Goal: Task Accomplishment & Management: Manage account settings

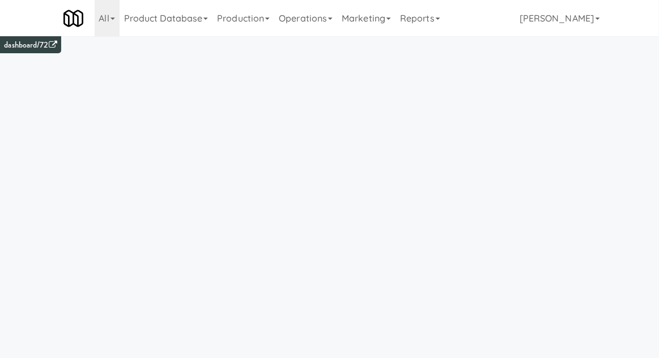
click at [312, 16] on link "Operations" at bounding box center [305, 18] width 63 height 36
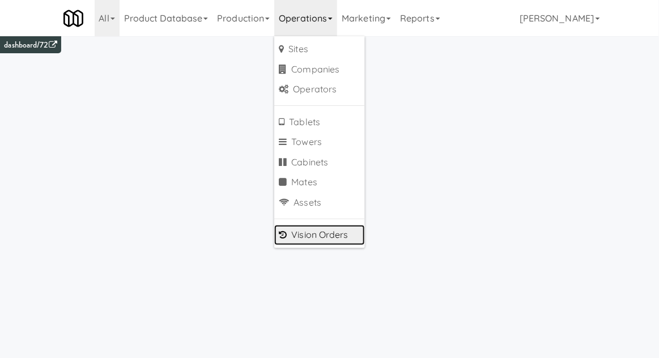
click at [302, 239] on link "Vision Orders" at bounding box center [319, 235] width 91 height 20
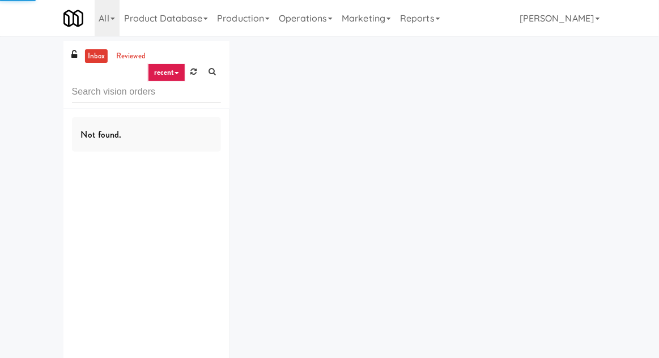
click at [94, 93] on input "text" at bounding box center [146, 92] width 149 height 21
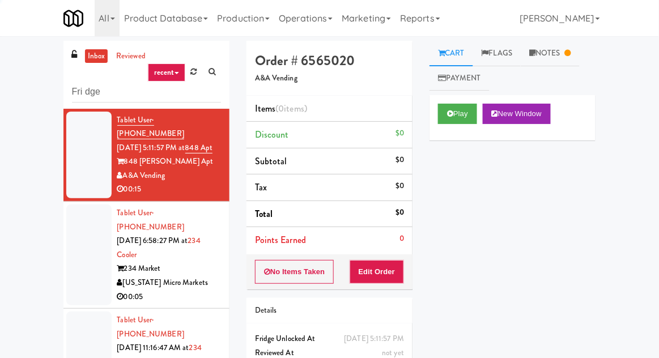
click at [25, 65] on div "inbox reviewed recent all unclear take inventory issue suspicious failed recent…" at bounding box center [329, 249] width 659 height 417
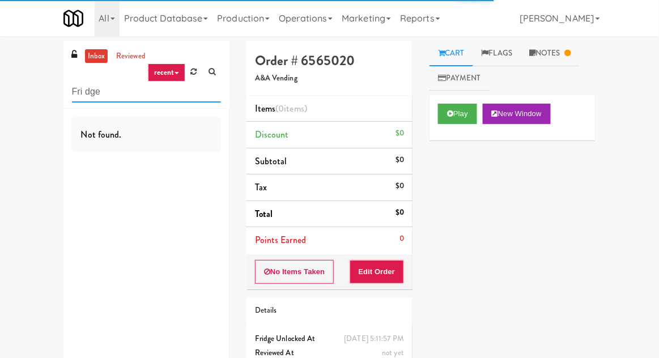
click at [88, 95] on input "Fri dge" at bounding box center [146, 92] width 149 height 21
type input "Fridge"
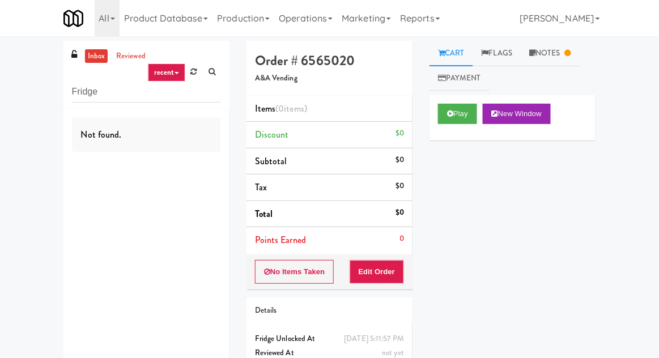
click at [25, 60] on div "inbox reviewed recent all unclear take inventory issue suspicious failed recent…" at bounding box center [329, 223] width 659 height 364
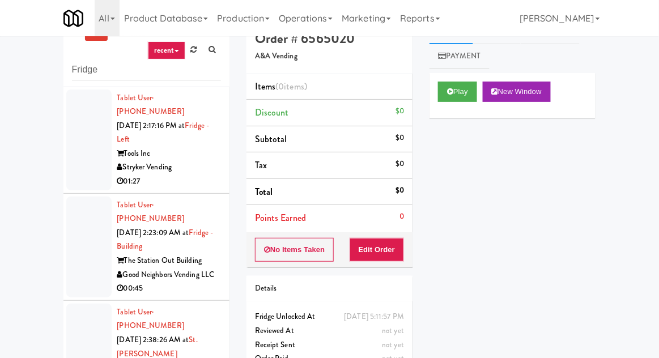
scroll to position [44, 0]
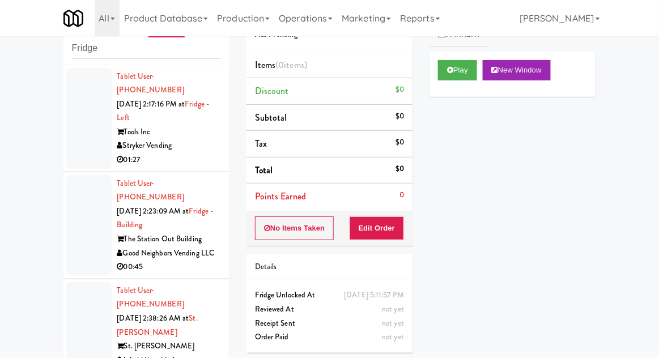
click at [72, 213] on div at bounding box center [88, 225] width 45 height 101
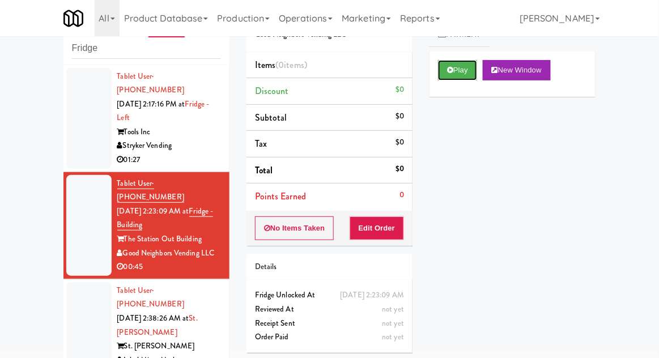
click at [458, 78] on button "Play" at bounding box center [457, 70] width 39 height 20
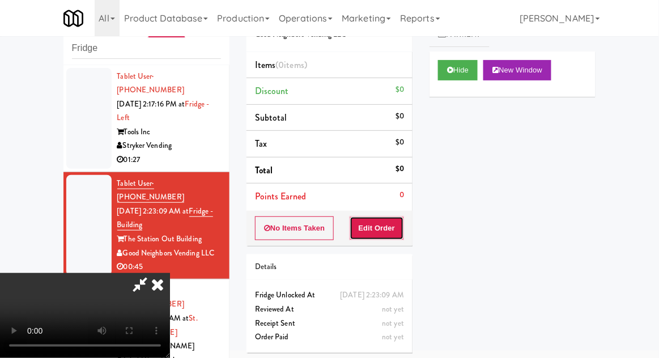
click at [384, 236] on button "Edit Order" at bounding box center [377, 229] width 55 height 24
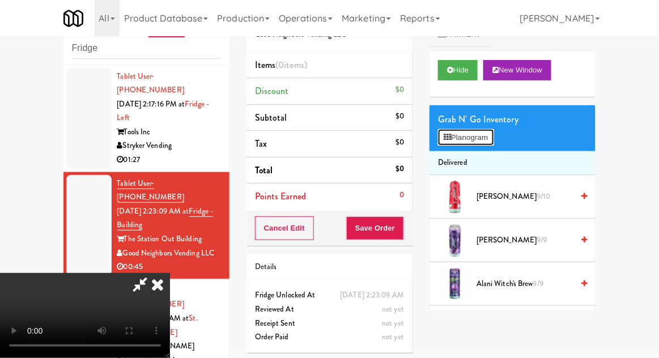
click at [452, 137] on button "Planogram" at bounding box center [466, 137] width 56 height 17
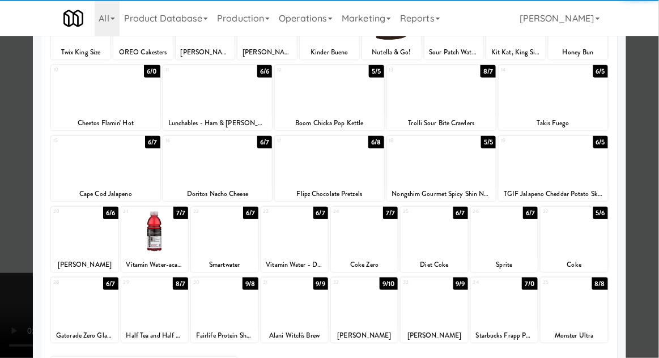
scroll to position [116, 0]
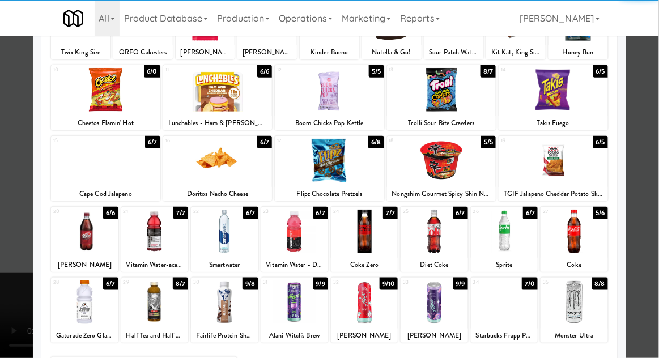
click at [82, 312] on div at bounding box center [84, 303] width 67 height 44
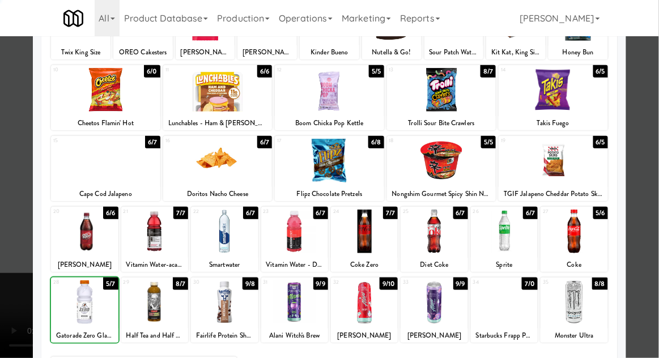
click at [656, 119] on div at bounding box center [329, 179] width 659 height 358
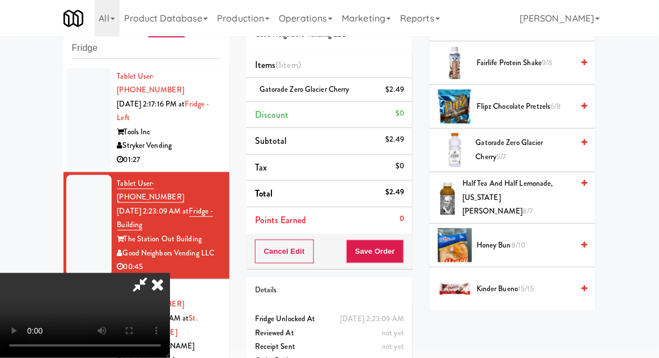
scroll to position [659, 0]
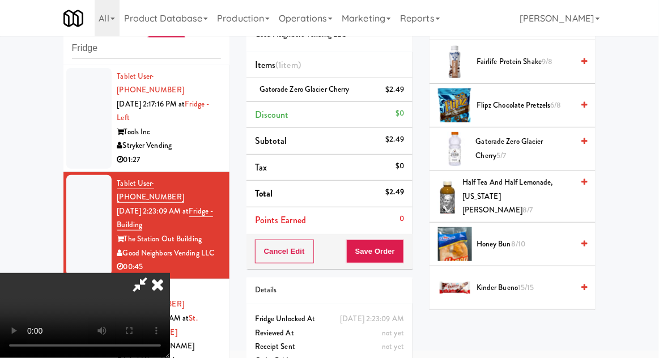
click at [554, 138] on span "Gatorade Zero Glacier Cherry 5/7" at bounding box center [524, 149] width 97 height 28
click at [398, 257] on button "Save Order" at bounding box center [375, 252] width 58 height 24
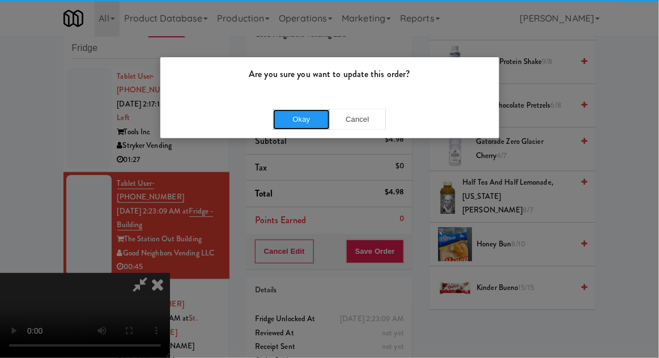
click at [284, 109] on button "Okay" at bounding box center [301, 119] width 57 height 20
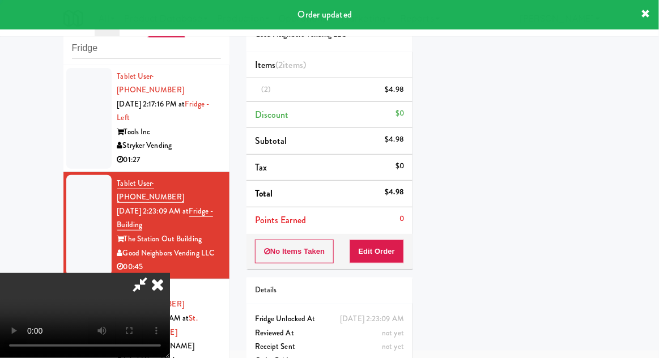
scroll to position [112, 0]
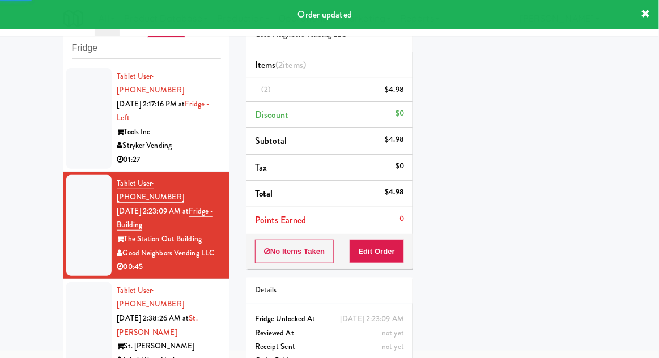
click at [77, 303] on div at bounding box center [88, 332] width 45 height 101
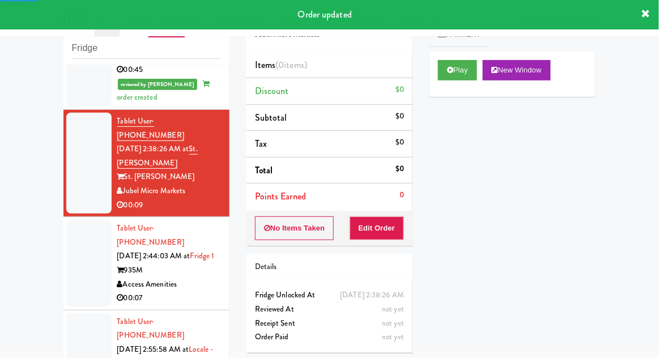
scroll to position [185, 0]
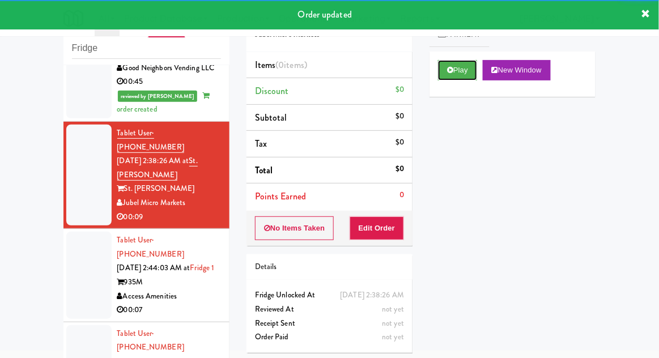
click at [448, 69] on icon at bounding box center [450, 69] width 6 height 7
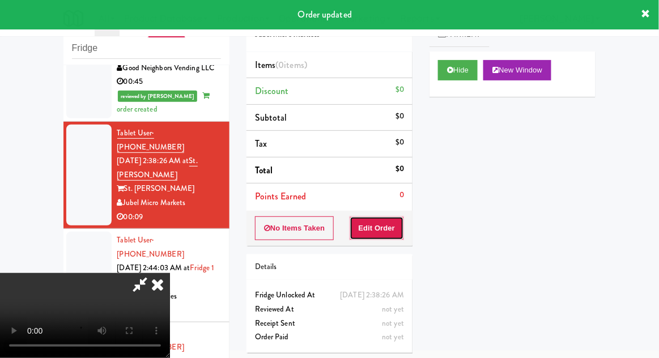
click at [371, 231] on button "Edit Order" at bounding box center [377, 229] width 55 height 24
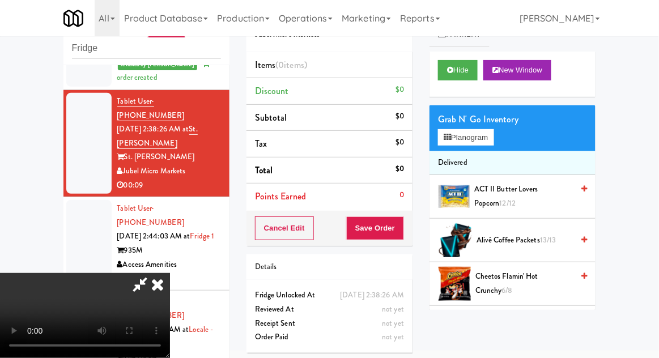
scroll to position [0, 0]
click at [468, 142] on button "Planogram" at bounding box center [466, 137] width 56 height 17
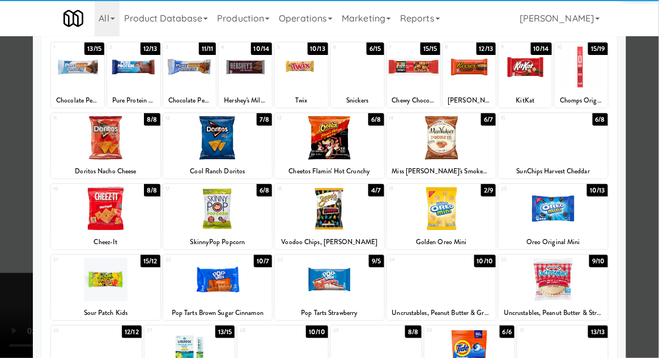
scroll to position [80, 0]
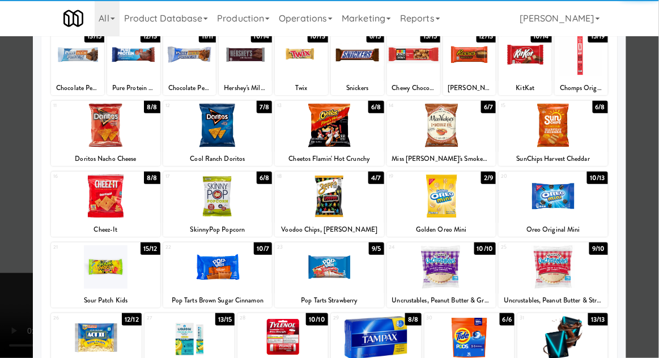
click at [202, 216] on div at bounding box center [217, 197] width 109 height 44
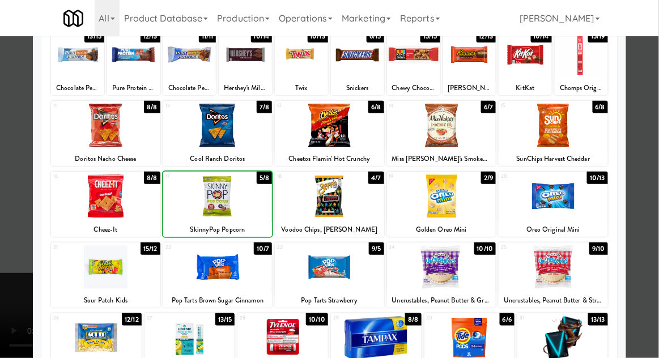
click at [647, 130] on div at bounding box center [329, 179] width 659 height 358
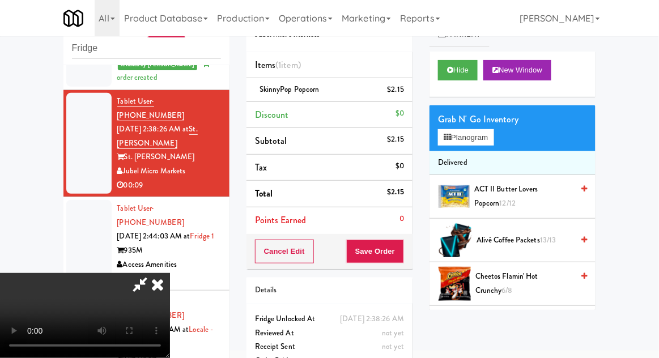
click at [499, 156] on li "Delivered" at bounding box center [513, 163] width 166 height 24
click at [491, 156] on li "Delivered" at bounding box center [513, 163] width 166 height 24
click at [494, 141] on button "Planogram" at bounding box center [466, 137] width 56 height 17
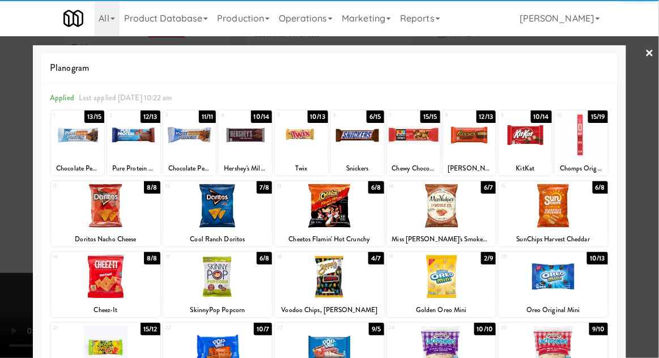
click at [189, 139] on div at bounding box center [189, 135] width 53 height 44
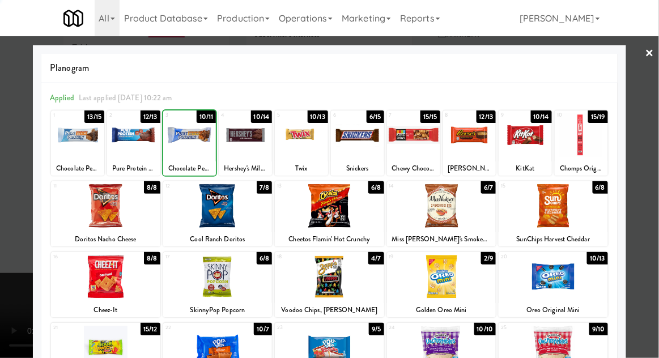
click at [20, 187] on div at bounding box center [329, 179] width 659 height 358
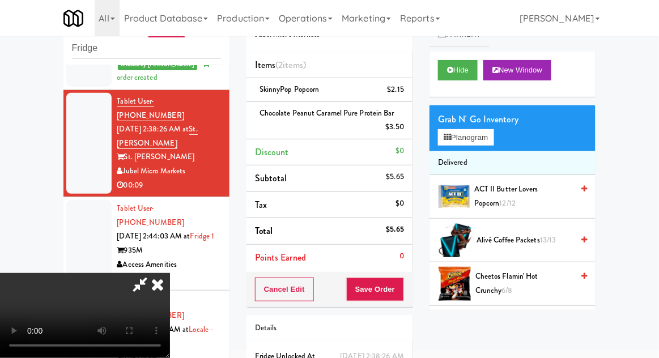
scroll to position [41, 0]
click at [402, 290] on button "Save Order" at bounding box center [375, 290] width 58 height 24
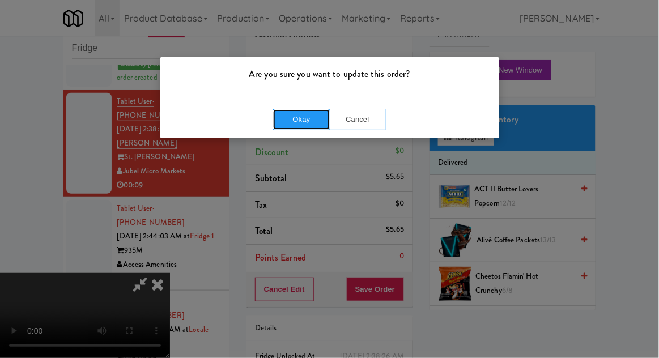
click at [301, 117] on button "Okay" at bounding box center [301, 119] width 57 height 20
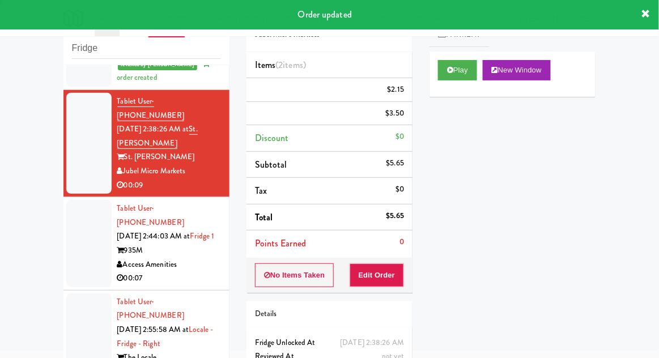
scroll to position [0, 0]
click at [71, 233] on div at bounding box center [88, 243] width 45 height 87
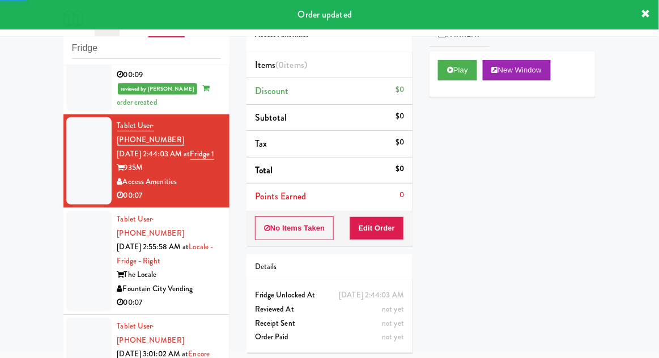
scroll to position [330, 0]
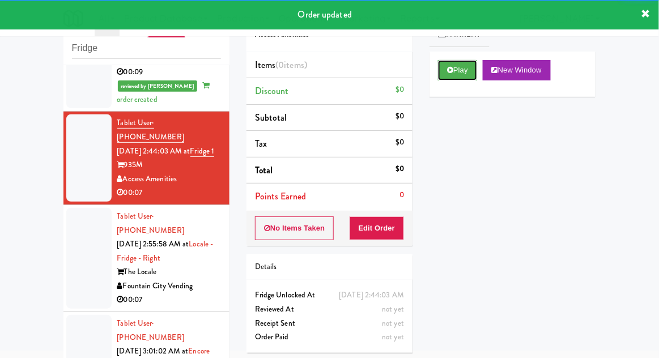
click at [441, 69] on button "Play" at bounding box center [457, 70] width 39 height 20
click at [380, 228] on button "Edit Order" at bounding box center [377, 229] width 55 height 24
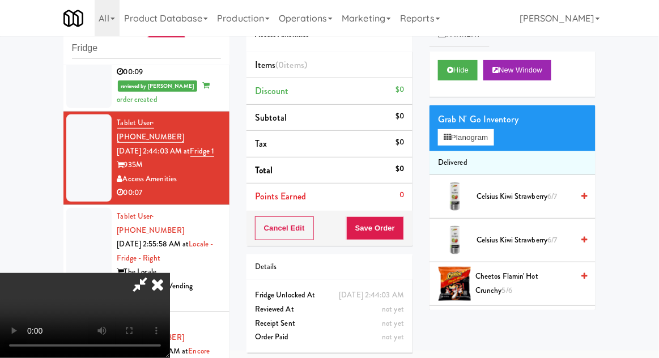
scroll to position [0, 0]
click at [494, 139] on button "Planogram" at bounding box center [466, 137] width 56 height 17
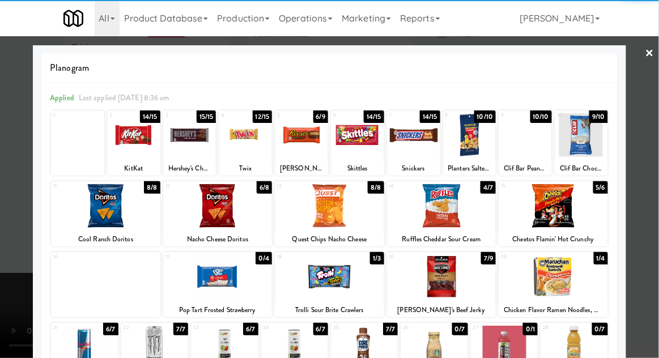
click at [292, 349] on div at bounding box center [294, 348] width 67 height 44
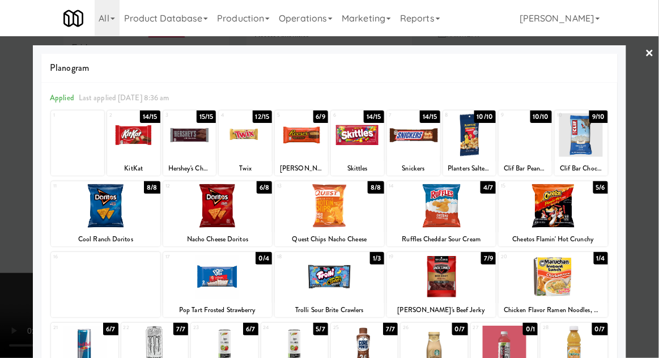
click at [5, 298] on div at bounding box center [329, 179] width 659 height 358
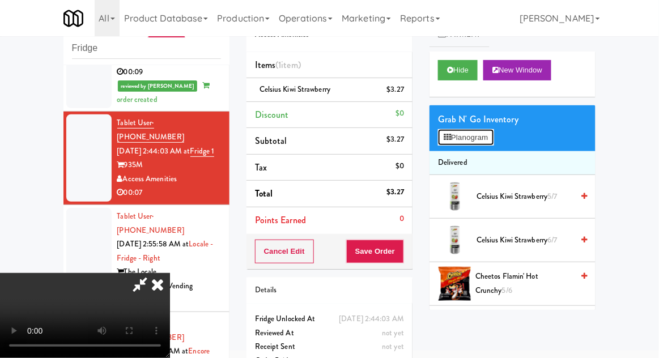
click at [494, 145] on button "Planogram" at bounding box center [466, 137] width 56 height 17
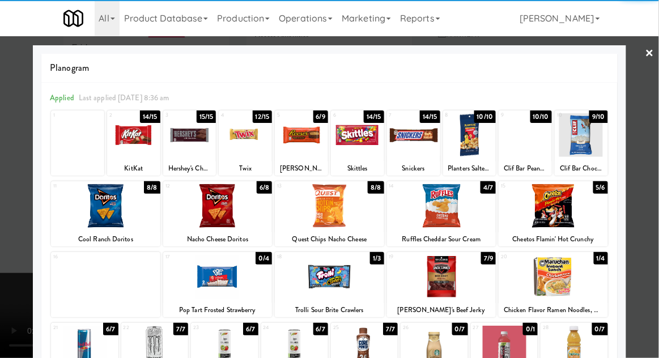
click at [135, 141] on div at bounding box center [133, 135] width 53 height 44
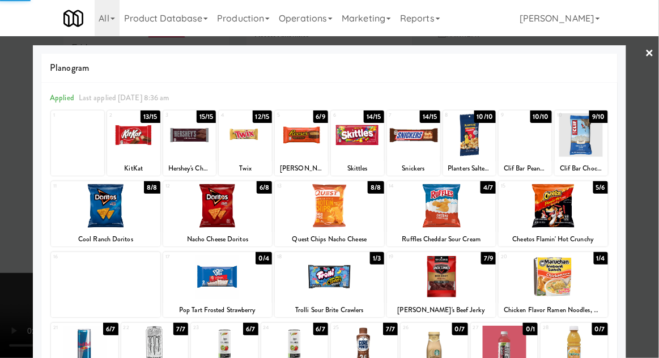
click at [1, 286] on div at bounding box center [329, 179] width 659 height 358
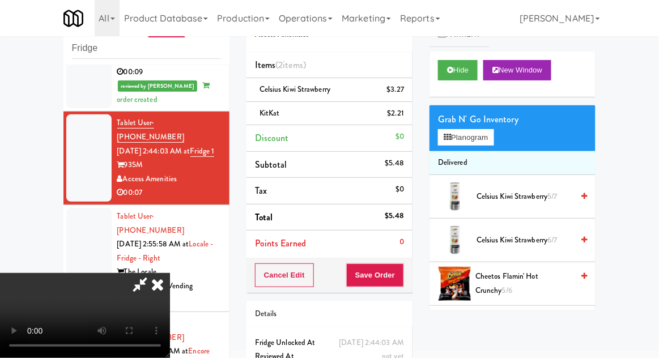
scroll to position [41, 0]
click at [400, 278] on button "Save Order" at bounding box center [375, 276] width 58 height 24
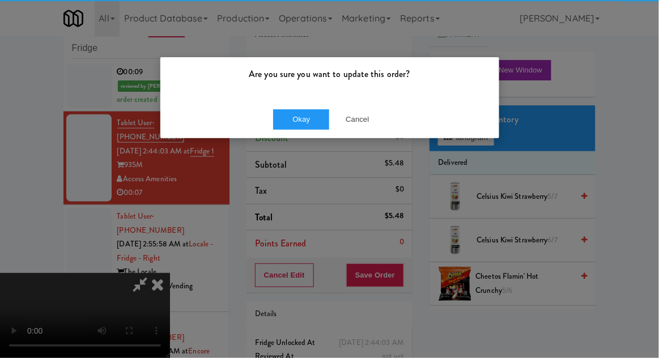
click at [299, 102] on div "Okay Cancel" at bounding box center [329, 119] width 339 height 38
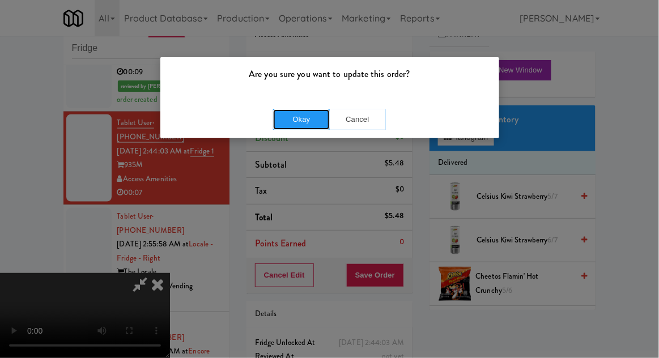
click at [295, 122] on button "Okay" at bounding box center [301, 119] width 57 height 20
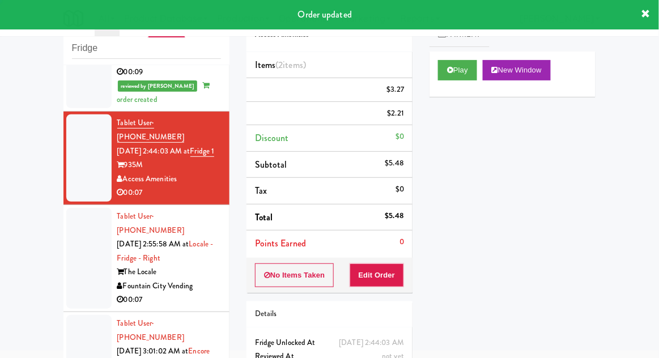
scroll to position [0, 0]
click at [64, 223] on li "Tablet User · (831) 346-2830 [DATE] 2:55:58 AM at Locale - Fridge - Right The L…" at bounding box center [146, 258] width 166 height 107
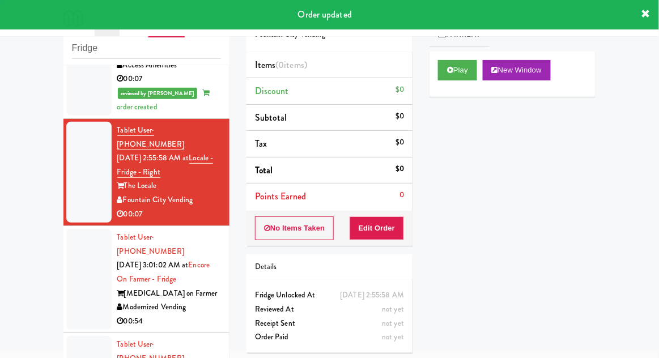
scroll to position [448, 0]
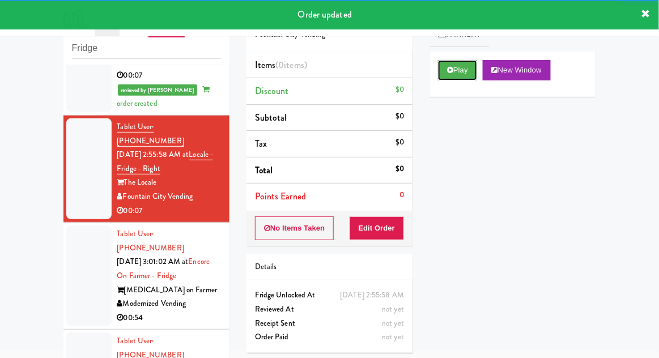
click at [459, 66] on button "Play" at bounding box center [457, 70] width 39 height 20
click at [387, 229] on button "Edit Order" at bounding box center [377, 229] width 55 height 24
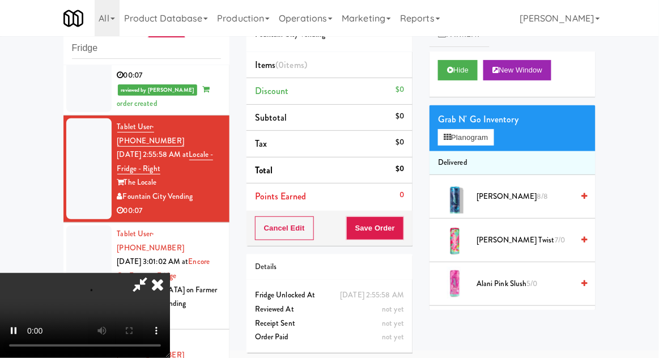
scroll to position [41, 0]
click at [463, 138] on button "Planogram" at bounding box center [466, 137] width 56 height 17
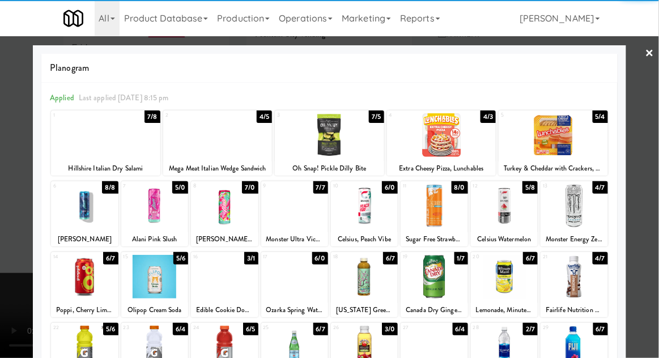
click at [450, 137] on div at bounding box center [441, 135] width 109 height 44
click at [648, 128] on div at bounding box center [329, 179] width 659 height 358
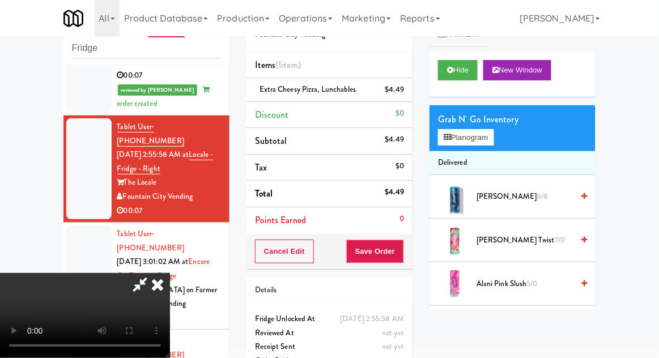
click at [413, 258] on div "Order # 4931107 Fountain City Vending Items (1 item ) Extra Cheesy Pizza, Lunch…" at bounding box center [329, 191] width 183 height 388
click at [410, 256] on div "Cancel Edit Save Order" at bounding box center [330, 251] width 166 height 35
click at [403, 250] on button "Save Order" at bounding box center [375, 252] width 58 height 24
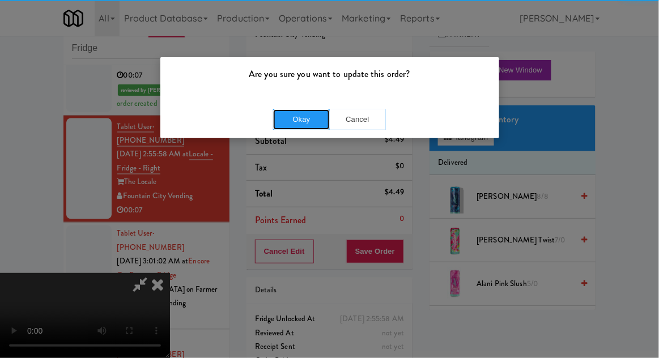
click at [299, 122] on button "Okay" at bounding box center [301, 119] width 57 height 20
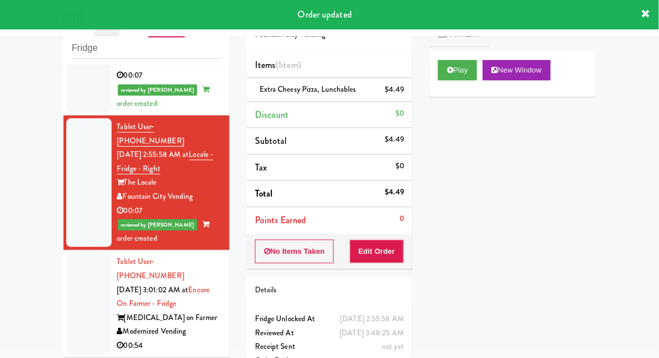
click at [80, 253] on div at bounding box center [88, 303] width 45 height 101
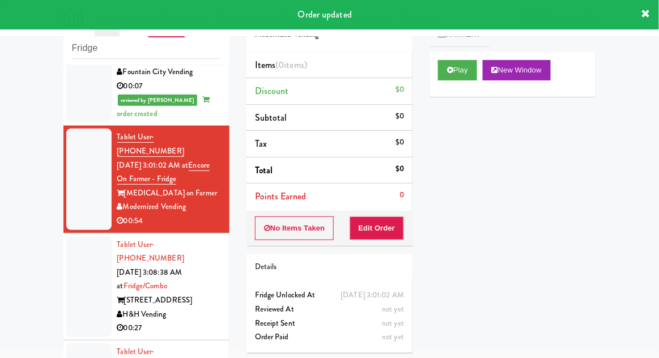
scroll to position [576, 0]
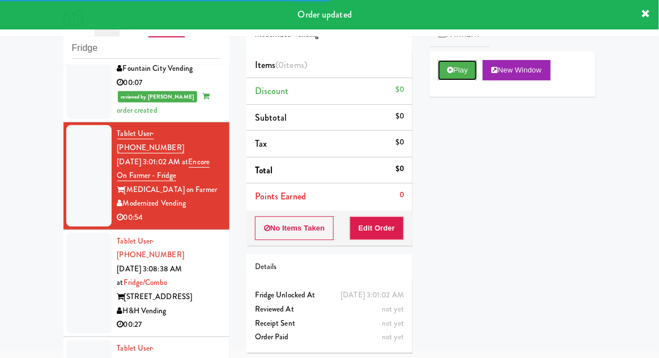
click at [439, 71] on button "Play" at bounding box center [457, 70] width 39 height 20
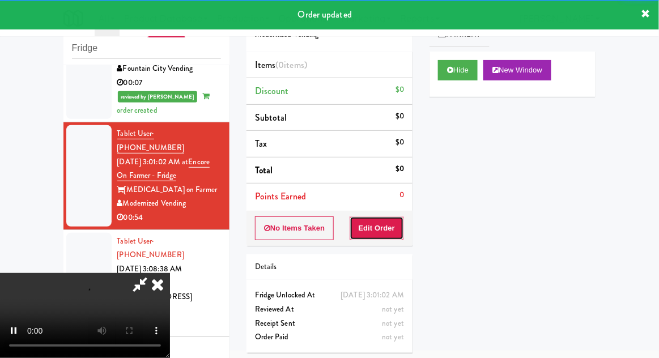
click at [379, 231] on button "Edit Order" at bounding box center [377, 229] width 55 height 24
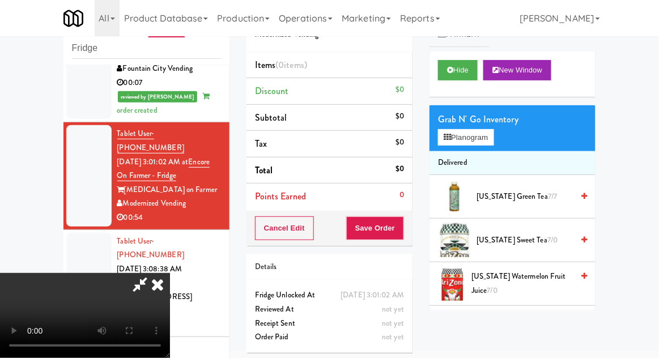
scroll to position [41, 0]
click at [494, 141] on button "Planogram" at bounding box center [466, 137] width 56 height 17
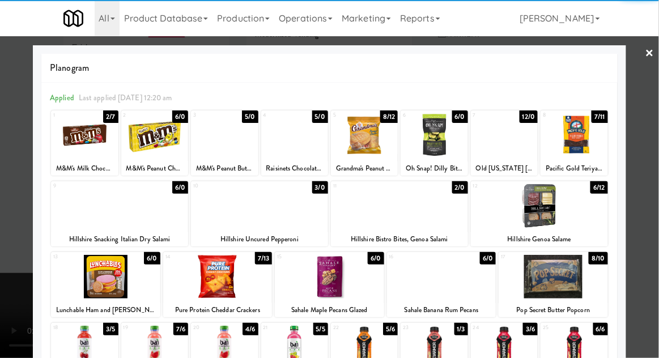
click at [400, 215] on div at bounding box center [399, 206] width 137 height 44
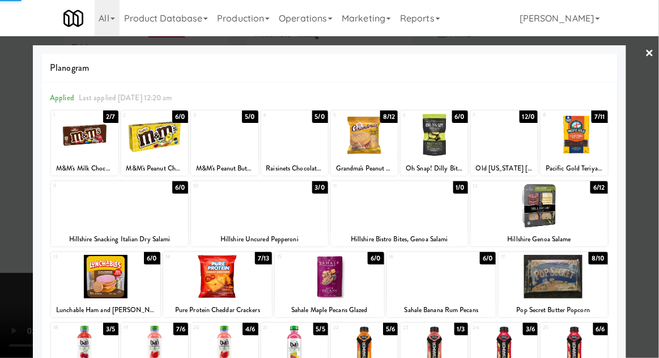
click at [1, 243] on div at bounding box center [329, 179] width 659 height 358
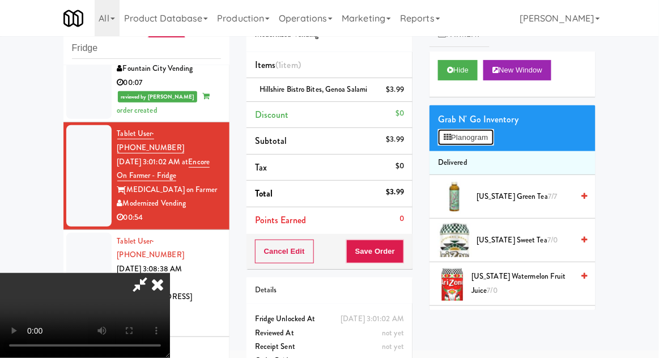
click at [449, 142] on button "Planogram" at bounding box center [466, 137] width 56 height 17
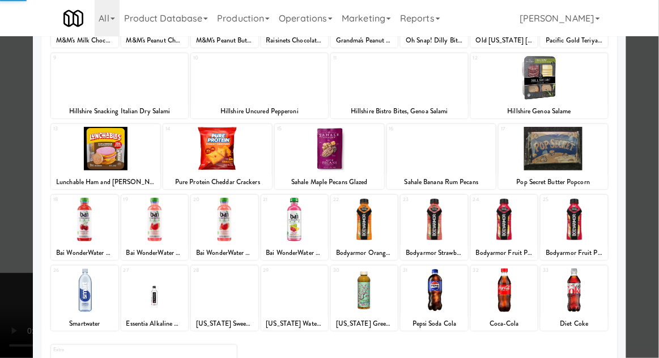
scroll to position [129, 0]
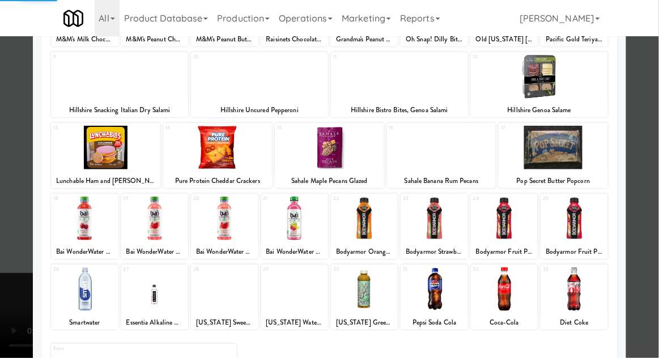
click at [145, 298] on div at bounding box center [154, 290] width 67 height 44
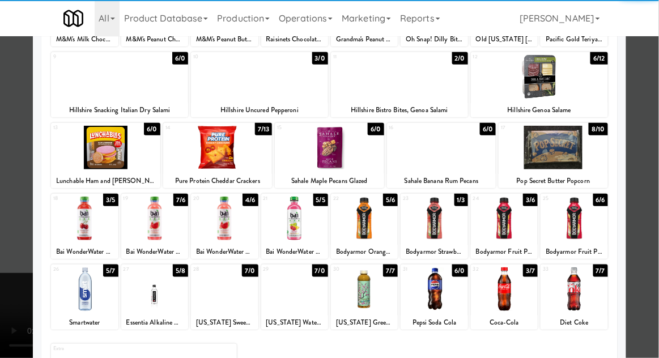
click at [143, 289] on div at bounding box center [154, 290] width 67 height 44
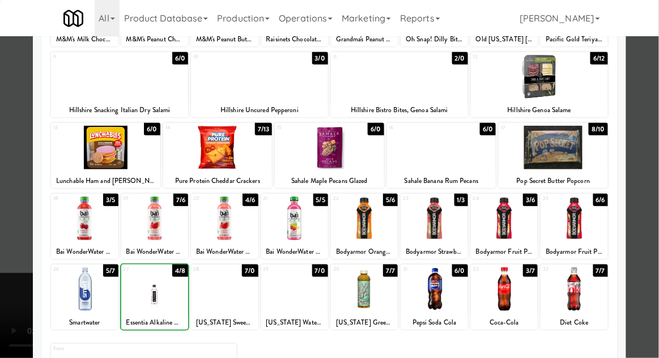
click at [650, 124] on div at bounding box center [329, 179] width 659 height 358
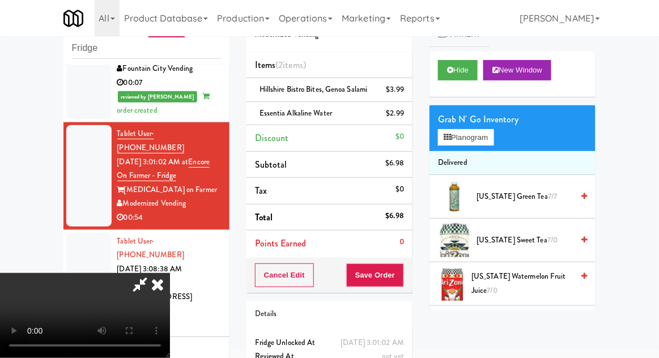
click at [153, 273] on icon at bounding box center [140, 284] width 26 height 23
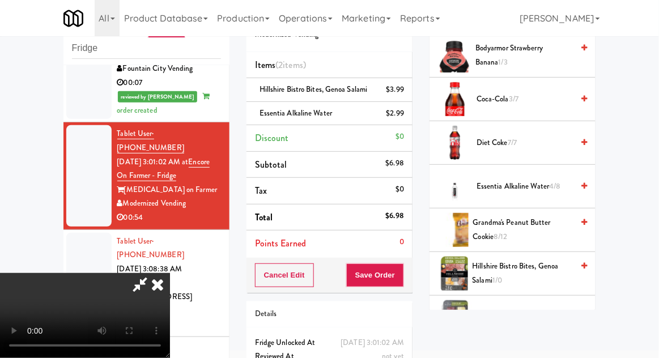
scroll to position [566, 0]
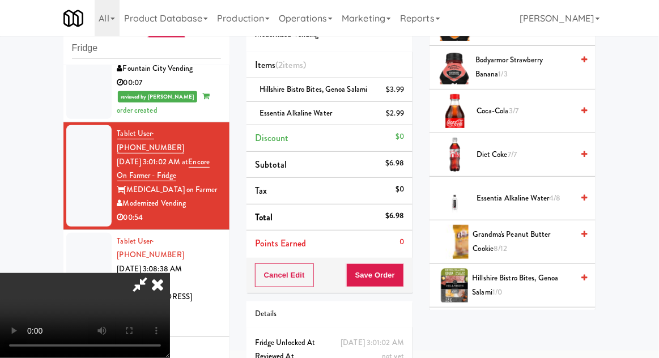
click at [504, 198] on span "Essentia Alkaline Water 4/8" at bounding box center [525, 199] width 96 height 14
click at [402, 278] on button "Save Order" at bounding box center [375, 276] width 58 height 24
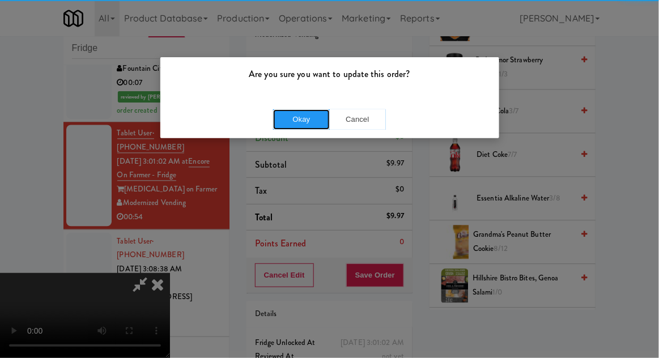
click at [296, 120] on button "Okay" at bounding box center [301, 119] width 57 height 20
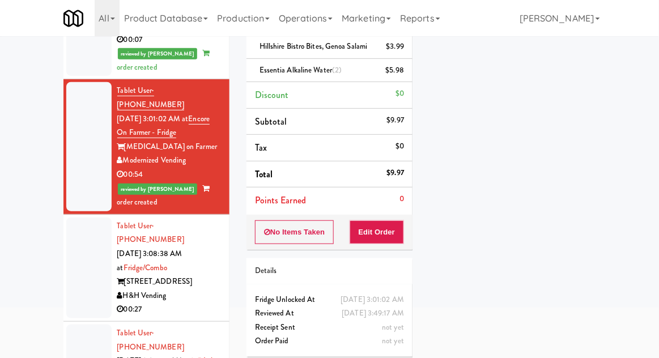
scroll to position [98, 0]
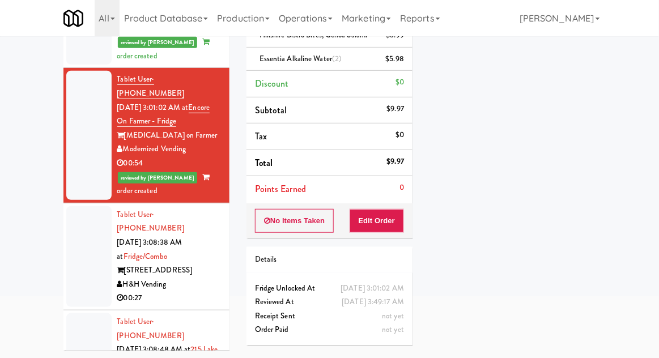
click at [78, 206] on div at bounding box center [88, 256] width 45 height 101
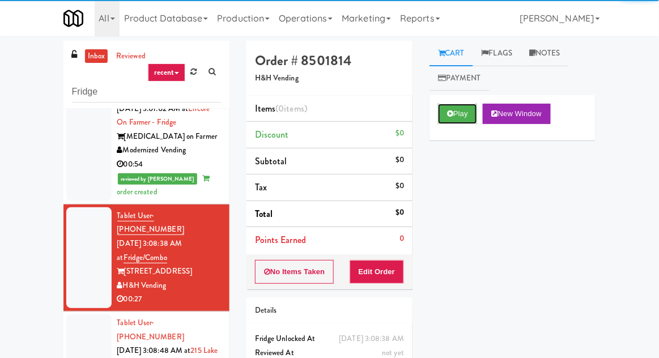
click at [445, 116] on button "Play" at bounding box center [457, 114] width 39 height 20
click at [376, 273] on button "Edit Order" at bounding box center [377, 272] width 55 height 24
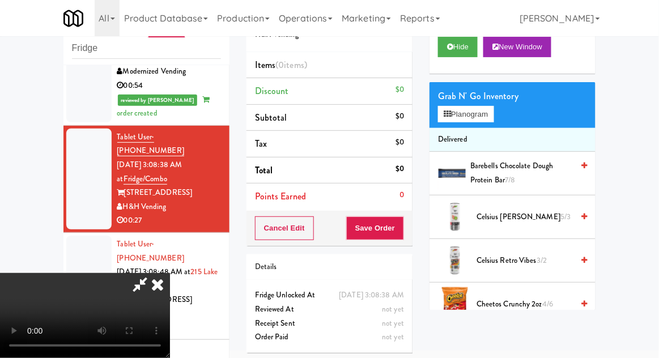
scroll to position [25, 0]
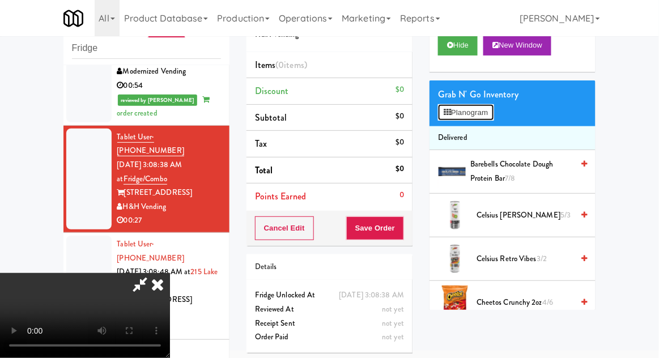
click at [455, 104] on button "Planogram" at bounding box center [466, 112] width 56 height 17
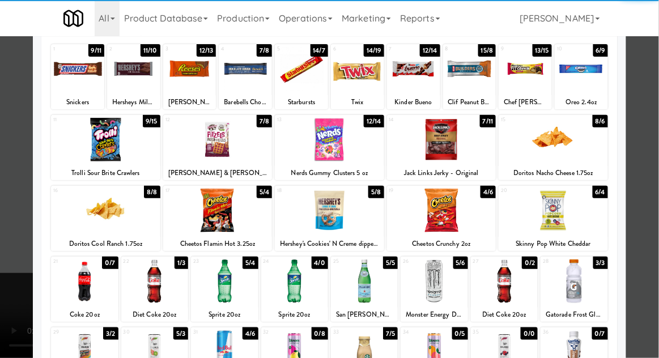
scroll to position [112, 0]
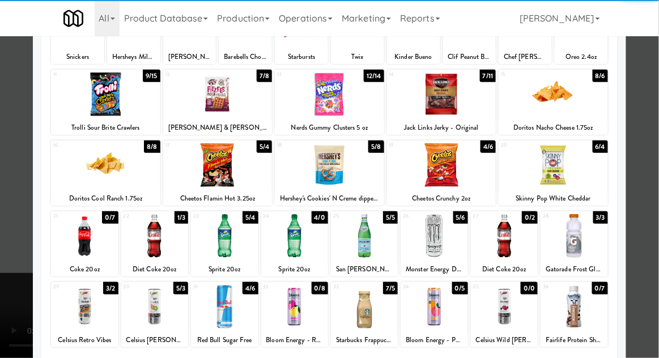
click at [229, 239] on div at bounding box center [224, 236] width 67 height 44
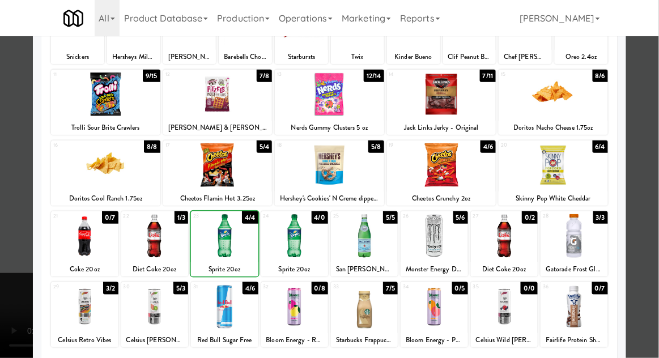
click at [14, 307] on div at bounding box center [329, 179] width 659 height 358
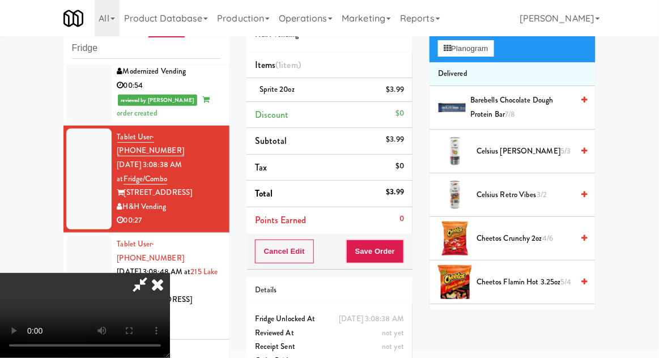
scroll to position [131, 0]
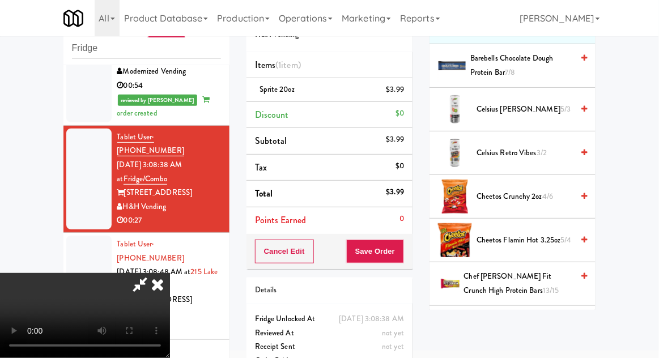
click at [511, 244] on span "Cheetos Flamin Hot 3.25oz 5/4" at bounding box center [525, 241] width 96 height 14
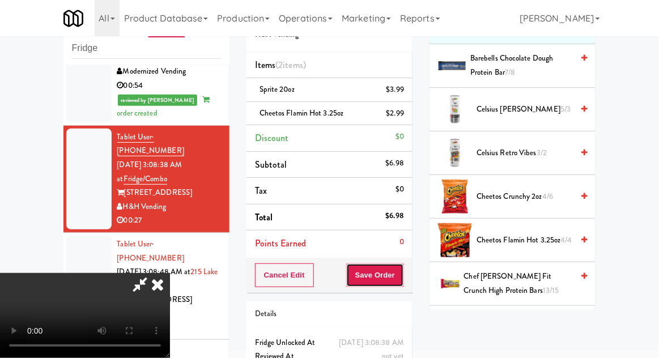
click at [404, 273] on button "Save Order" at bounding box center [375, 276] width 58 height 24
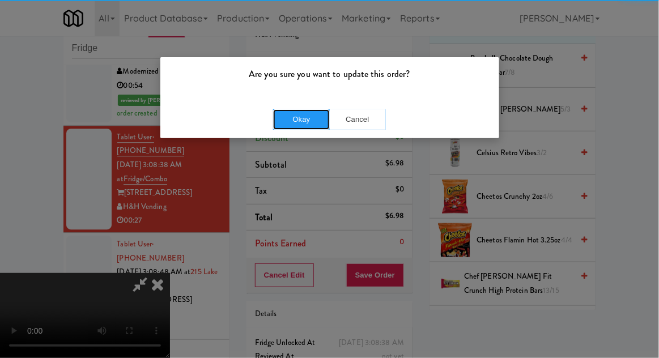
click at [300, 126] on button "Okay" at bounding box center [301, 119] width 57 height 20
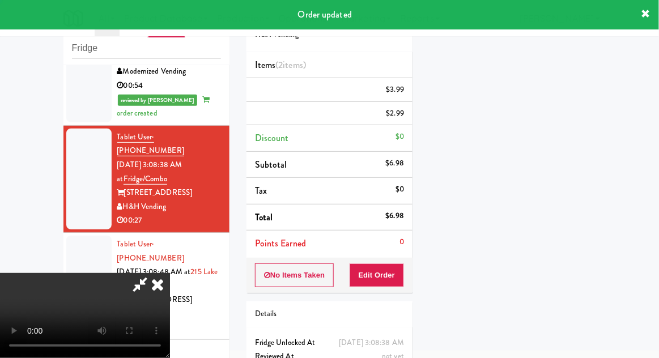
scroll to position [112, 0]
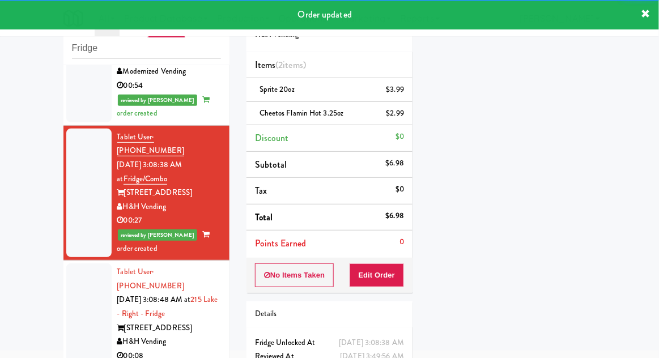
click at [73, 264] on div at bounding box center [88, 314] width 45 height 101
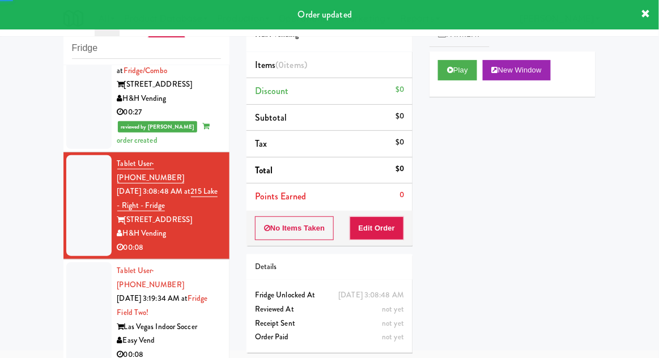
scroll to position [817, 0]
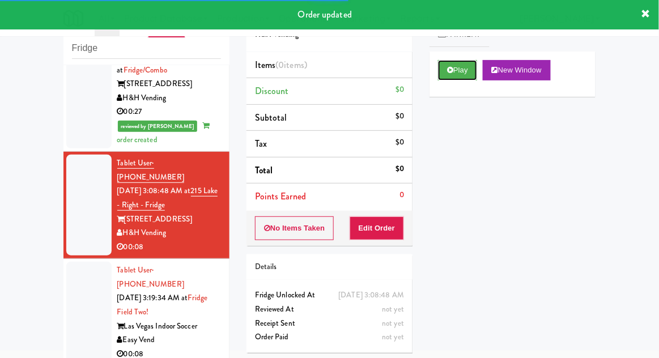
click at [451, 66] on button "Play" at bounding box center [457, 70] width 39 height 20
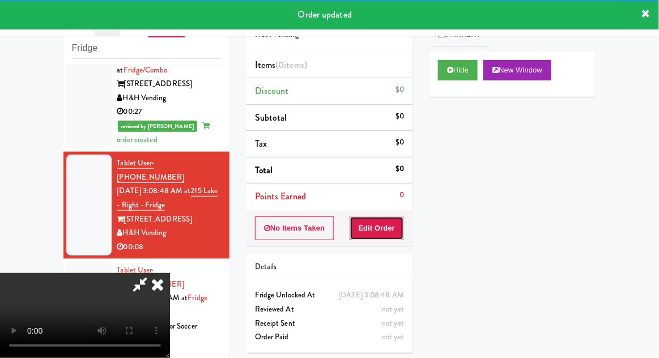
click at [358, 234] on button "Edit Order" at bounding box center [377, 229] width 55 height 24
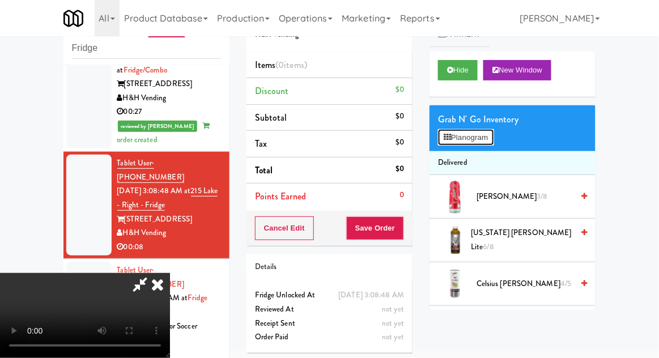
click at [455, 137] on button "Planogram" at bounding box center [466, 137] width 56 height 17
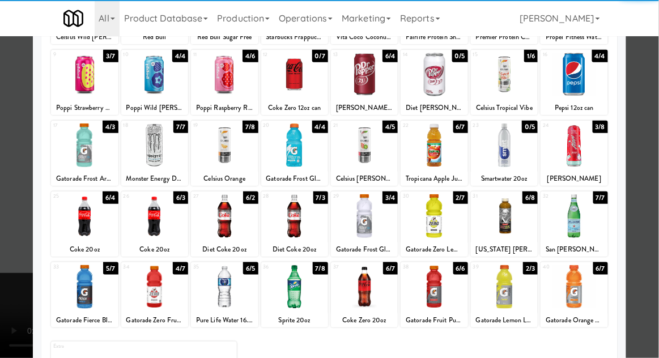
scroll to position [143, 0]
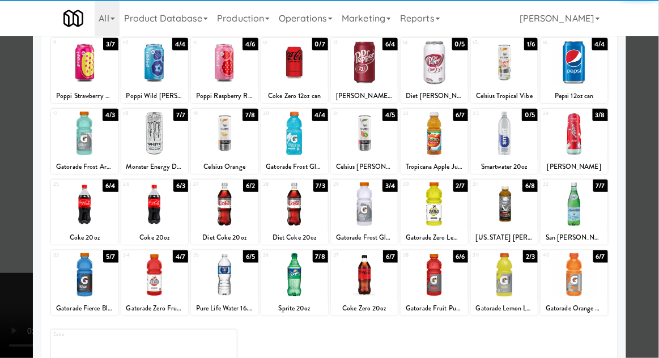
click at [497, 281] on div at bounding box center [504, 275] width 67 height 44
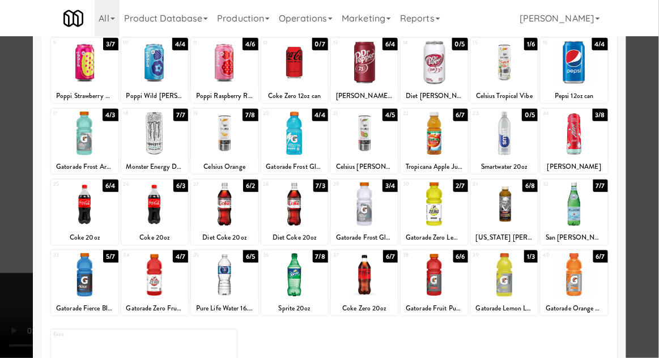
click at [12, 317] on div at bounding box center [329, 179] width 659 height 358
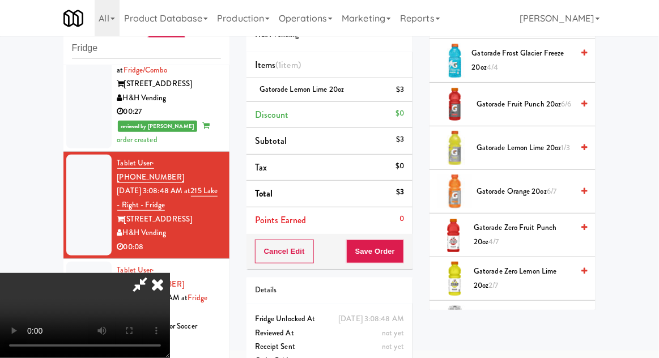
scroll to position [843, 0]
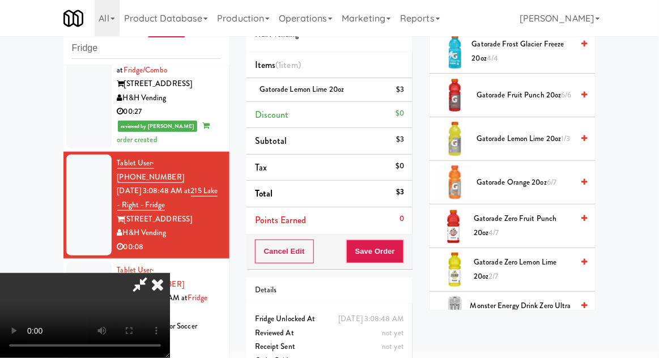
click at [481, 141] on span "Gatorade Lemon Lime 20oz 1/3" at bounding box center [525, 139] width 96 height 14
click at [400, 252] on button "Save Order" at bounding box center [375, 252] width 58 height 24
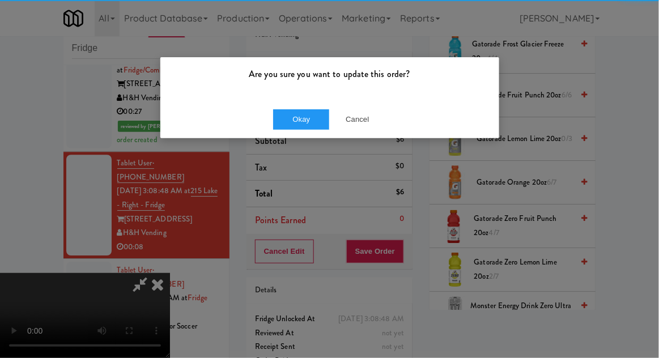
click at [302, 107] on div "Okay Cancel" at bounding box center [329, 119] width 339 height 38
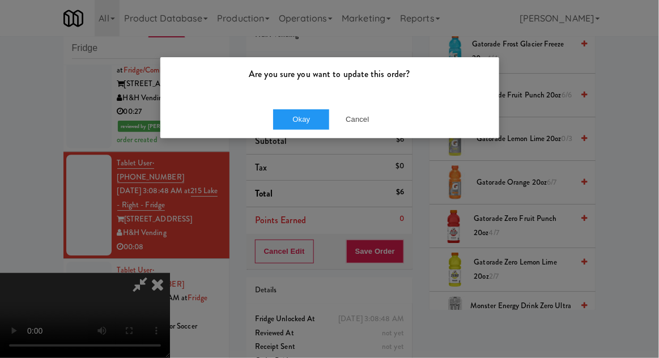
click at [290, 137] on div "Okay Cancel" at bounding box center [329, 119] width 339 height 38
click at [300, 114] on button "Okay" at bounding box center [301, 119] width 57 height 20
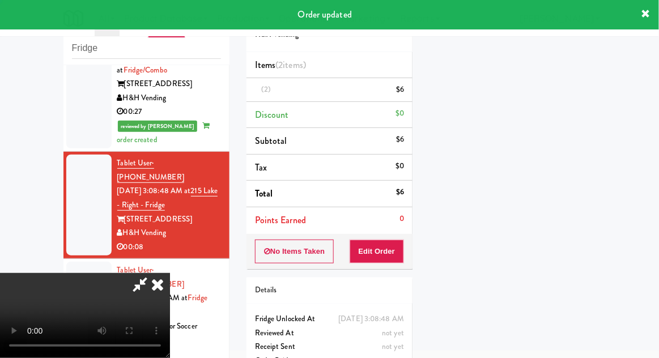
scroll to position [112, 0]
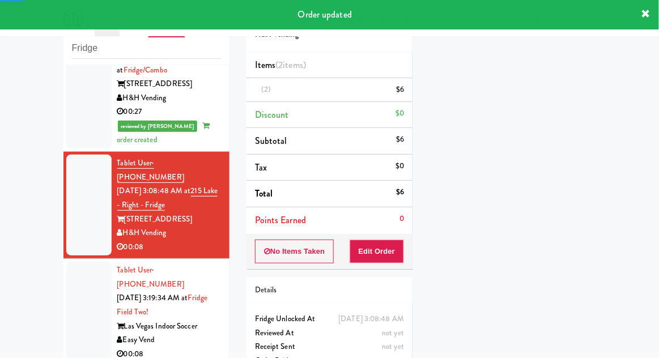
click at [75, 262] on div at bounding box center [88, 312] width 45 height 101
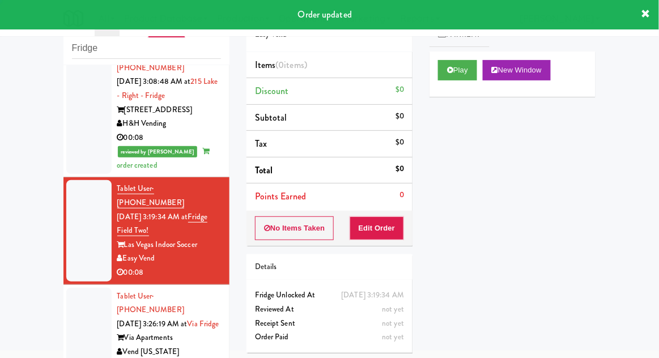
scroll to position [929, 0]
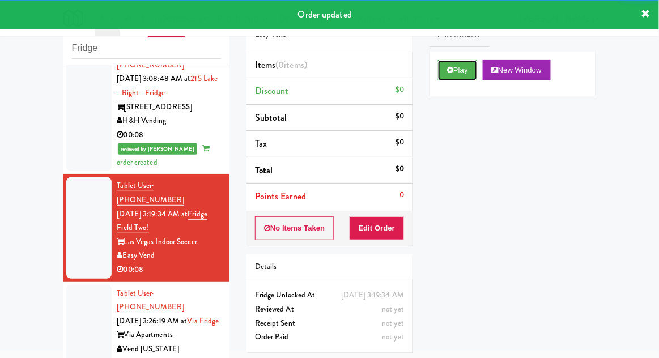
click at [456, 65] on button "Play" at bounding box center [457, 70] width 39 height 20
click at [384, 231] on button "Edit Order" at bounding box center [377, 229] width 55 height 24
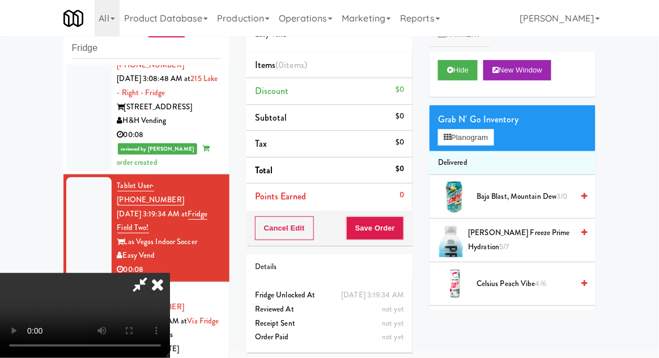
scroll to position [0, 0]
click at [450, 139] on icon at bounding box center [447, 137] width 7 height 7
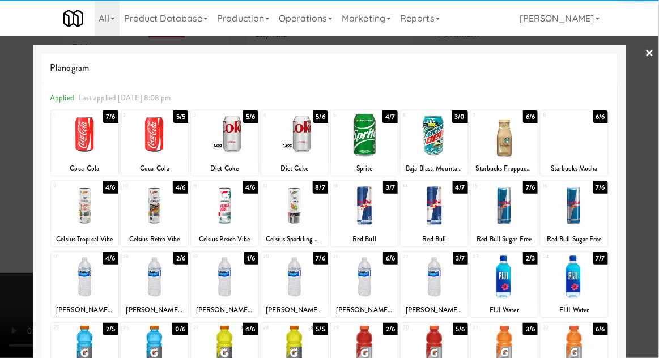
click at [158, 275] on div at bounding box center [154, 277] width 67 height 44
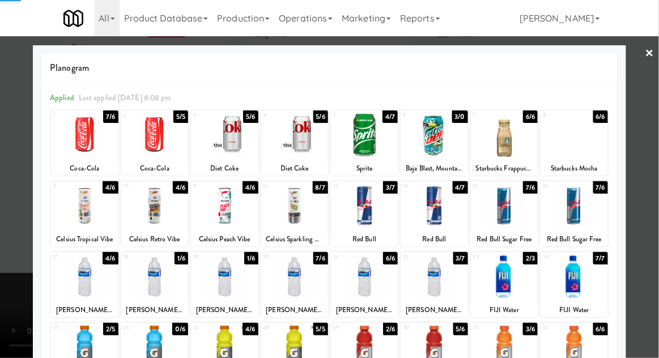
click at [14, 341] on div at bounding box center [329, 179] width 659 height 358
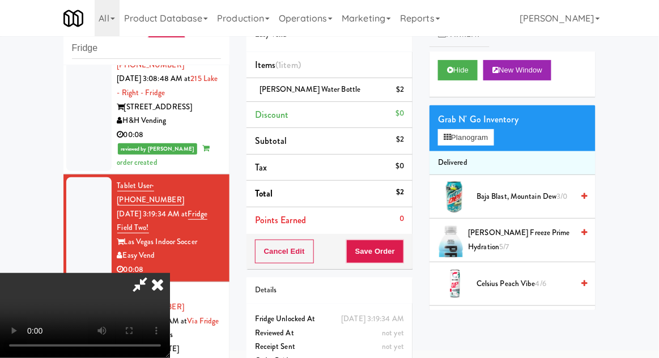
scroll to position [41, 0]
click at [456, 135] on button "Planogram" at bounding box center [466, 137] width 56 height 17
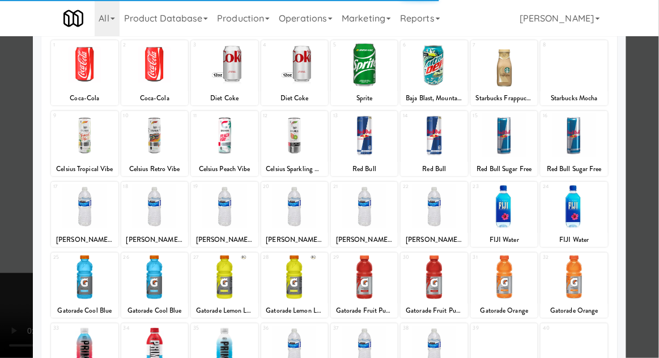
scroll to position [104, 0]
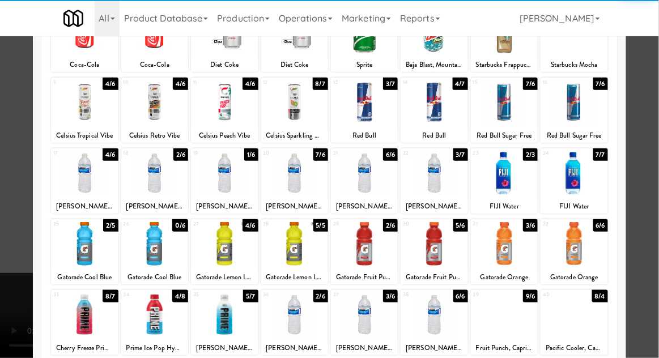
click at [94, 247] on div at bounding box center [84, 244] width 67 height 44
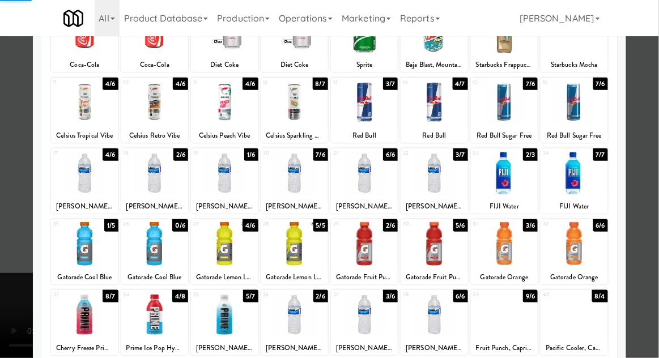
click at [6, 329] on div at bounding box center [329, 179] width 659 height 358
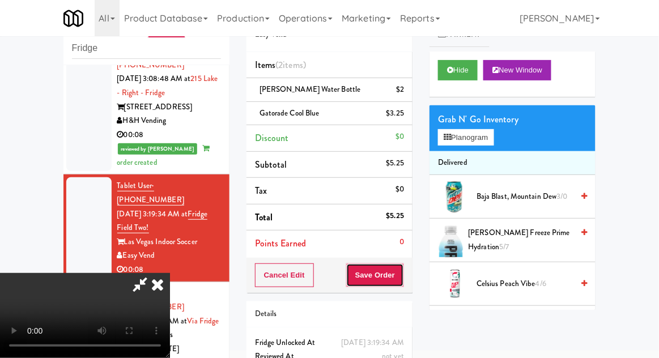
click at [402, 282] on button "Save Order" at bounding box center [375, 276] width 58 height 24
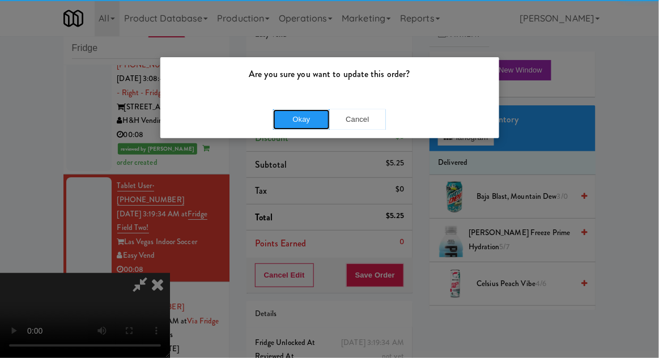
click at [290, 112] on button "Okay" at bounding box center [301, 119] width 57 height 20
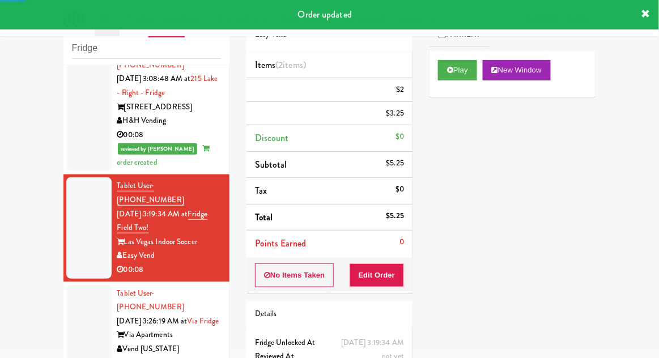
click at [91, 285] on div at bounding box center [88, 328] width 45 height 87
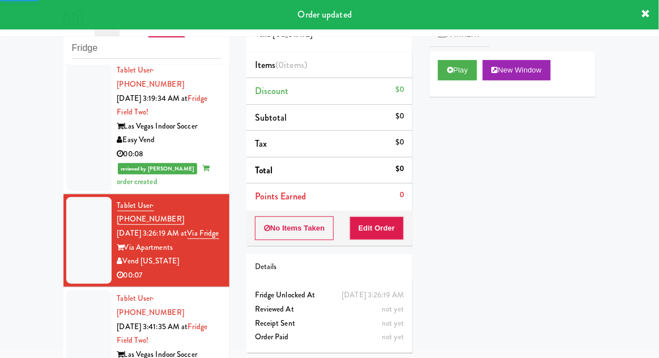
scroll to position [1046, 0]
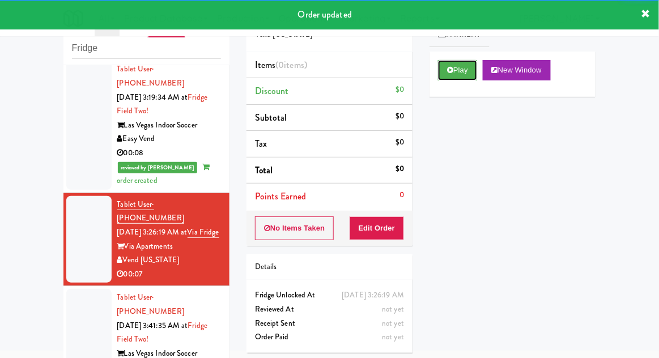
click at [463, 68] on button "Play" at bounding box center [457, 70] width 39 height 20
click at [392, 223] on button "Edit Order" at bounding box center [377, 229] width 55 height 24
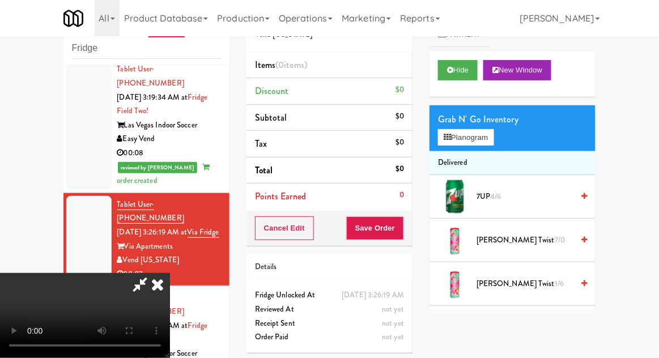
scroll to position [0, 0]
click at [452, 130] on button "Planogram" at bounding box center [466, 137] width 56 height 17
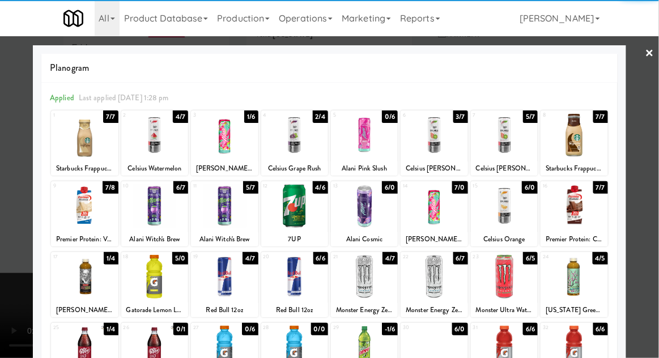
click at [295, 207] on div at bounding box center [294, 206] width 67 height 44
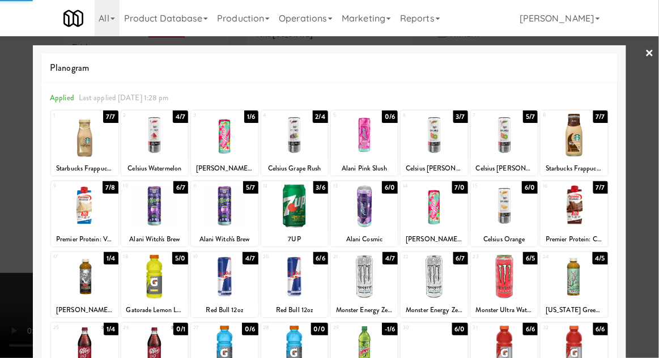
click at [6, 256] on div at bounding box center [329, 179] width 659 height 358
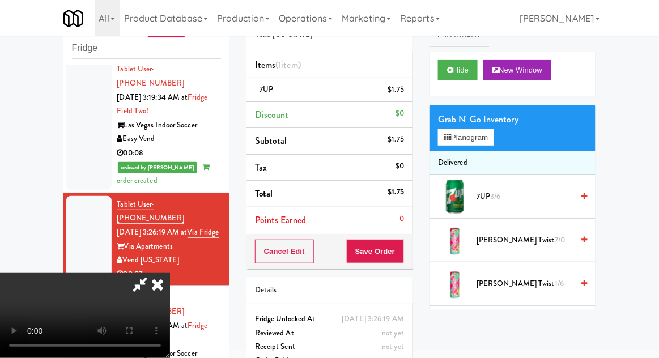
scroll to position [41, 0]
click at [401, 255] on button "Save Order" at bounding box center [375, 252] width 58 height 24
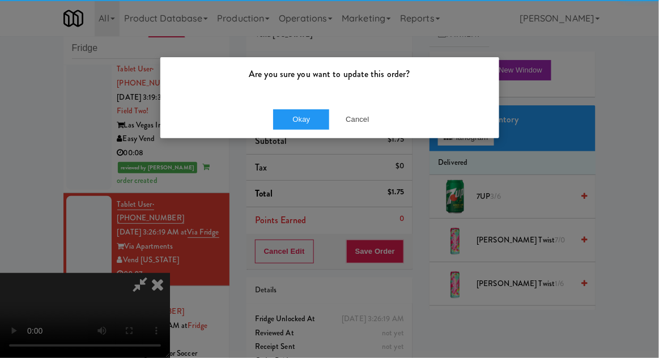
click at [291, 134] on div "Okay Cancel" at bounding box center [329, 119] width 339 height 38
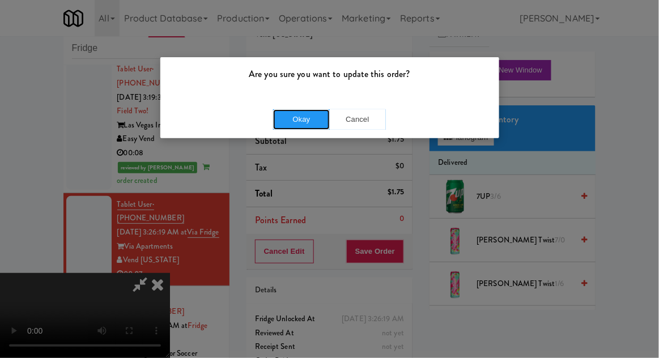
click at [296, 124] on button "Okay" at bounding box center [301, 119] width 57 height 20
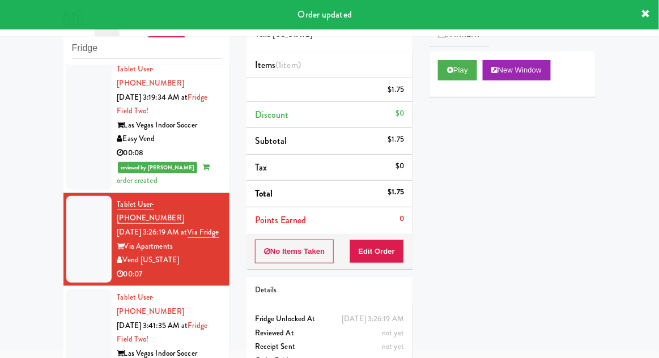
scroll to position [0, 0]
click at [74, 289] on div at bounding box center [88, 339] width 45 height 101
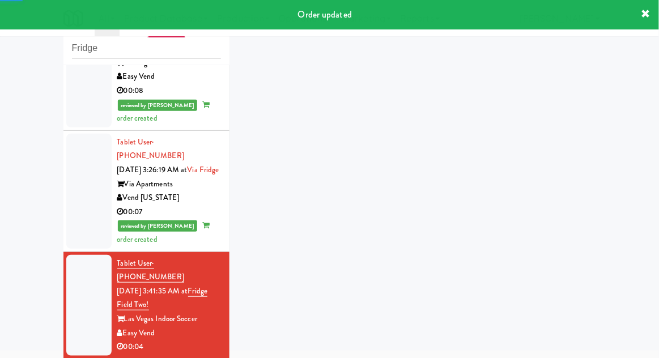
scroll to position [1122, 0]
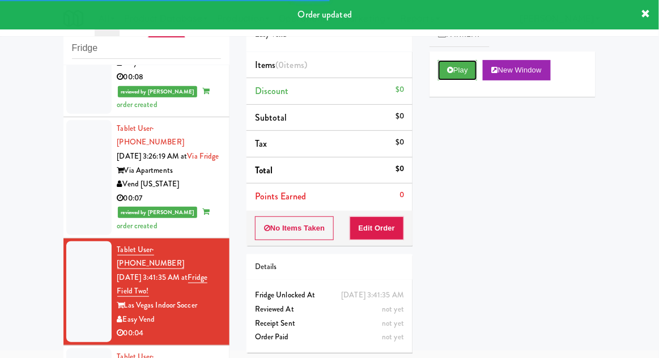
click at [448, 62] on button "Play" at bounding box center [457, 70] width 39 height 20
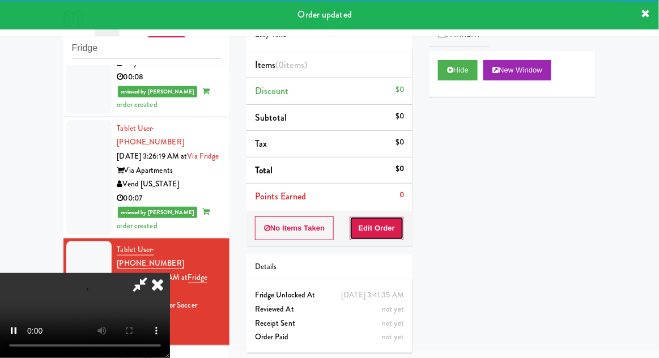
click at [398, 235] on button "Edit Order" at bounding box center [377, 229] width 55 height 24
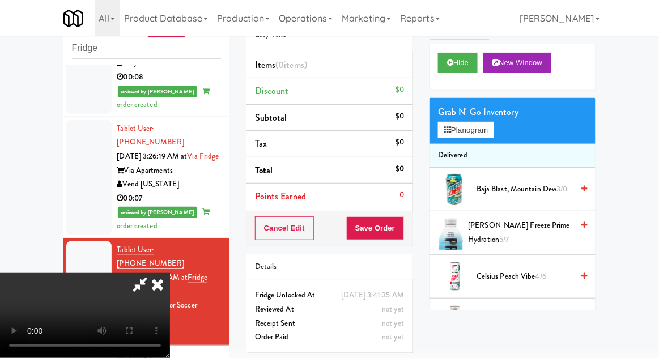
scroll to position [10, 0]
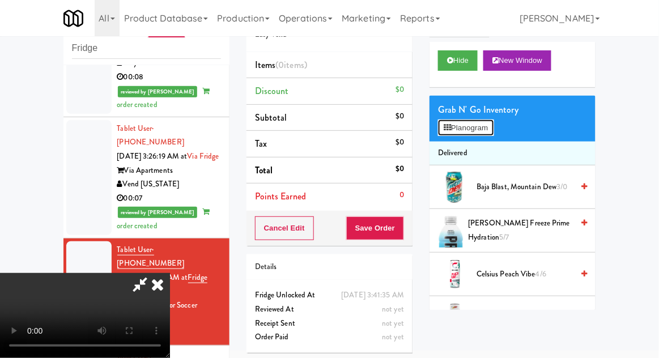
click at [469, 134] on button "Planogram" at bounding box center [466, 128] width 56 height 17
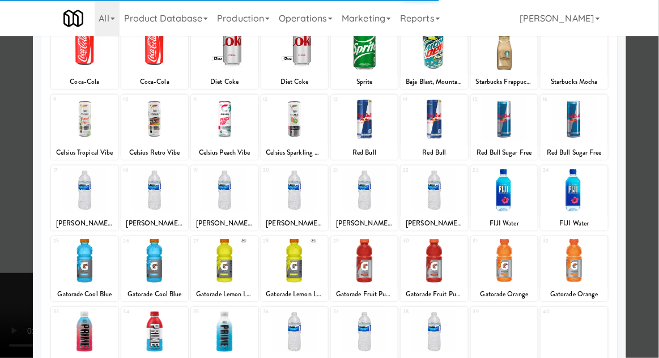
scroll to position [86, 0]
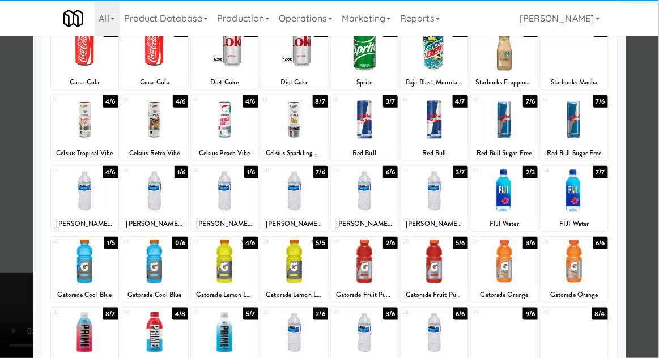
click at [377, 265] on div at bounding box center [364, 262] width 67 height 44
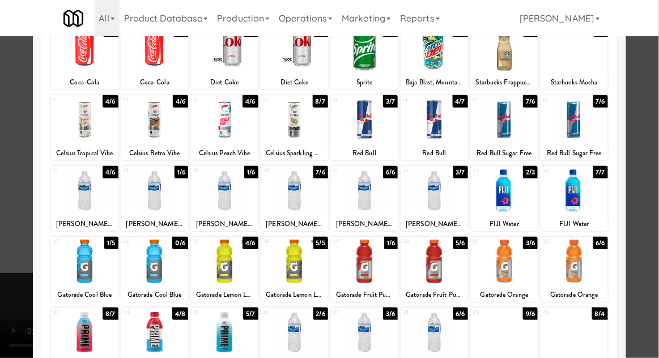
click at [10, 280] on div at bounding box center [329, 179] width 659 height 358
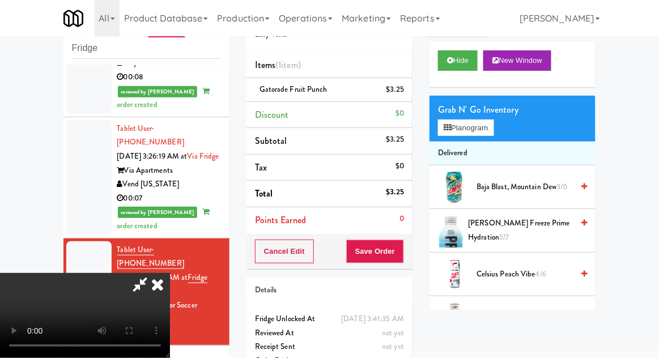
scroll to position [41, 0]
click at [399, 248] on button "Save Order" at bounding box center [375, 252] width 58 height 24
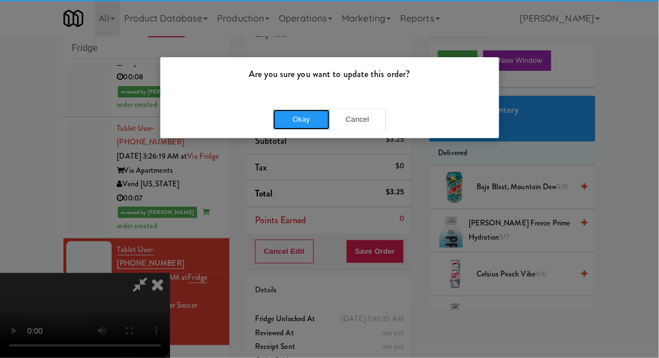
click at [306, 111] on button "Okay" at bounding box center [301, 119] width 57 height 20
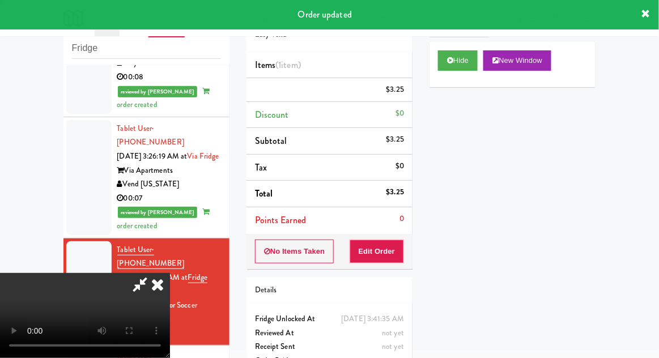
scroll to position [0, 0]
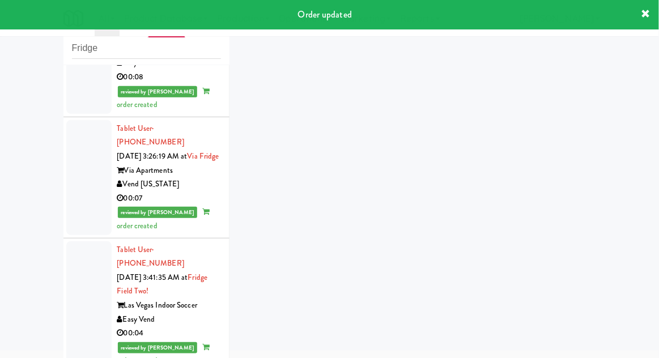
scroll to position [1150, 0]
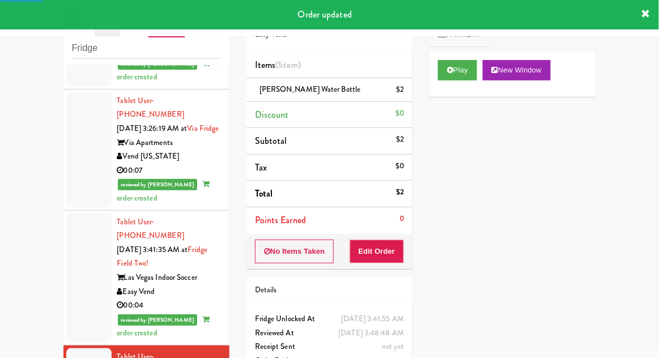
click at [452, 46] on link "Payment" at bounding box center [460, 35] width 60 height 26
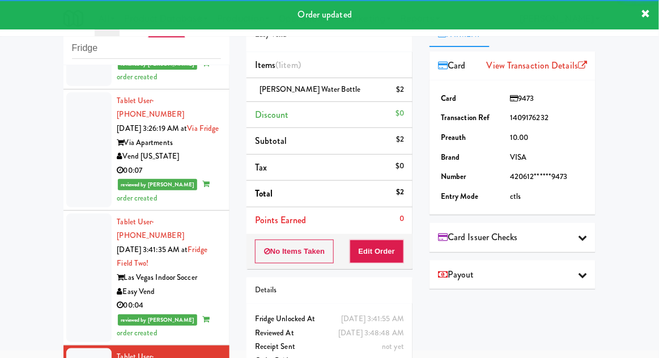
click at [381, 229] on li "Points Earned 0" at bounding box center [330, 220] width 166 height 26
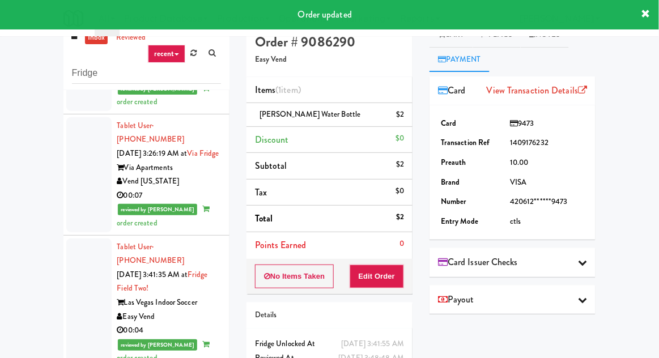
scroll to position [0, 0]
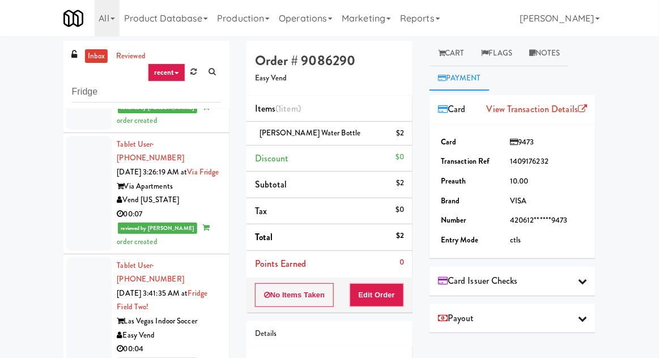
click at [446, 67] on link "Payment" at bounding box center [460, 79] width 60 height 26
click at [452, 59] on link "Cart" at bounding box center [452, 54] width 44 height 26
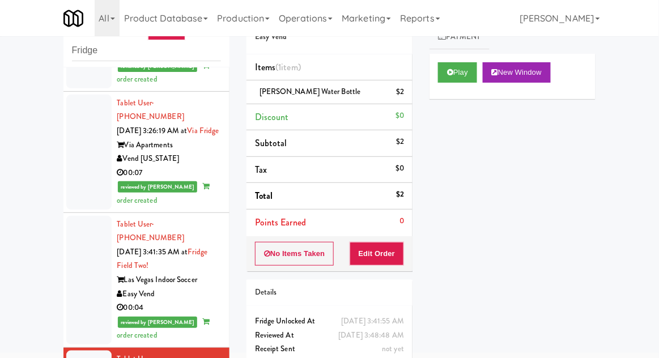
scroll to position [44, 0]
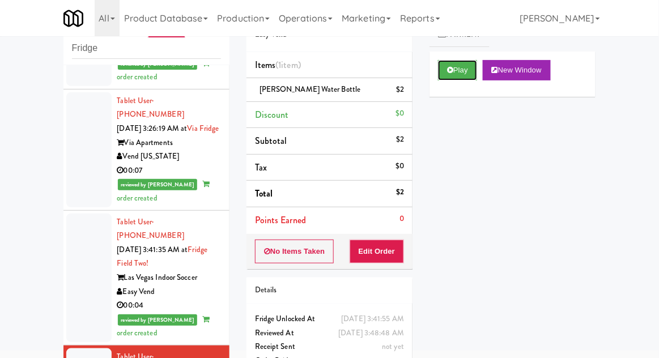
click at [448, 79] on button "Play" at bounding box center [457, 70] width 39 height 20
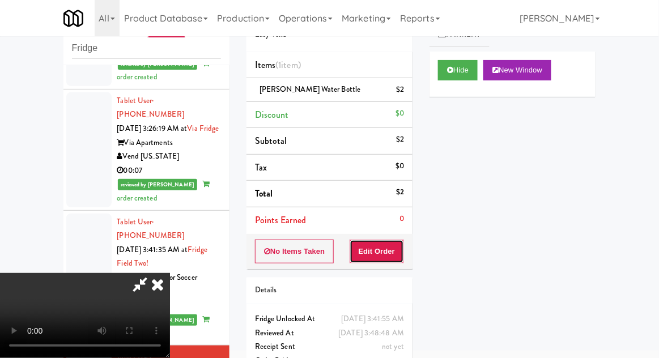
click at [377, 243] on button "Edit Order" at bounding box center [377, 252] width 55 height 24
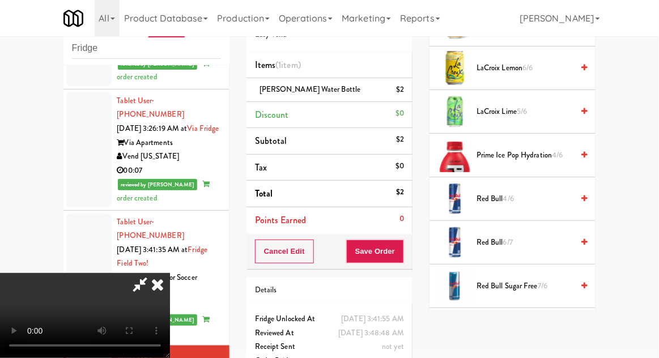
scroll to position [0, 0]
click at [170, 273] on icon at bounding box center [157, 284] width 25 height 23
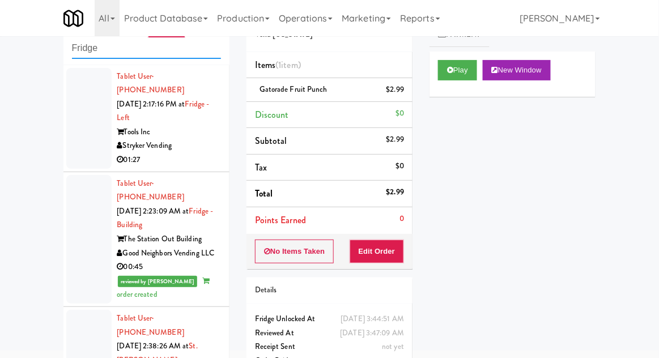
click at [80, 52] on input "Fridge" at bounding box center [146, 48] width 149 height 21
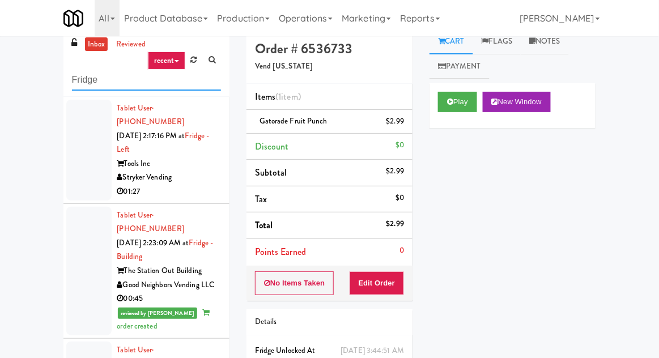
click at [78, 83] on input "Fridge" at bounding box center [146, 80] width 149 height 21
click at [90, 80] on input "Fridge" at bounding box center [146, 80] width 149 height 21
click at [88, 82] on input "Fridge" at bounding box center [146, 80] width 149 height 21
click at [87, 80] on input "Fridge" at bounding box center [146, 80] width 149 height 21
type input "Pantry"
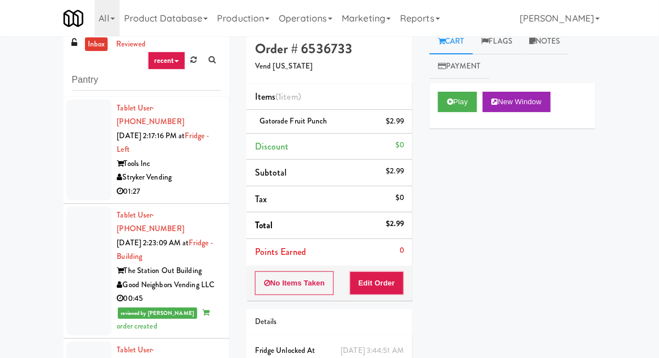
click at [39, 80] on div "inbox reviewed recent all unclear take inventory issue suspicious failed recent…" at bounding box center [329, 237] width 659 height 417
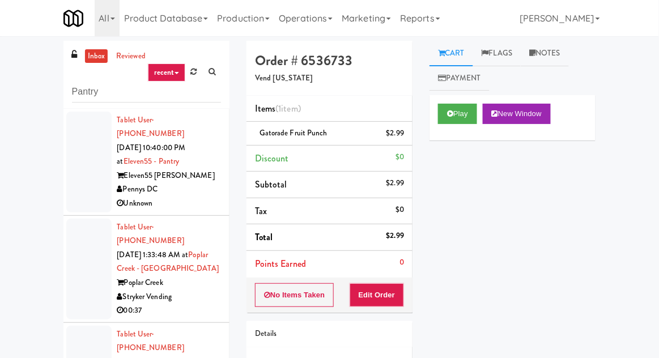
click at [84, 188] on div at bounding box center [88, 162] width 45 height 101
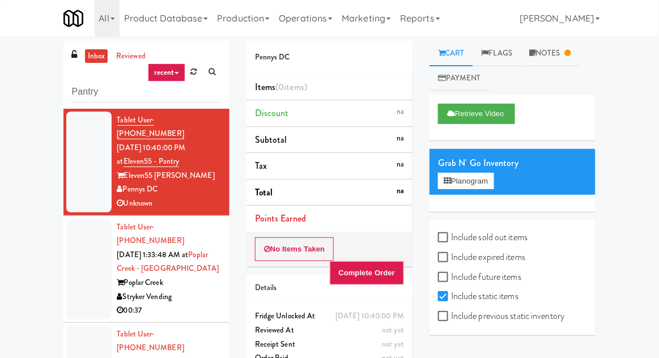
click at [86, 260] on div at bounding box center [88, 269] width 45 height 101
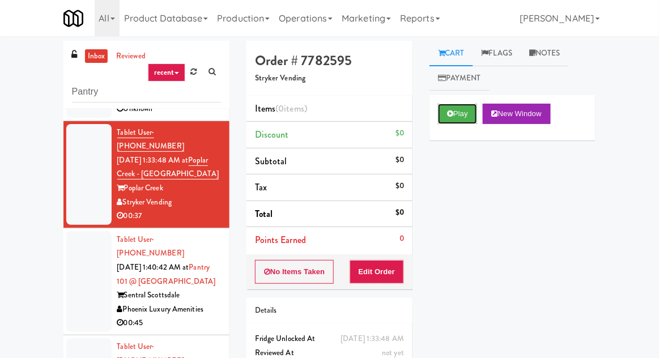
click at [453, 114] on icon at bounding box center [450, 113] width 6 height 7
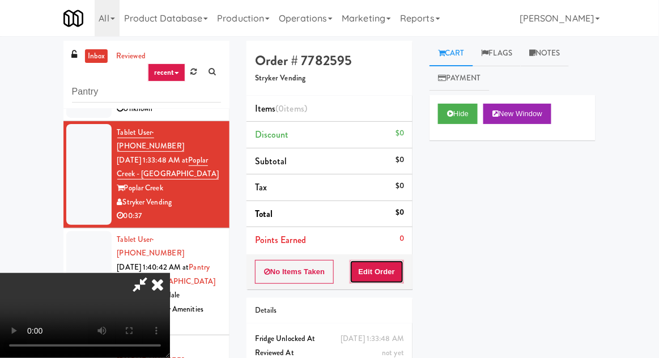
click at [375, 277] on button "Edit Order" at bounding box center [377, 272] width 55 height 24
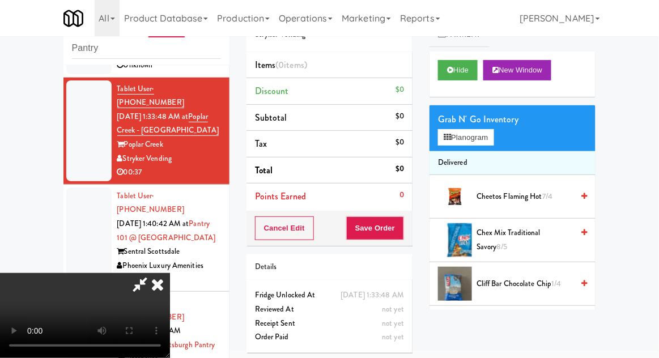
click at [508, 139] on div "Grab N' Go Inventory Planogram" at bounding box center [513, 128] width 166 height 46
click at [494, 134] on button "Planogram" at bounding box center [466, 137] width 56 height 17
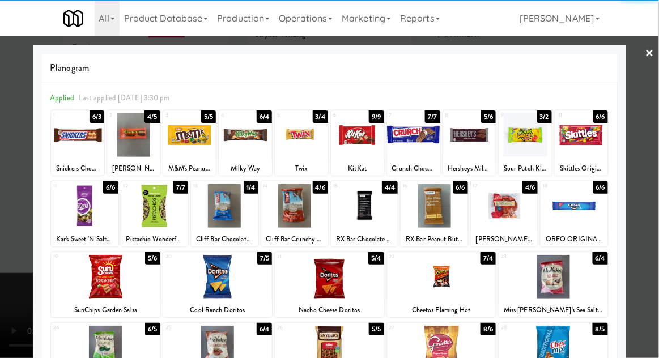
click at [93, 286] on div at bounding box center [105, 277] width 109 height 44
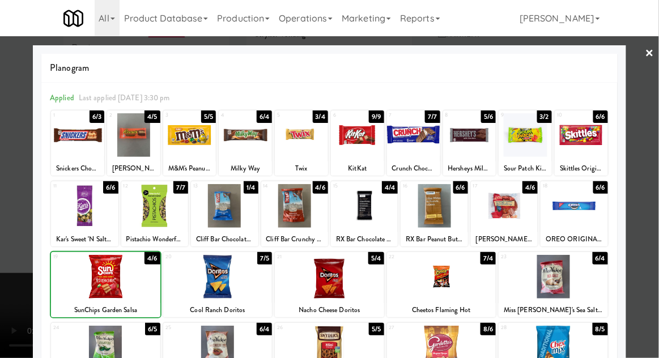
click at [16, 276] on div at bounding box center [329, 179] width 659 height 358
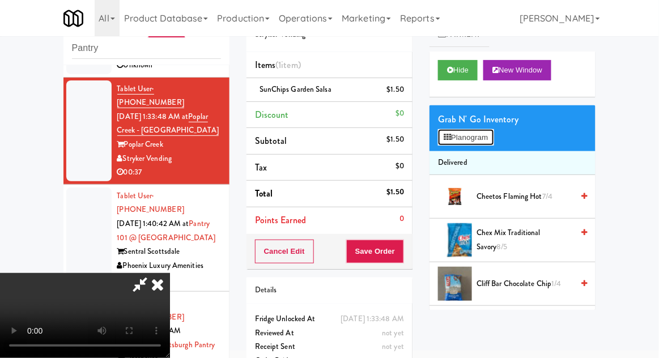
click at [488, 143] on button "Planogram" at bounding box center [466, 137] width 56 height 17
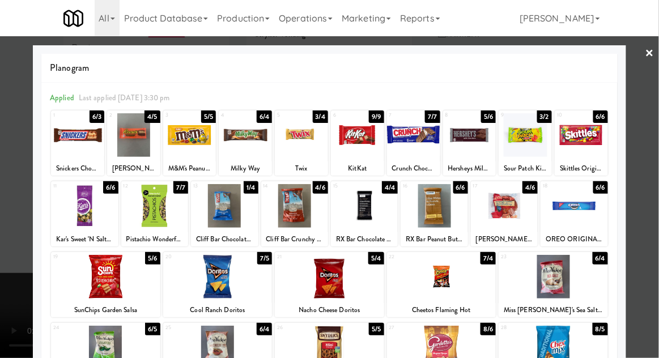
click at [511, 216] on div at bounding box center [504, 206] width 67 height 44
click at [652, 182] on div at bounding box center [329, 179] width 659 height 358
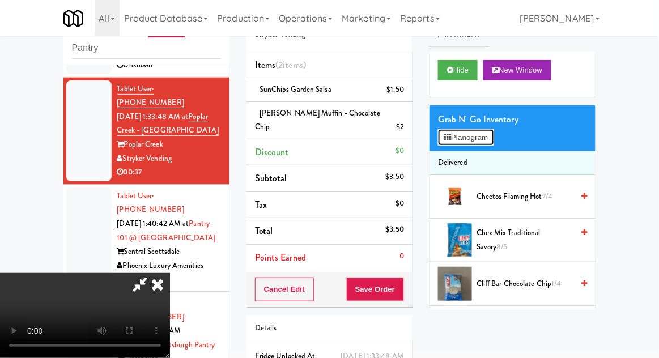
click at [489, 143] on button "Planogram" at bounding box center [466, 137] width 56 height 17
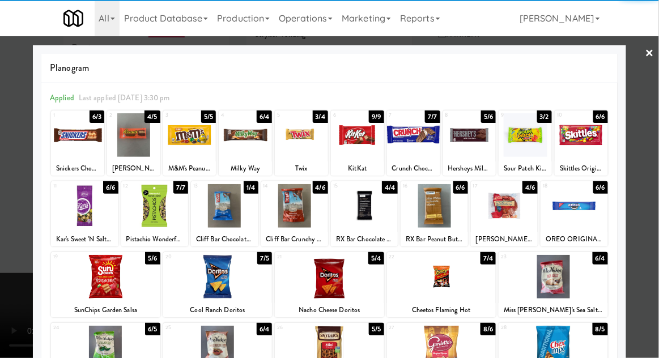
click at [299, 147] on div at bounding box center [301, 135] width 53 height 44
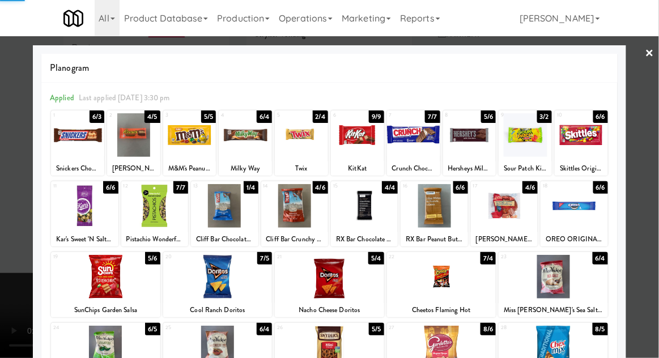
click at [23, 249] on div at bounding box center [329, 179] width 659 height 358
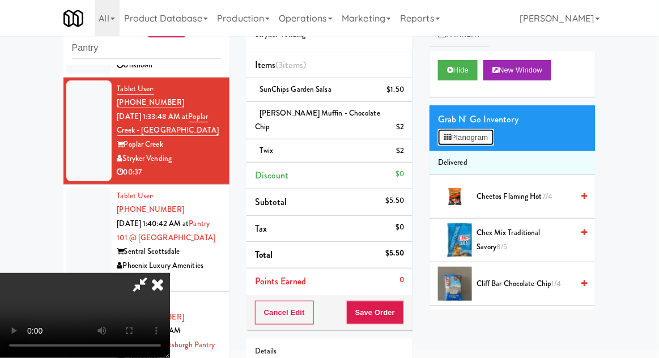
click at [494, 139] on button "Planogram" at bounding box center [466, 137] width 56 height 17
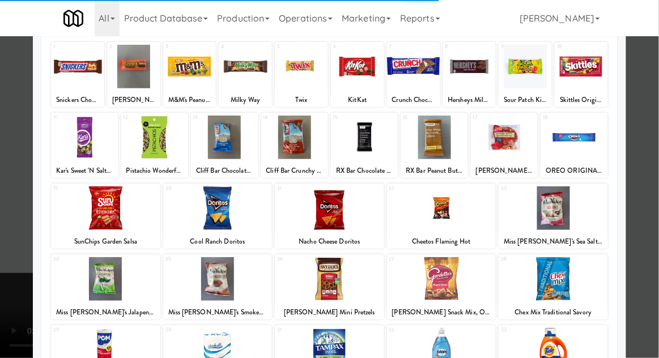
scroll to position [77, 0]
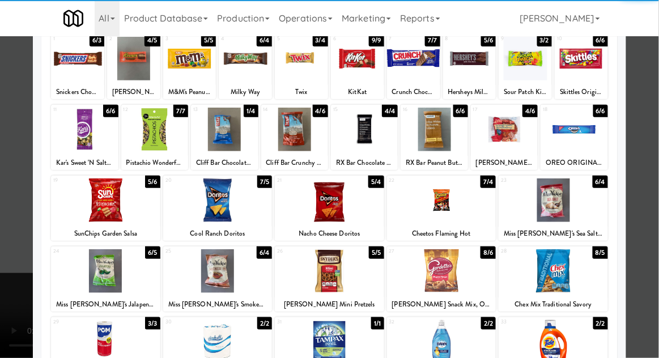
click at [99, 278] on div at bounding box center [105, 271] width 109 height 44
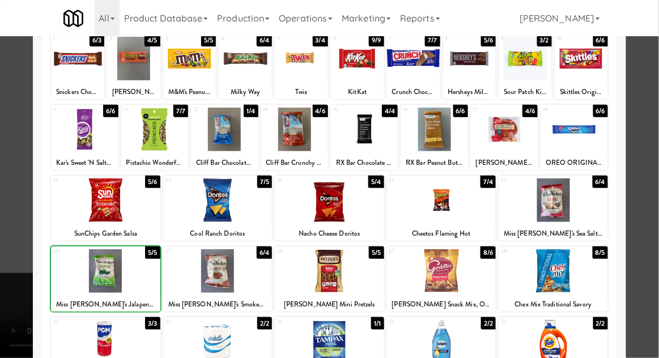
click at [649, 111] on div at bounding box center [329, 179] width 659 height 358
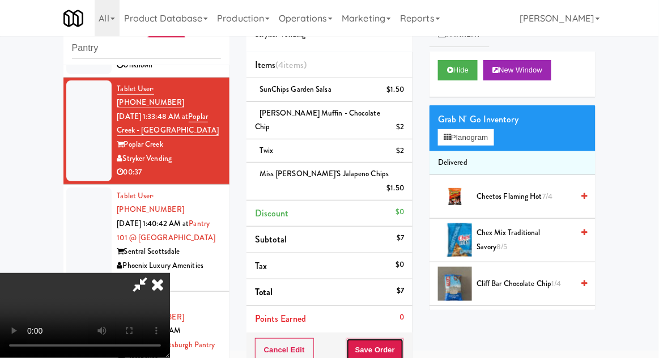
click at [401, 338] on button "Save Order" at bounding box center [375, 350] width 58 height 24
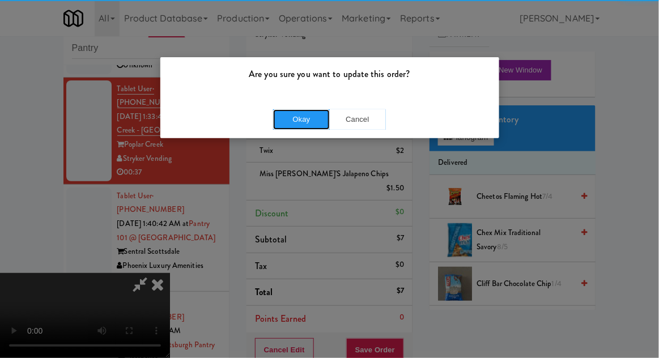
click at [310, 123] on button "Okay" at bounding box center [301, 119] width 57 height 20
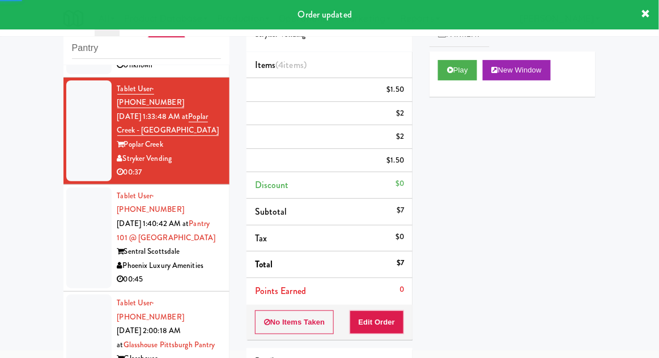
click at [64, 231] on li "Tablet User · (214) 535-2145 [DATE] 1:40:42 AM at Pantry 101 @ [GEOGRAPHIC_DATA…" at bounding box center [146, 238] width 166 height 107
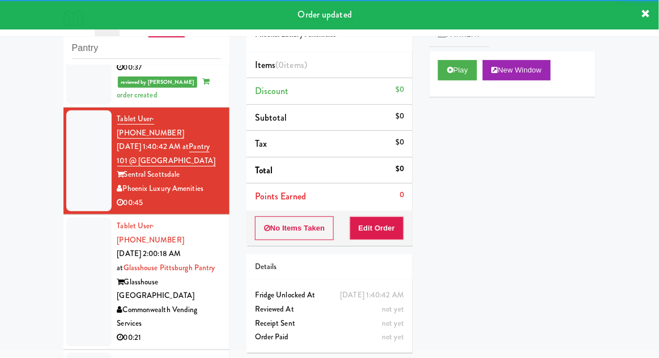
scroll to position [201, 0]
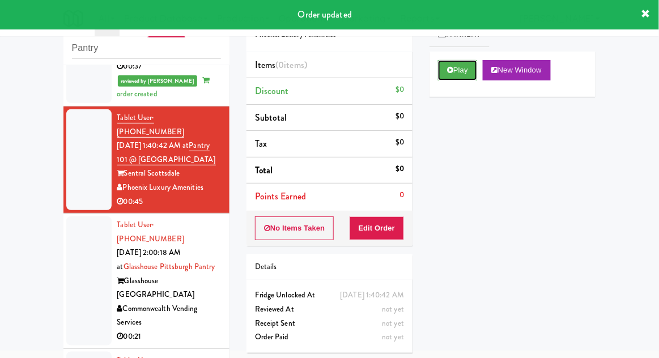
click at [440, 64] on button "Play" at bounding box center [457, 70] width 39 height 20
click at [383, 252] on div "Order # 3512483 Phoenix Luxury Amenities Items (0 items ) Discount $0 Subtotal …" at bounding box center [329, 179] width 183 height 364
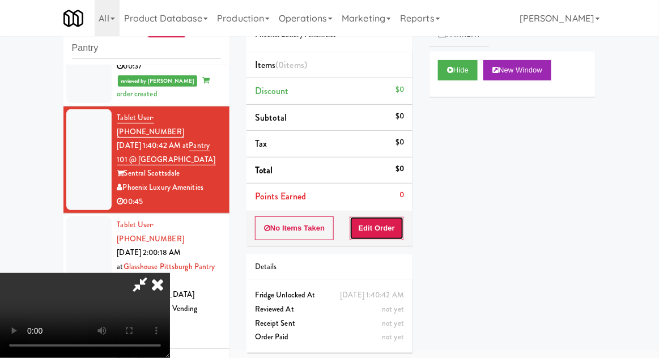
click at [388, 219] on button "Edit Order" at bounding box center [377, 229] width 55 height 24
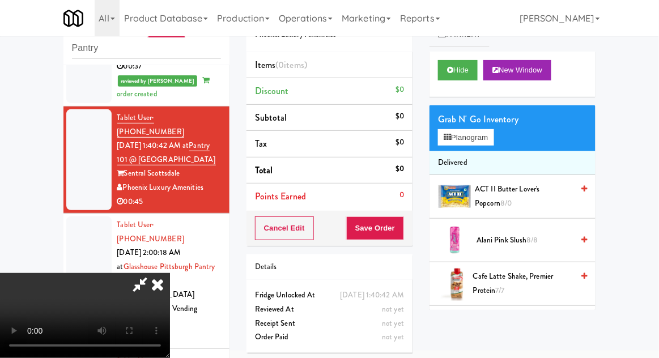
scroll to position [41, 0]
click at [460, 143] on button "Planogram" at bounding box center [466, 137] width 56 height 17
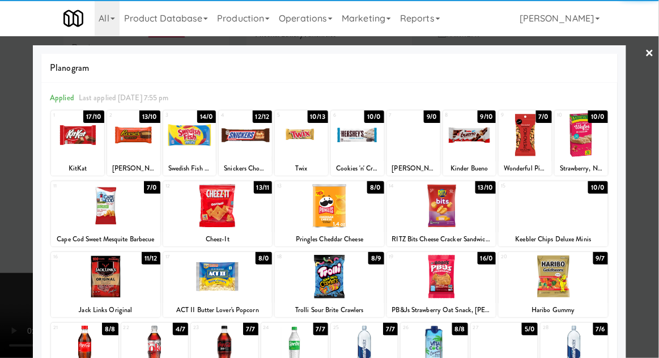
click at [563, 218] on div at bounding box center [553, 206] width 109 height 44
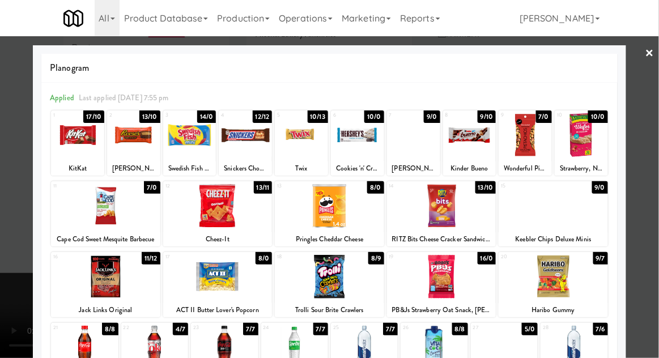
click at [14, 292] on div at bounding box center [329, 179] width 659 height 358
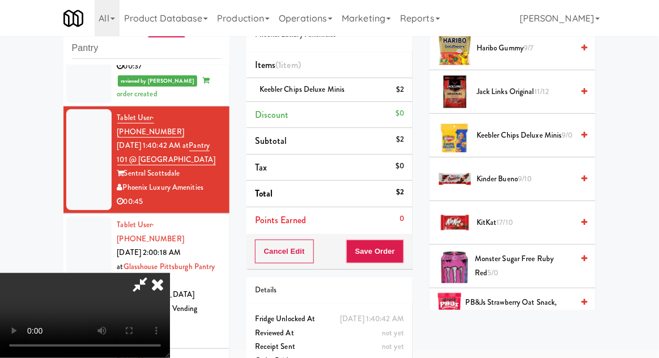
scroll to position [673, 0]
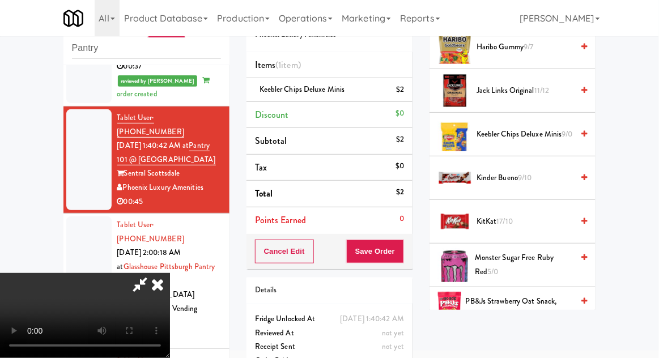
click at [537, 181] on span "Kinder Bueno 9/10" at bounding box center [525, 178] width 96 height 14
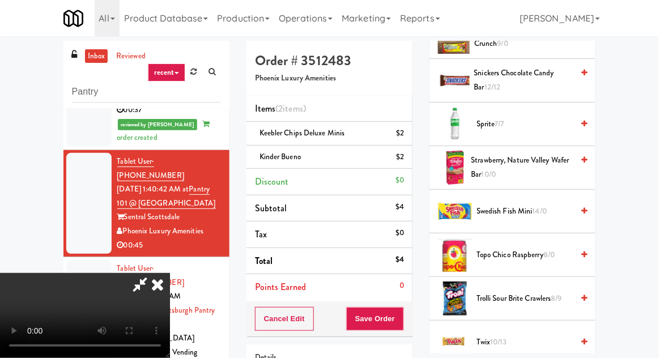
scroll to position [1251, 0]
click at [541, 117] on span "Sprite 7/7" at bounding box center [525, 124] width 96 height 14
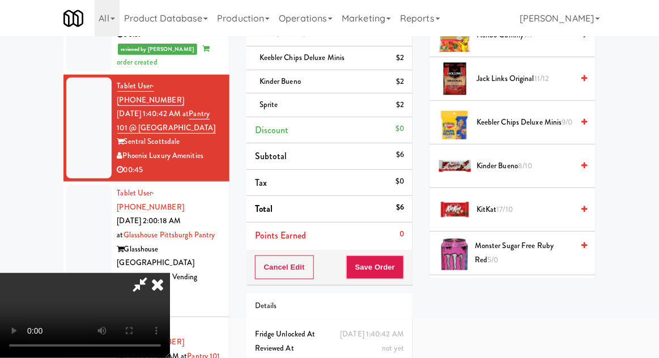
scroll to position [659, 0]
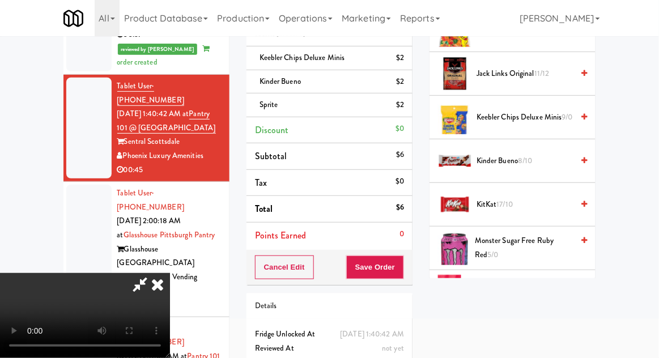
click at [541, 163] on span "Kinder Bueno 8/10" at bounding box center [525, 161] width 96 height 14
click at [402, 274] on button "Save Order" at bounding box center [375, 268] width 58 height 24
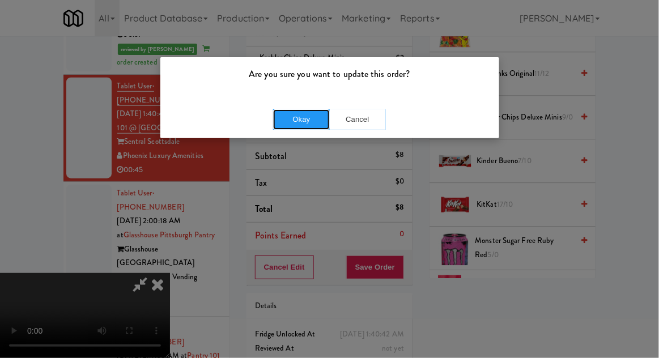
click at [306, 117] on button "Okay" at bounding box center [301, 119] width 57 height 20
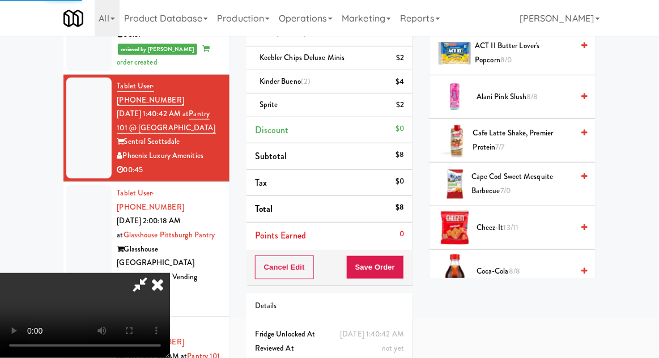
scroll to position [0, 0]
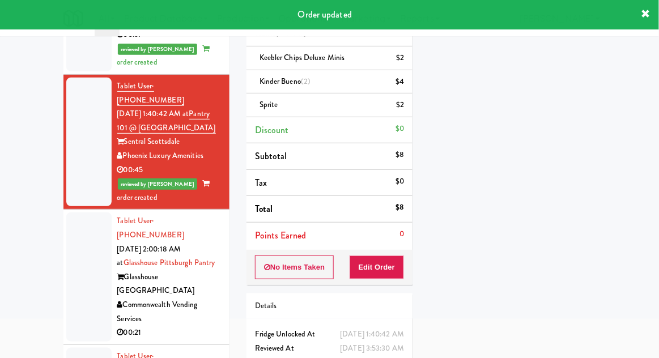
click at [63, 268] on li "Tablet User · (412) 770-7897 [DATE] 2:00:18 AM at [GEOGRAPHIC_DATA] Pantry Glas…" at bounding box center [146, 277] width 166 height 135
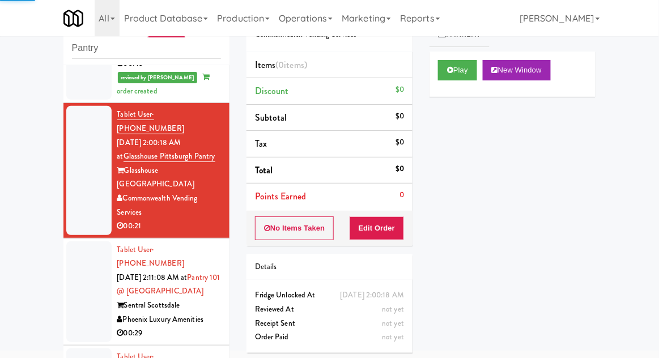
scroll to position [339, 0]
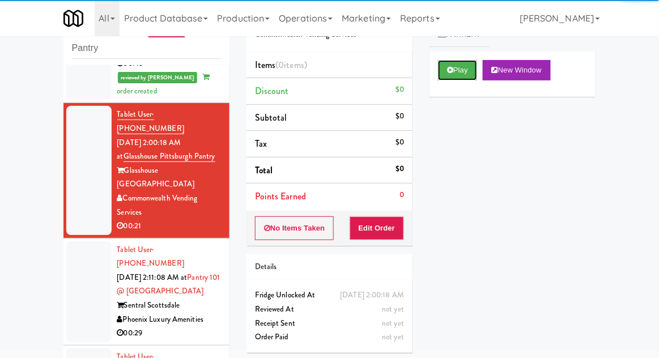
click at [450, 73] on icon at bounding box center [450, 69] width 6 height 7
click at [376, 223] on button "Edit Order" at bounding box center [377, 229] width 55 height 24
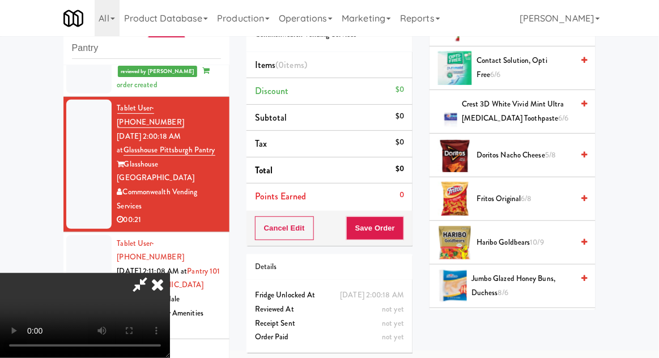
scroll to position [563, 0]
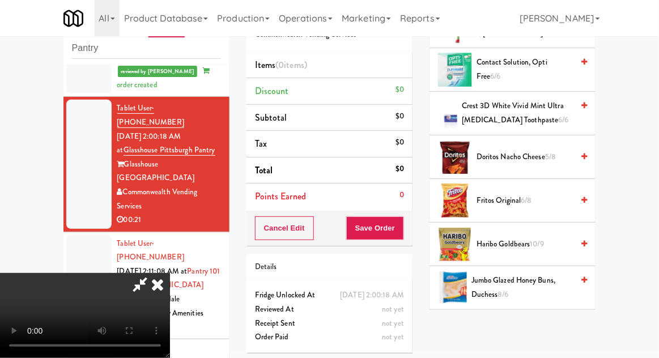
click at [549, 154] on span "5/8" at bounding box center [550, 156] width 11 height 11
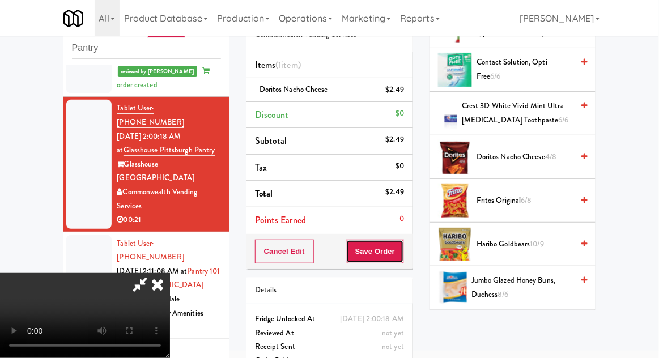
click at [398, 247] on button "Save Order" at bounding box center [375, 252] width 58 height 24
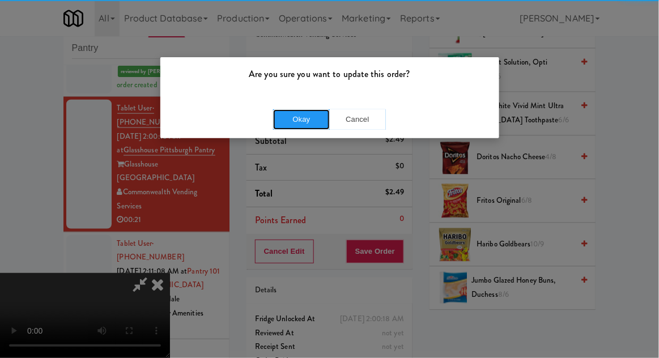
click at [297, 125] on button "Okay" at bounding box center [301, 119] width 57 height 20
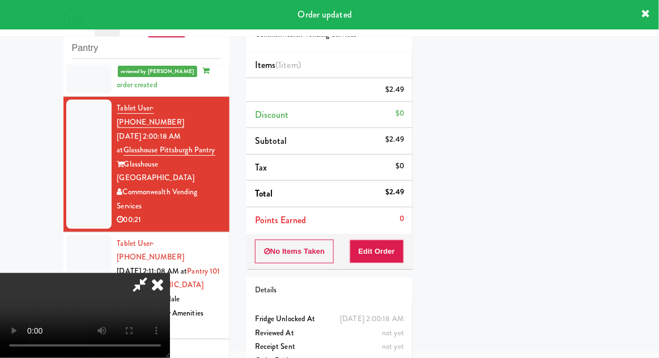
scroll to position [0, 0]
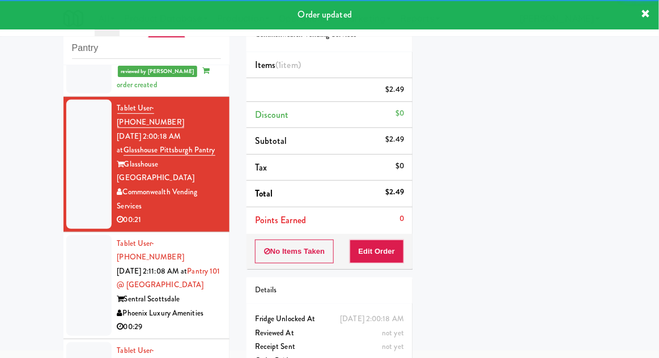
click at [71, 236] on div at bounding box center [88, 285] width 45 height 101
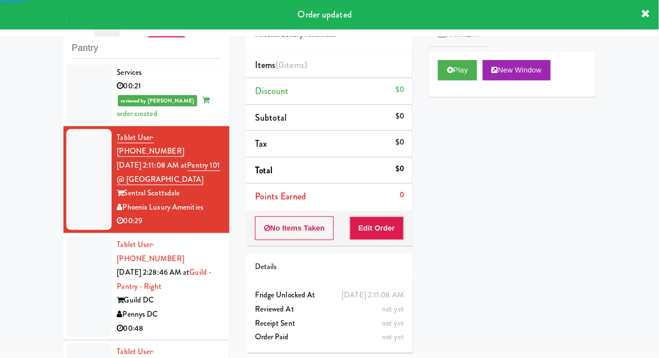
scroll to position [480, 0]
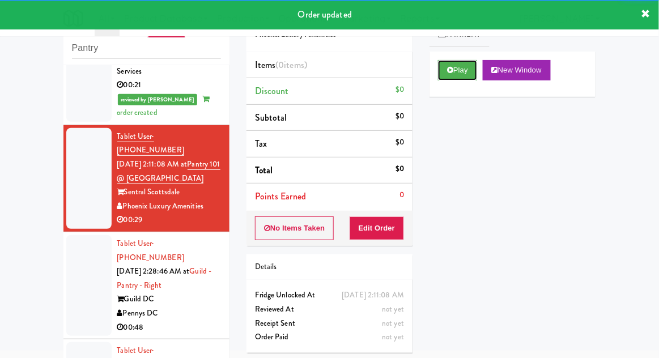
click at [455, 78] on button "Play" at bounding box center [457, 70] width 39 height 20
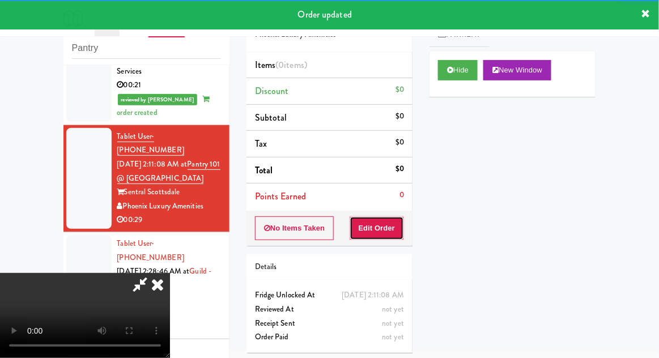
click at [389, 224] on button "Edit Order" at bounding box center [377, 229] width 55 height 24
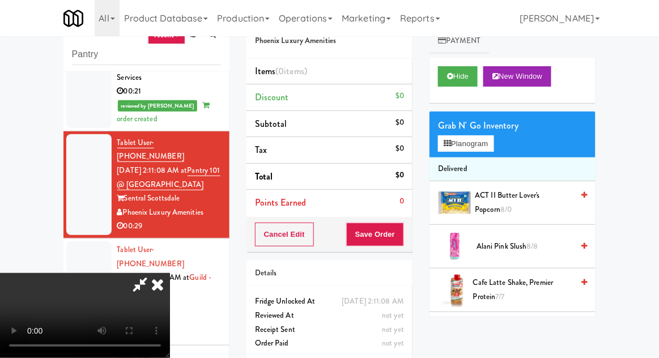
scroll to position [44, 0]
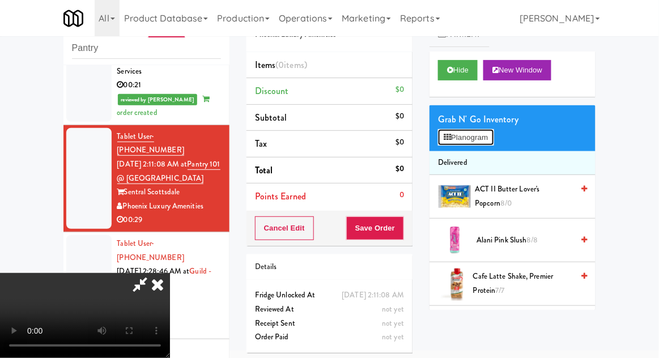
click at [467, 129] on button "Planogram" at bounding box center [466, 137] width 56 height 17
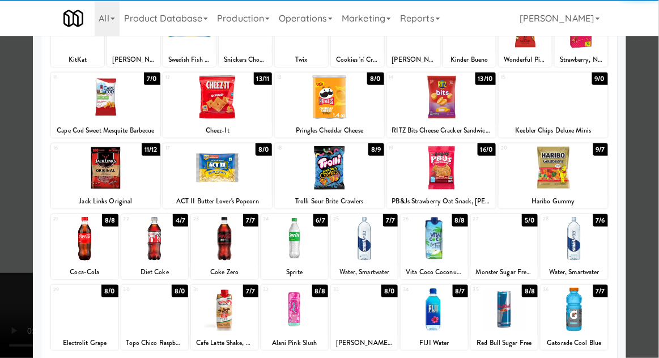
scroll to position [108, 0]
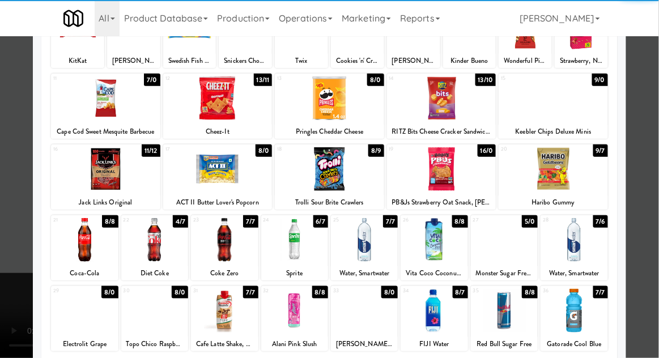
click at [230, 248] on div at bounding box center [224, 240] width 67 height 44
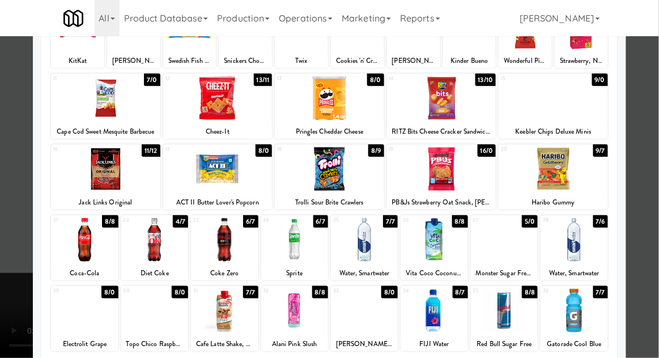
click at [654, 99] on div at bounding box center [329, 179] width 659 height 358
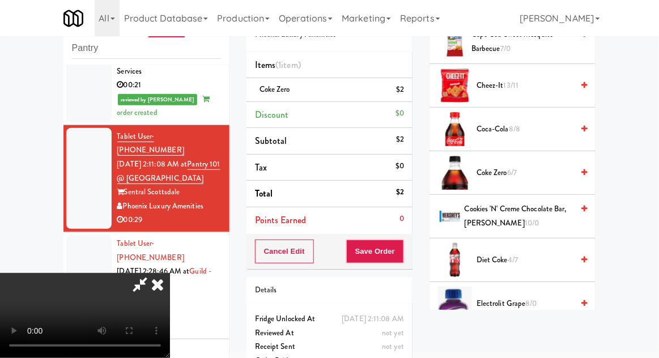
scroll to position [289, 0]
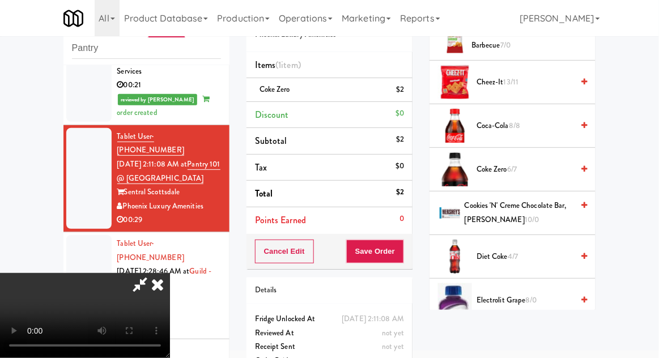
click at [540, 174] on span "Coke Zero 6/7" at bounding box center [525, 170] width 96 height 14
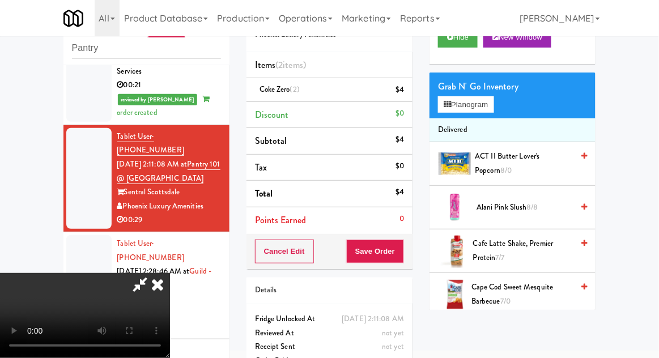
scroll to position [0, 0]
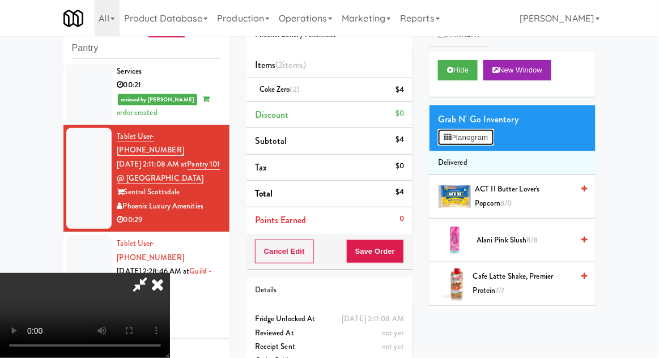
click at [492, 142] on button "Planogram" at bounding box center [466, 137] width 56 height 17
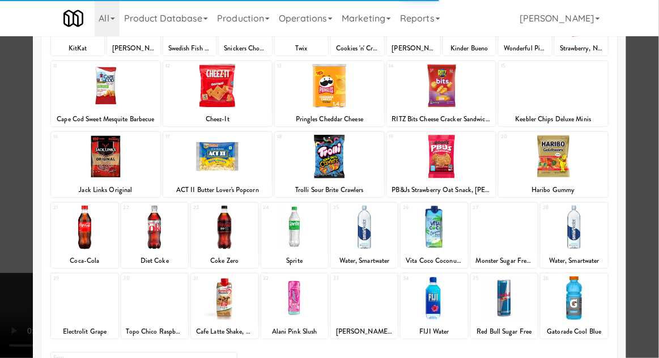
scroll to position [120, 0]
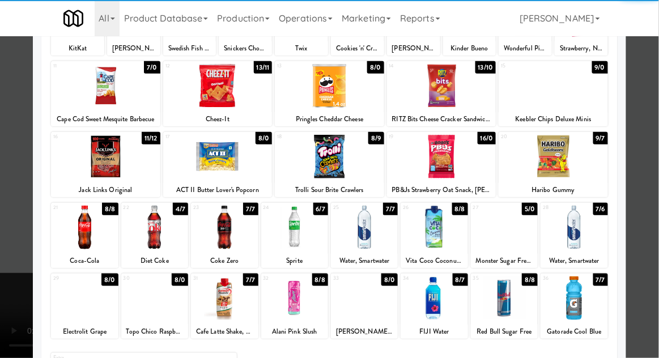
click at [147, 303] on div at bounding box center [154, 299] width 67 height 44
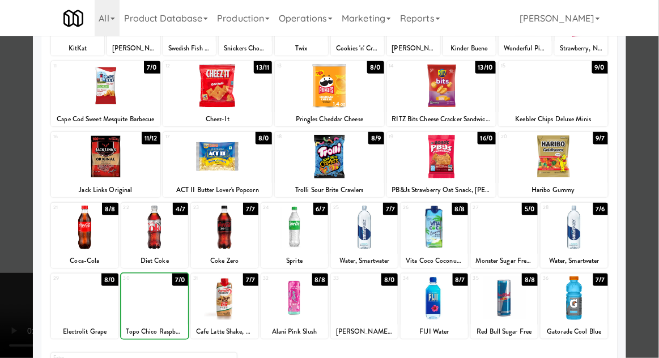
click at [648, 134] on div at bounding box center [329, 179] width 659 height 358
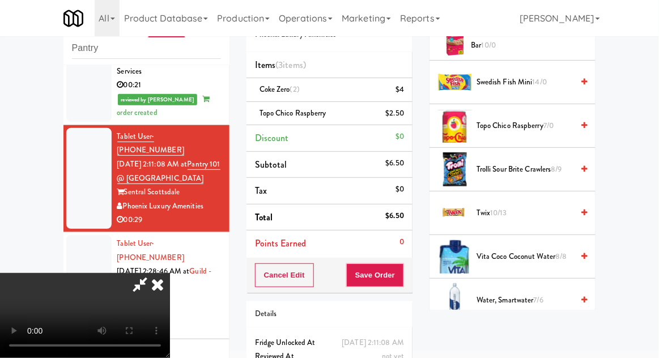
scroll to position [41, 0]
click at [402, 280] on button "Save Order" at bounding box center [375, 276] width 58 height 24
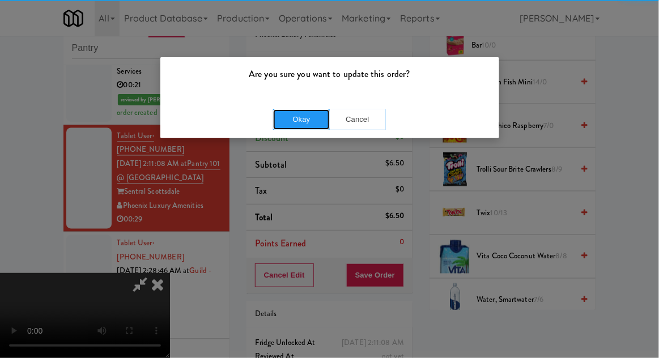
click at [294, 117] on button "Okay" at bounding box center [301, 119] width 57 height 20
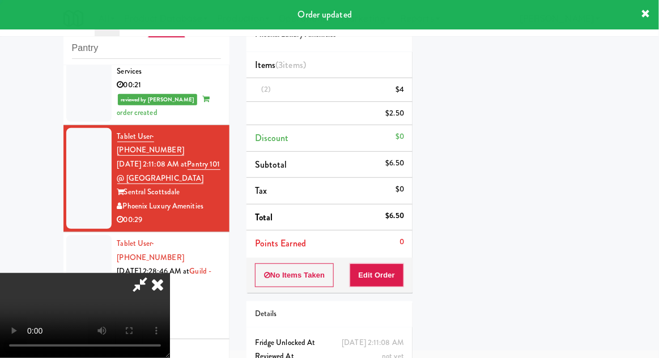
scroll to position [0, 0]
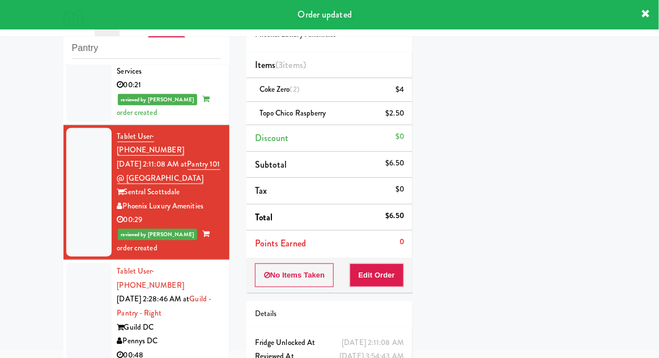
click at [82, 281] on div at bounding box center [88, 313] width 45 height 101
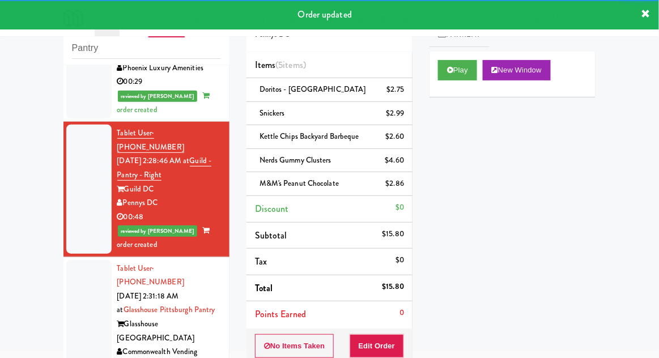
click at [77, 260] on div at bounding box center [88, 324] width 45 height 129
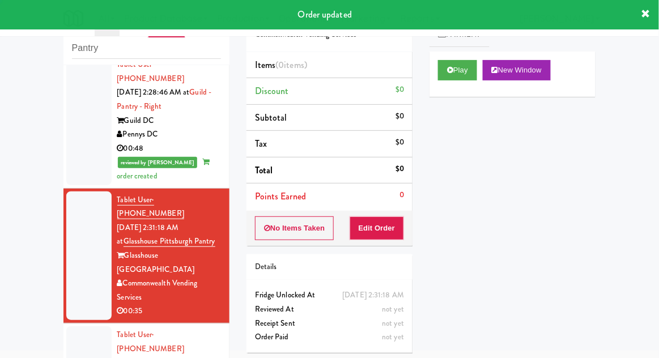
scroll to position [724, 0]
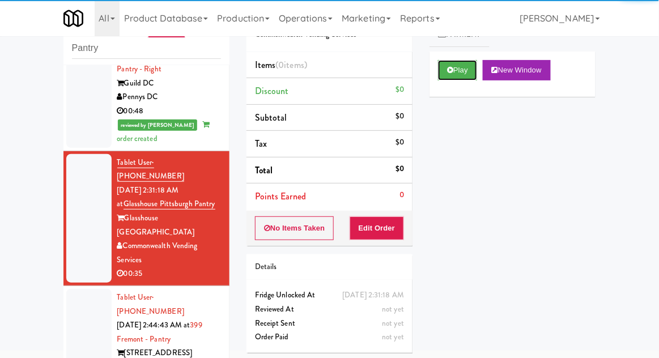
click at [449, 66] on icon at bounding box center [450, 69] width 6 height 7
click at [384, 234] on button "Edit Order" at bounding box center [377, 229] width 55 height 24
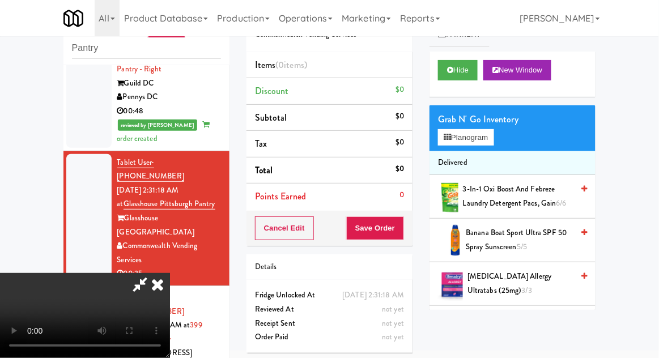
scroll to position [41, 0]
click at [494, 141] on button "Planogram" at bounding box center [466, 137] width 56 height 17
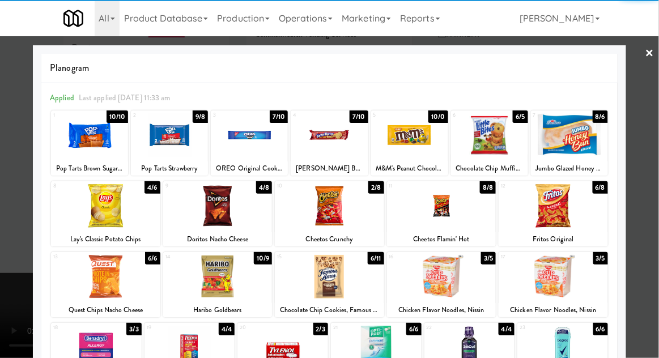
click at [442, 280] on div at bounding box center [441, 277] width 109 height 44
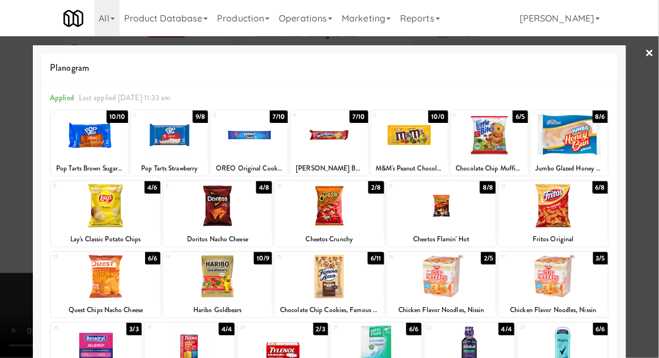
click at [8, 291] on div at bounding box center [329, 179] width 659 height 358
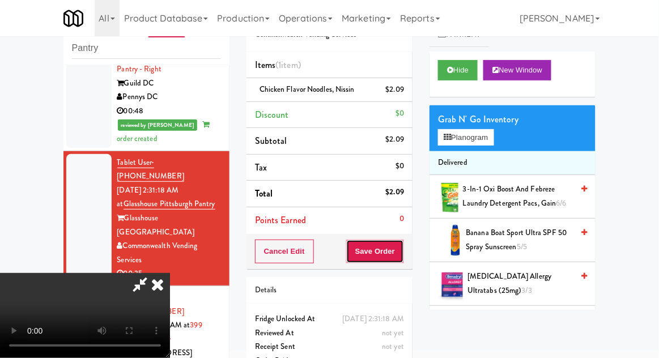
click at [402, 252] on button "Save Order" at bounding box center [375, 252] width 58 height 24
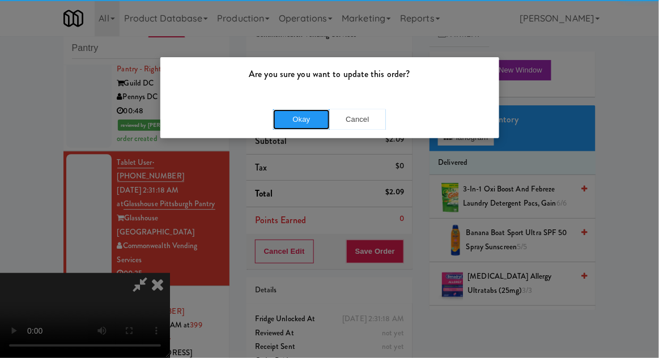
click at [301, 114] on button "Okay" at bounding box center [301, 119] width 57 height 20
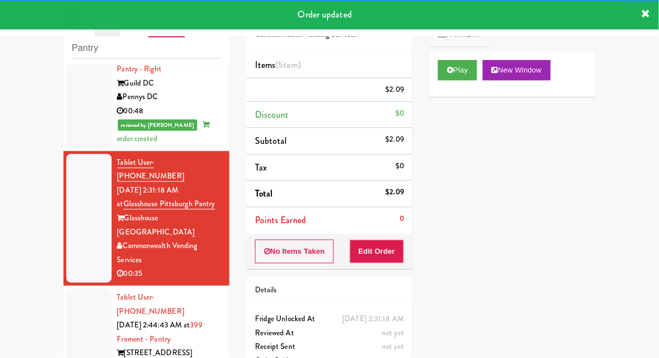
click at [77, 289] on div at bounding box center [88, 346] width 45 height 115
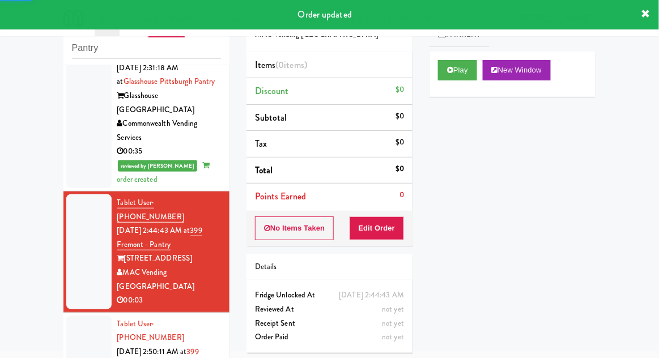
scroll to position [847, 0]
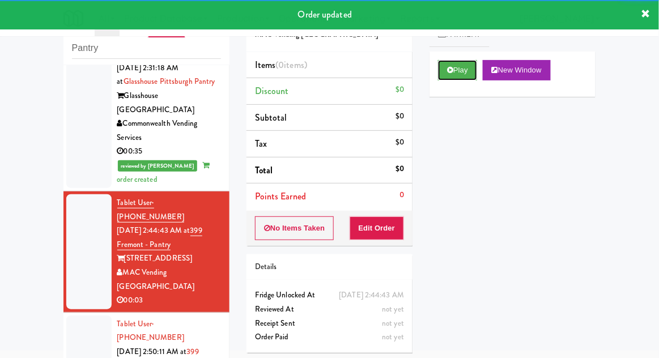
click at [446, 78] on button "Play" at bounding box center [457, 70] width 39 height 20
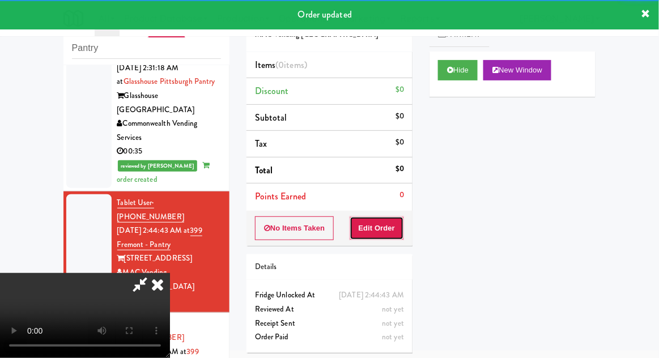
click at [373, 223] on button "Edit Order" at bounding box center [377, 229] width 55 height 24
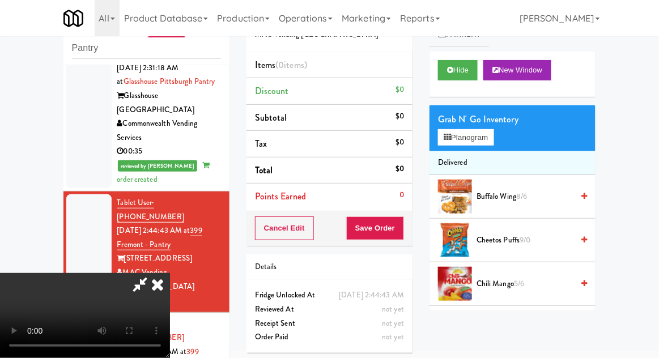
scroll to position [41, 0]
click at [459, 138] on button "Planogram" at bounding box center [466, 137] width 56 height 17
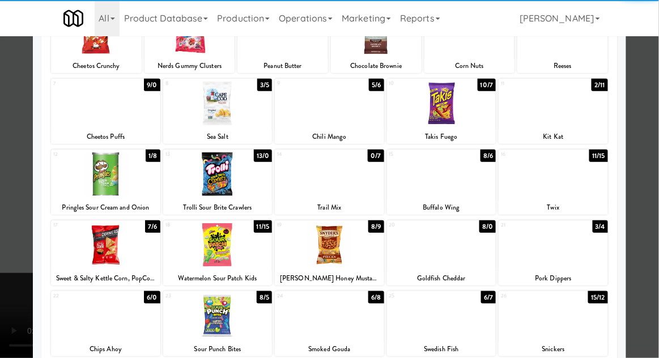
scroll to position [123, 0]
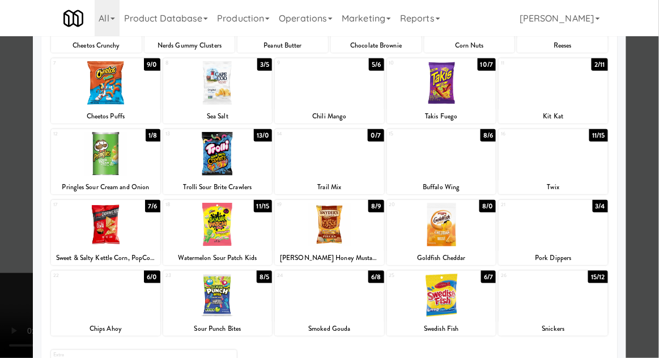
click at [89, 312] on div at bounding box center [105, 296] width 109 height 44
click at [10, 281] on div at bounding box center [329, 179] width 659 height 358
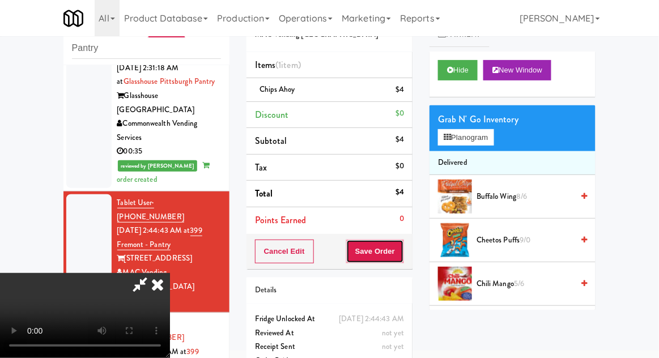
click at [401, 256] on button "Save Order" at bounding box center [375, 252] width 58 height 24
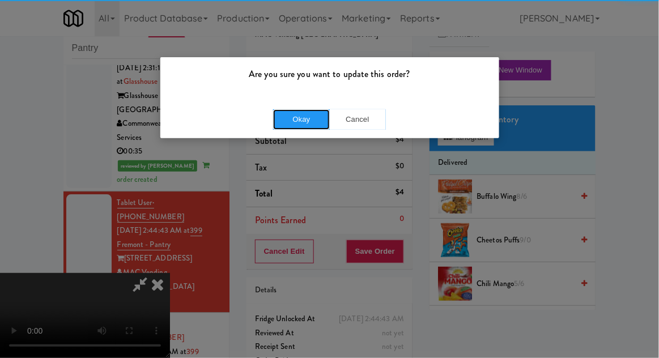
click at [298, 117] on button "Okay" at bounding box center [301, 119] width 57 height 20
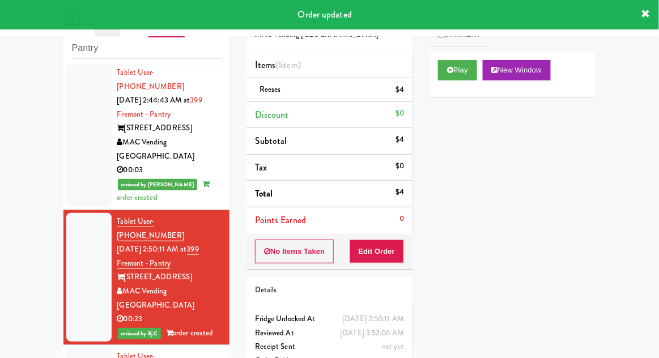
scroll to position [978, 0]
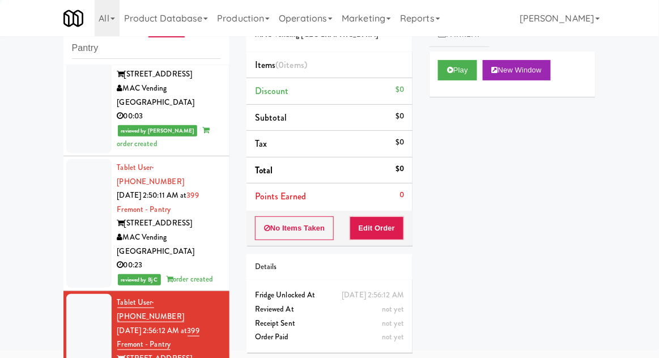
scroll to position [1088, 0]
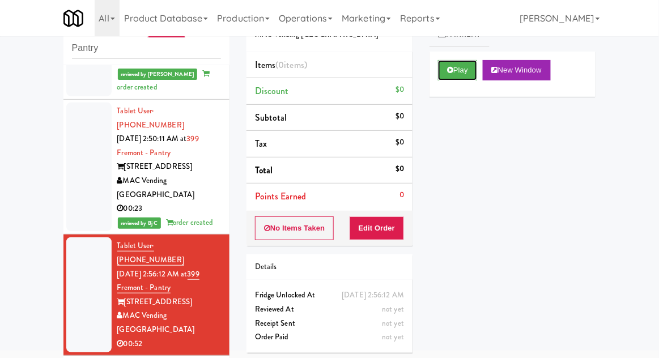
click at [443, 70] on button "Play" at bounding box center [457, 70] width 39 height 20
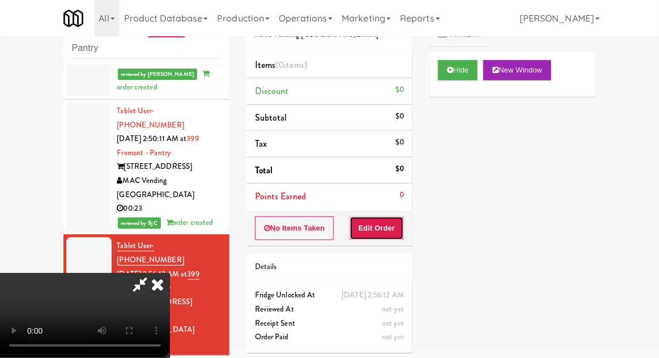
click at [379, 238] on button "Edit Order" at bounding box center [377, 229] width 55 height 24
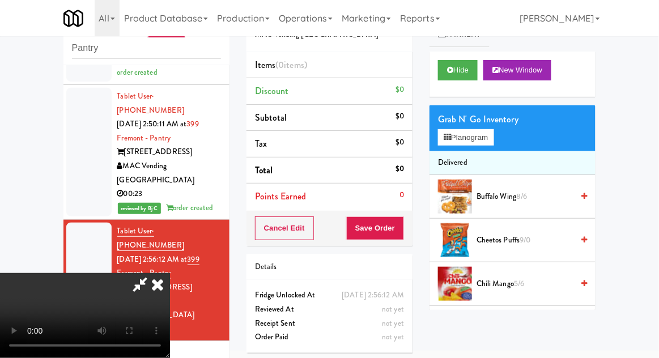
scroll to position [0, 0]
click at [500, 241] on span "Cheetos Puffs 9/0" at bounding box center [525, 241] width 96 height 14
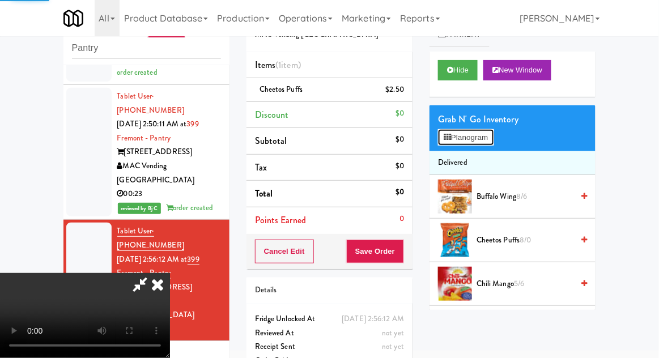
click at [451, 134] on icon at bounding box center [447, 137] width 7 height 7
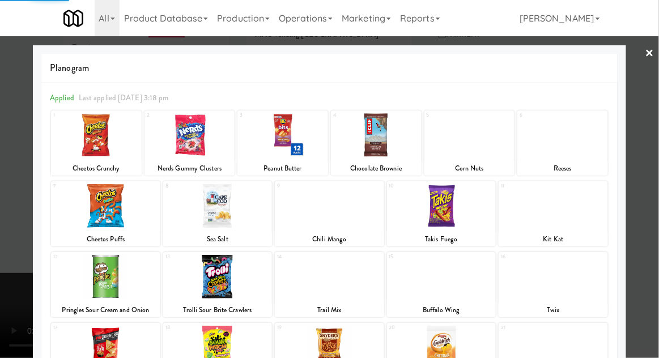
click at [638, 116] on div at bounding box center [329, 179] width 659 height 358
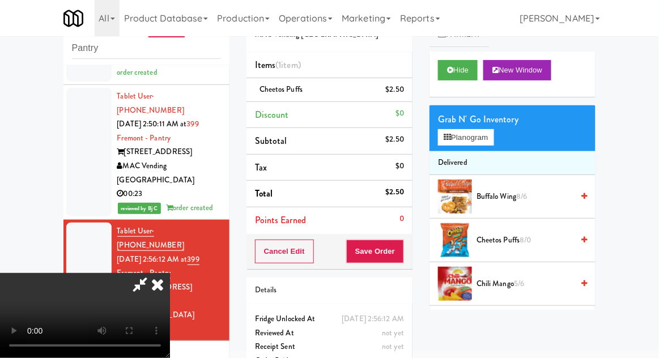
scroll to position [41, 0]
click at [494, 135] on button "Planogram" at bounding box center [466, 137] width 56 height 17
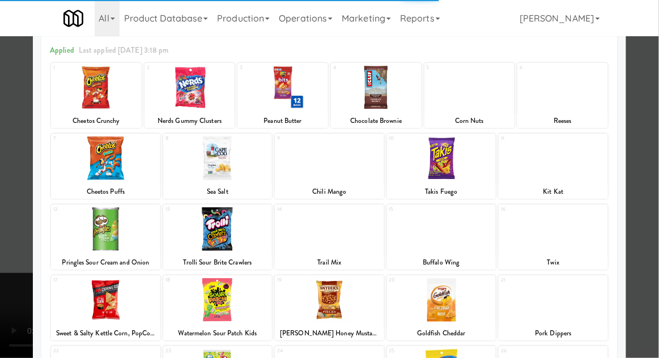
scroll to position [143, 0]
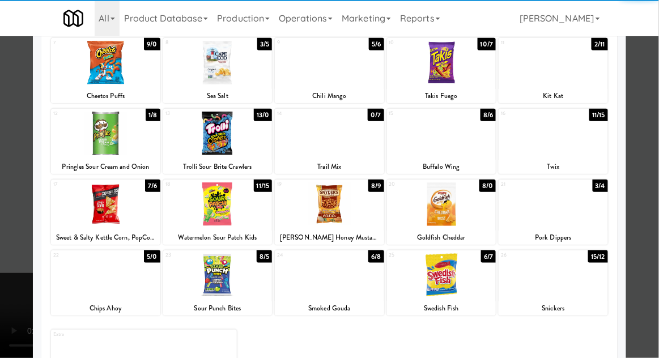
click at [548, 283] on div at bounding box center [553, 275] width 109 height 44
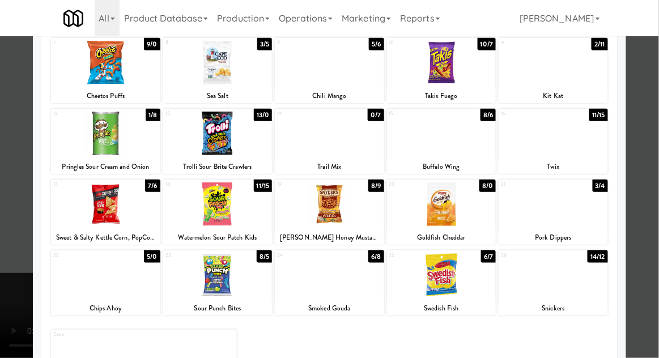
click at [18, 272] on div at bounding box center [329, 179] width 659 height 358
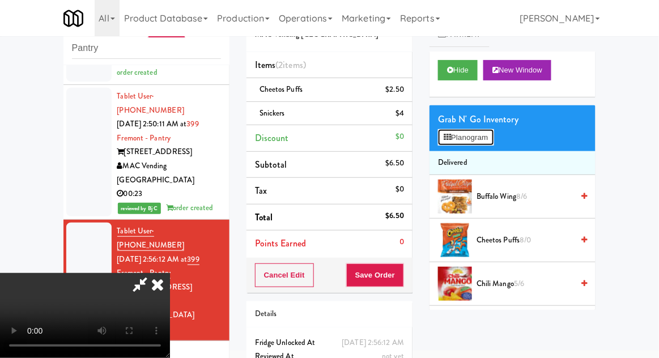
click at [488, 143] on button "Planogram" at bounding box center [466, 137] width 56 height 17
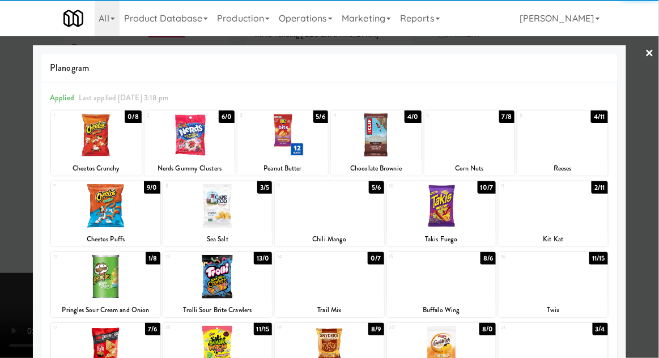
click at [580, 217] on div at bounding box center [553, 206] width 109 height 44
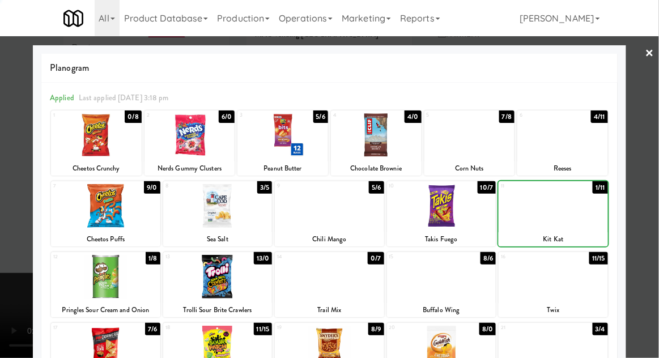
click at [650, 192] on div at bounding box center [329, 179] width 659 height 358
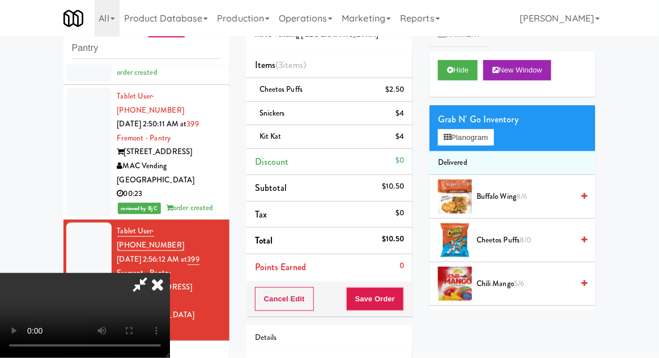
click at [411, 142] on li "Kit Kat $4" at bounding box center [330, 137] width 166 height 24
click at [402, 147] on link at bounding box center [403, 141] width 10 height 14
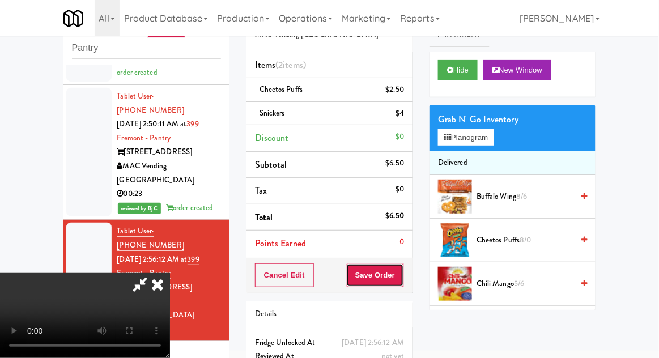
click at [402, 272] on button "Save Order" at bounding box center [375, 276] width 58 height 24
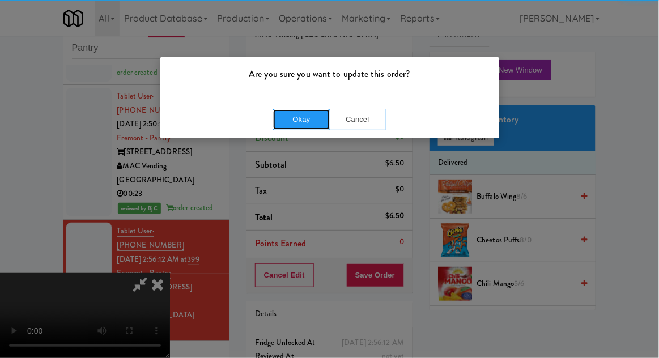
click at [295, 123] on button "Okay" at bounding box center [301, 119] width 57 height 20
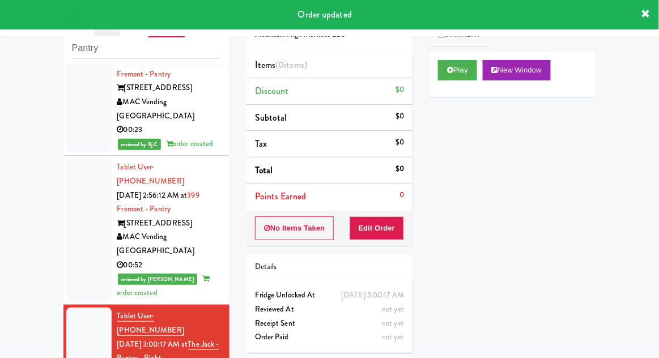
scroll to position [1230, 0]
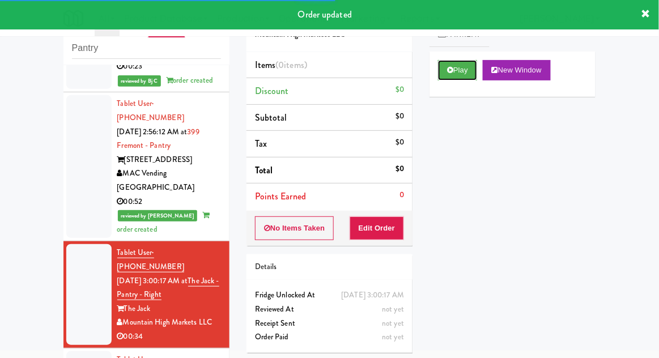
click at [440, 67] on button "Play" at bounding box center [457, 70] width 39 height 20
click at [372, 218] on button "Edit Order" at bounding box center [377, 229] width 55 height 24
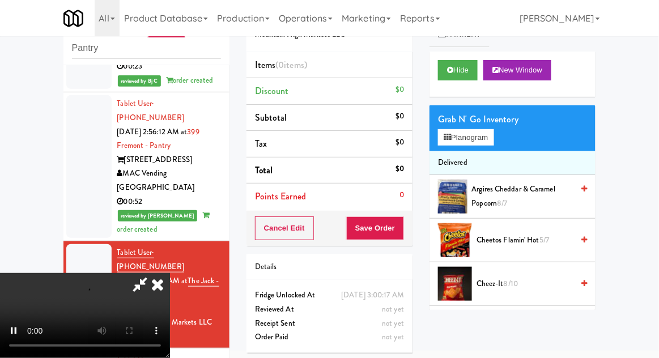
click at [339, 345] on div "Order Paid" at bounding box center [329, 337] width 149 height 14
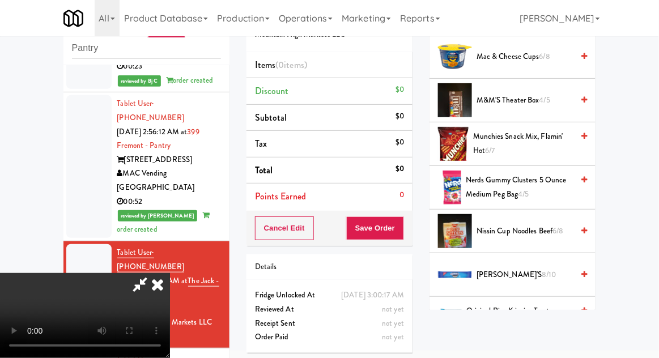
scroll to position [619, 0]
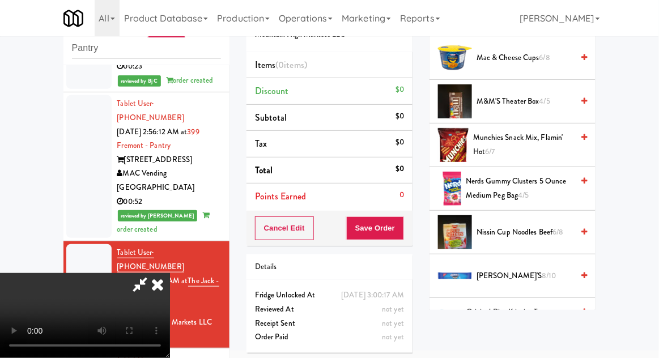
click at [547, 181] on span "Nerds Gummy Clusters 5 Ounce Medium Peg Bag 4/5" at bounding box center [519, 189] width 107 height 28
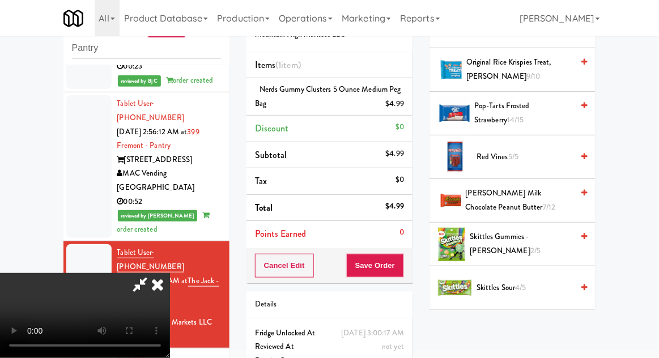
scroll to position [859, 0]
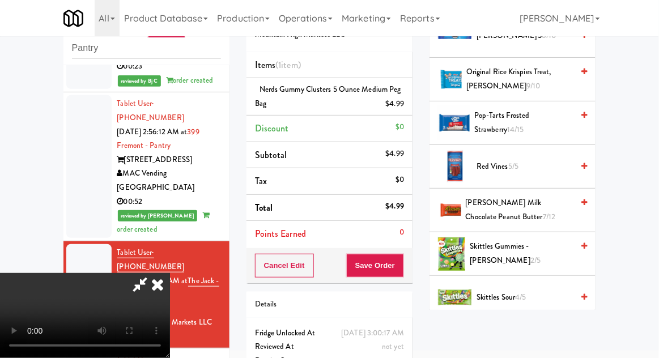
click at [553, 160] on span "Red Vines 5/5" at bounding box center [525, 167] width 96 height 14
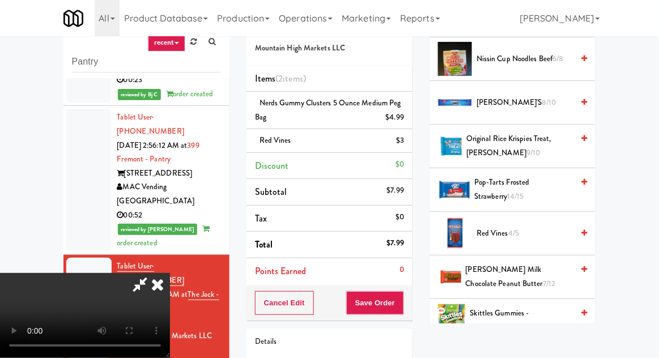
scroll to position [805, 0]
click at [543, 103] on span "[PERSON_NAME]'s 8/10" at bounding box center [525, 103] width 96 height 14
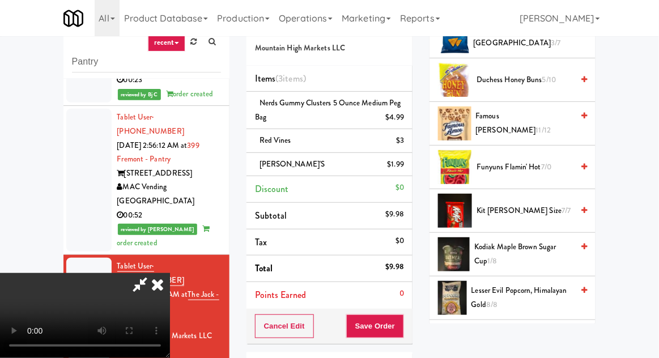
scroll to position [350, 0]
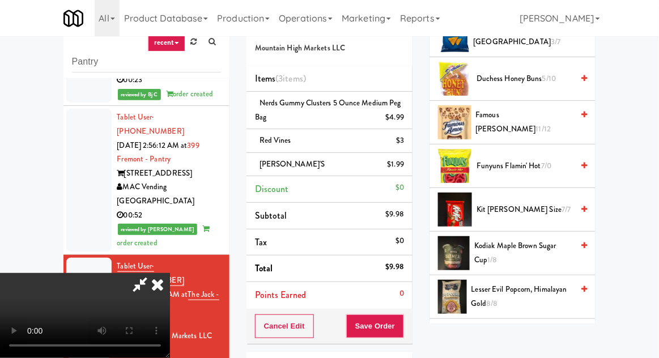
click at [546, 116] on span "Famous [PERSON_NAME] 11/12" at bounding box center [524, 122] width 97 height 28
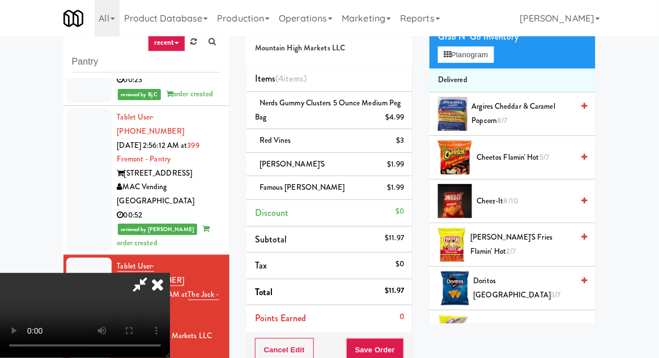
scroll to position [0, 0]
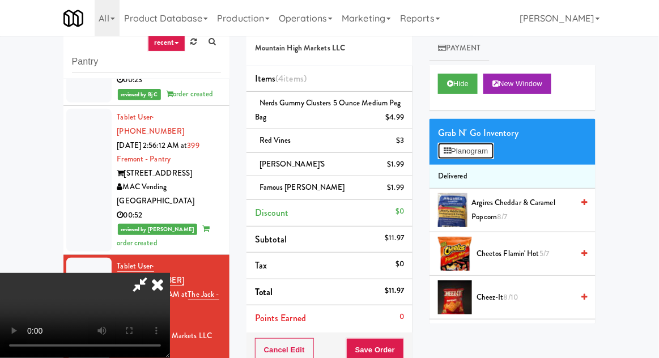
click at [494, 146] on button "Planogram" at bounding box center [466, 151] width 56 height 17
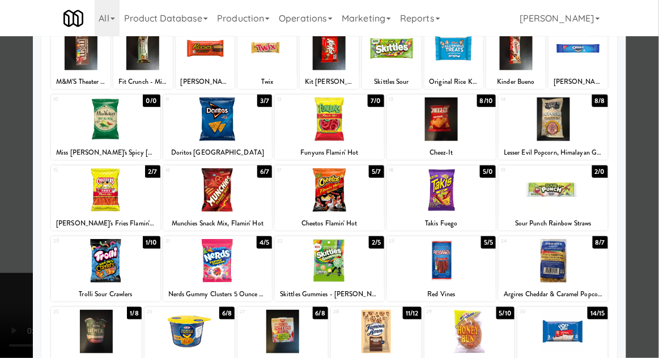
scroll to position [90, 0]
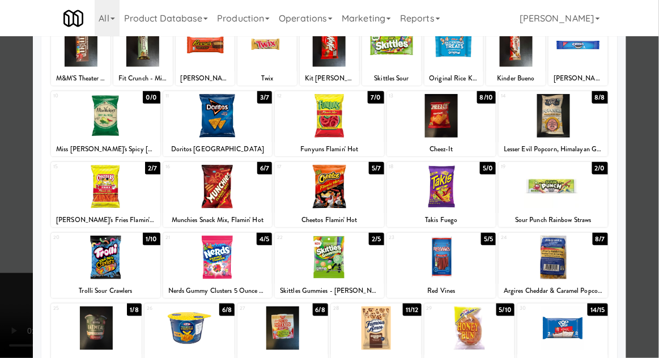
click at [654, 177] on div at bounding box center [329, 179] width 659 height 358
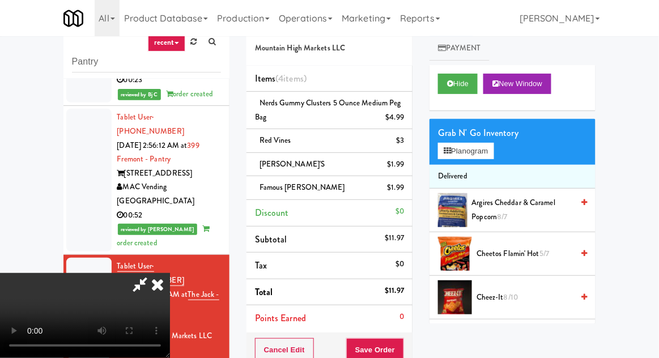
click at [153, 273] on icon at bounding box center [140, 284] width 26 height 23
click at [284, 108] on div "Nerds Gummy Clusters 5 Ounce Medium Peg Bag $4.99" at bounding box center [329, 110] width 149 height 28
click at [405, 119] on icon at bounding box center [405, 121] width 6 height 7
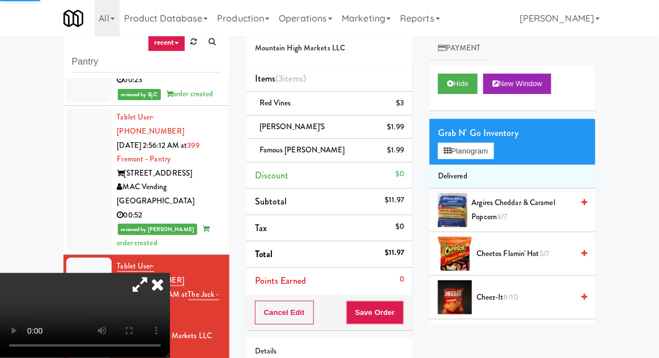
click at [153, 273] on icon at bounding box center [140, 284] width 26 height 23
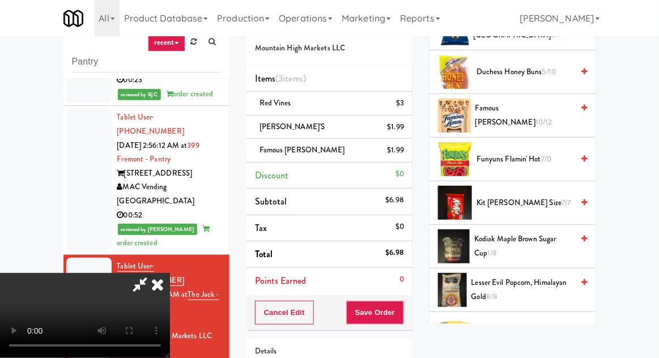
scroll to position [362, 0]
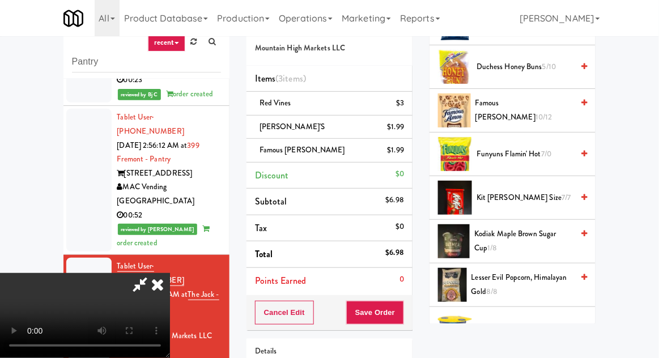
click at [542, 192] on span "Kit [PERSON_NAME] Size 7/7" at bounding box center [525, 198] width 96 height 14
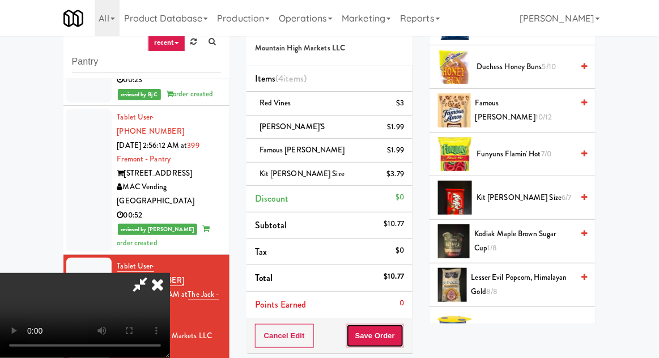
click at [400, 338] on button "Save Order" at bounding box center [375, 336] width 58 height 24
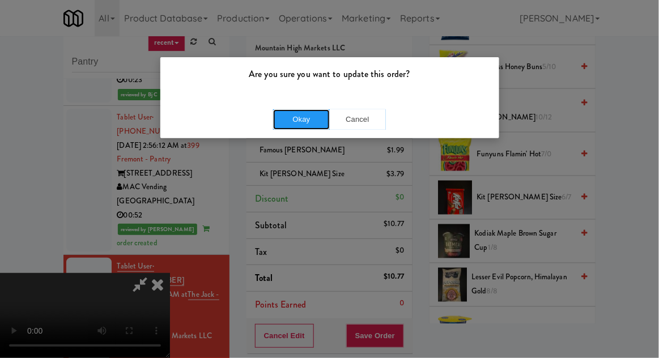
click at [307, 118] on button "Okay" at bounding box center [301, 119] width 57 height 20
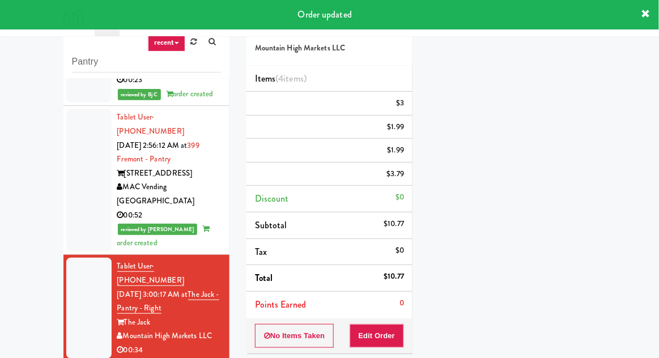
scroll to position [0, 0]
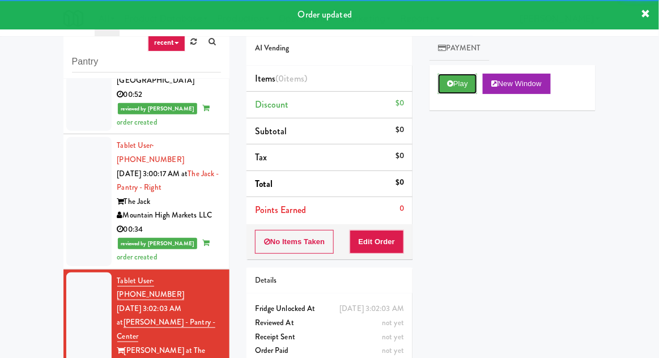
click at [457, 92] on button "Play" at bounding box center [457, 84] width 39 height 20
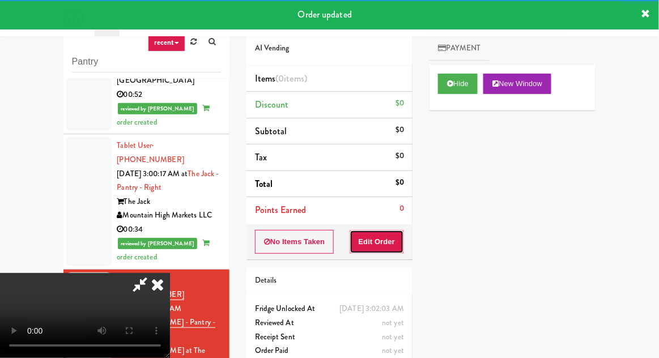
click at [381, 249] on button "Edit Order" at bounding box center [377, 242] width 55 height 24
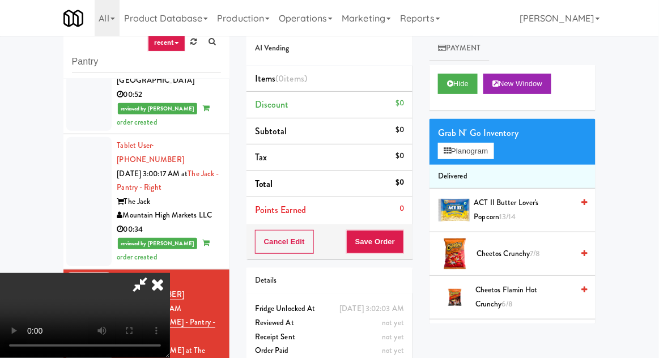
click at [170, 273] on icon at bounding box center [157, 284] width 25 height 23
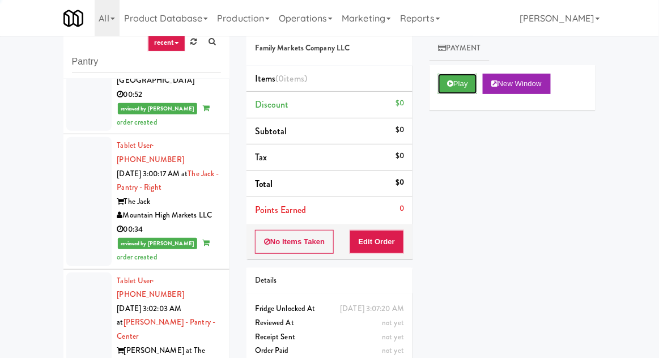
click at [451, 92] on button "Play" at bounding box center [457, 84] width 39 height 20
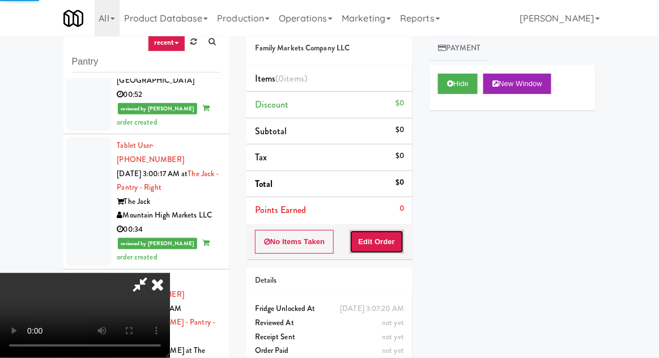
click at [382, 247] on button "Edit Order" at bounding box center [377, 242] width 55 height 24
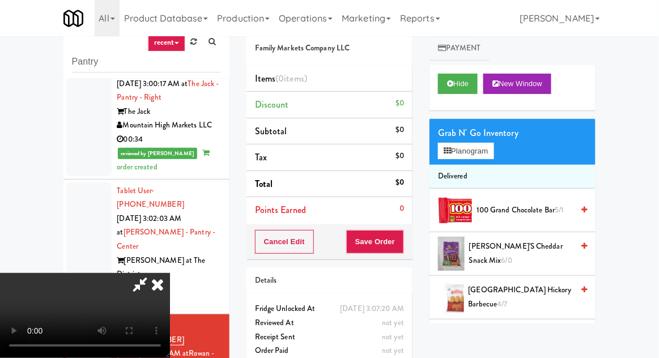
scroll to position [1434, 0]
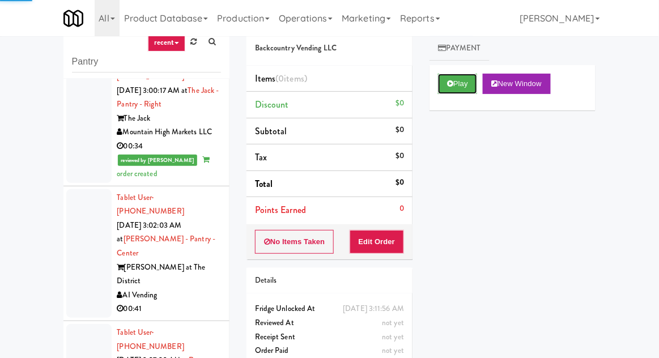
click at [448, 93] on button "Play" at bounding box center [457, 84] width 39 height 20
click at [368, 242] on button "Edit Order" at bounding box center [377, 242] width 55 height 24
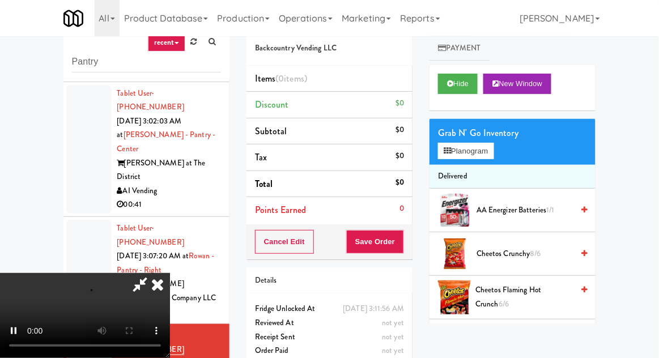
scroll to position [1545, 0]
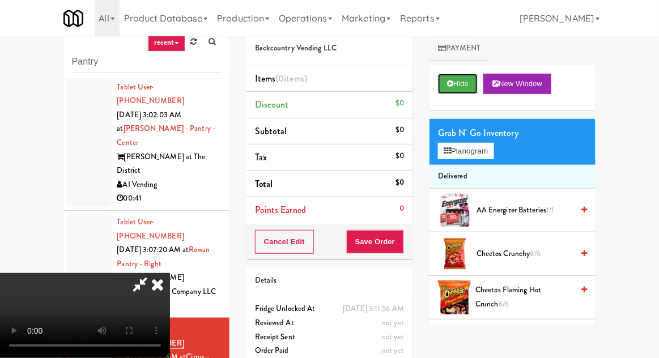
click at [451, 77] on button "Hide" at bounding box center [458, 84] width 40 height 20
click at [445, 86] on button "Hide" at bounding box center [458, 84] width 40 height 20
click at [441, 76] on button "Hide" at bounding box center [458, 84] width 40 height 20
click at [448, 79] on button "Hide" at bounding box center [458, 84] width 40 height 20
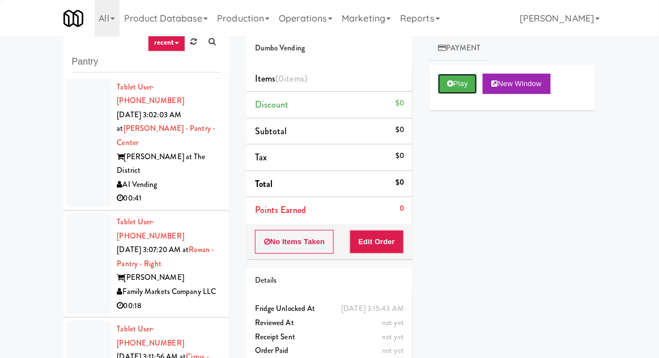
click at [444, 85] on button "Play" at bounding box center [457, 84] width 39 height 20
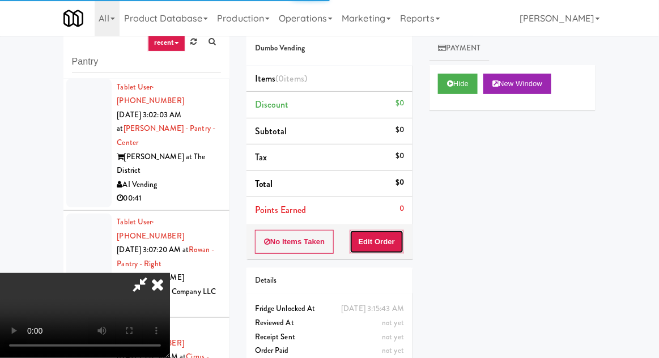
click at [397, 232] on button "Edit Order" at bounding box center [377, 242] width 55 height 24
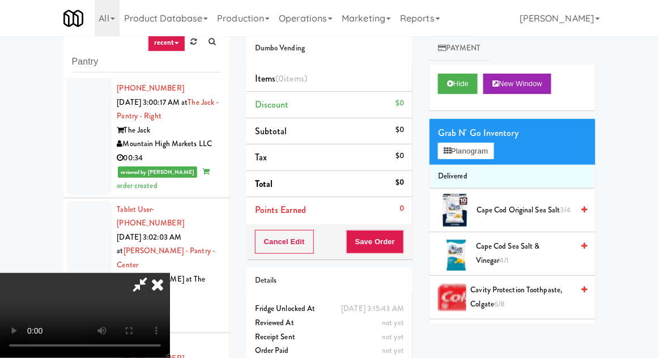
scroll to position [1413, 0]
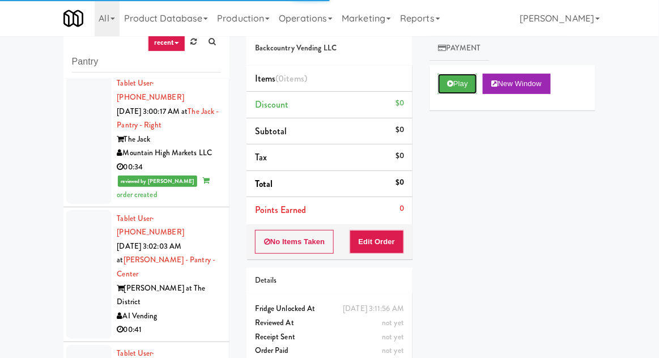
click at [463, 88] on button "Play" at bounding box center [457, 84] width 39 height 20
click at [402, 238] on button "Edit Order" at bounding box center [377, 242] width 55 height 24
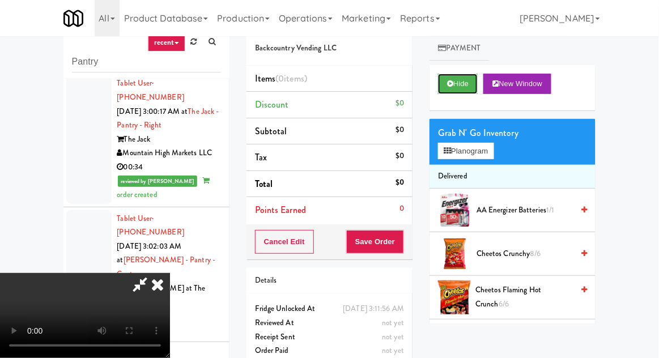
click at [444, 91] on button "Hide" at bounding box center [458, 84] width 40 height 20
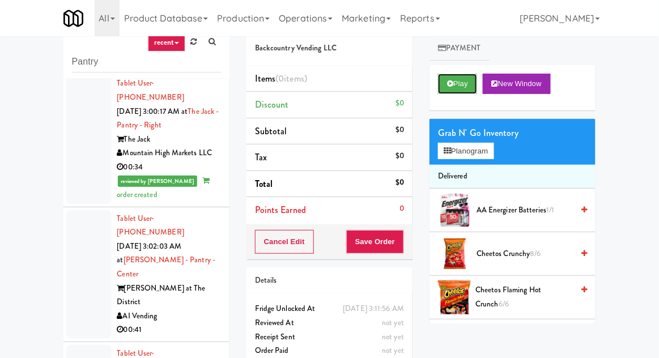
click at [439, 83] on button "Play" at bounding box center [457, 84] width 39 height 20
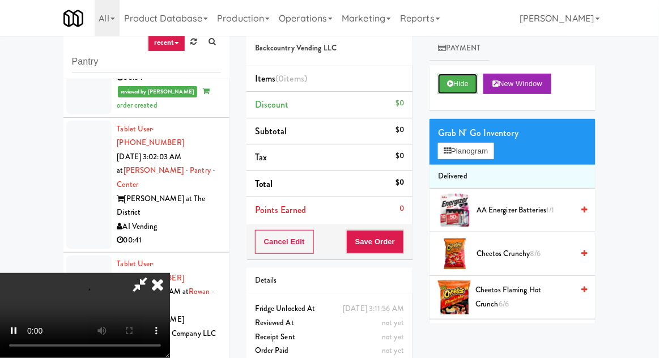
scroll to position [1504, 0]
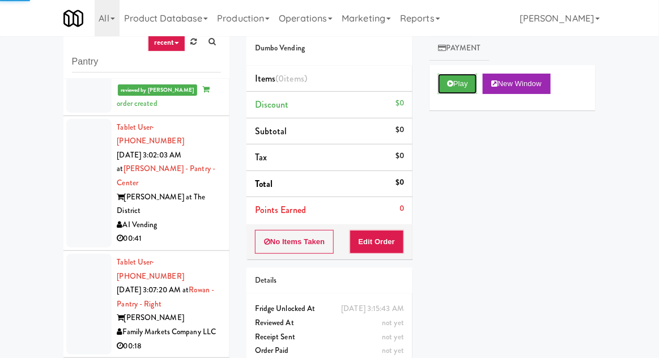
click at [475, 84] on button "Play" at bounding box center [457, 84] width 39 height 20
click at [398, 236] on button "Edit Order" at bounding box center [377, 242] width 55 height 24
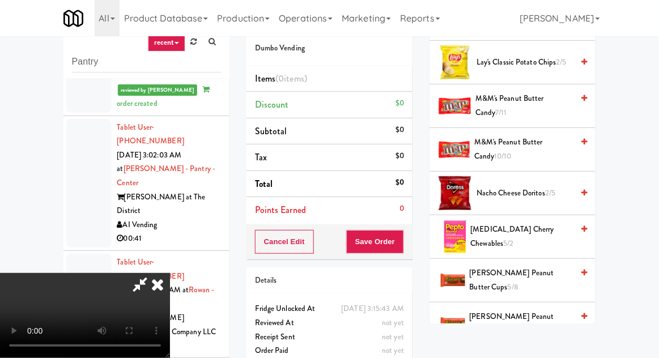
scroll to position [796, 0]
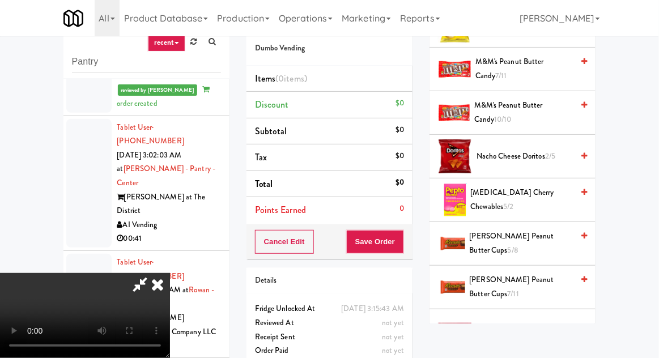
click at [554, 158] on span "2/5" at bounding box center [550, 156] width 10 height 11
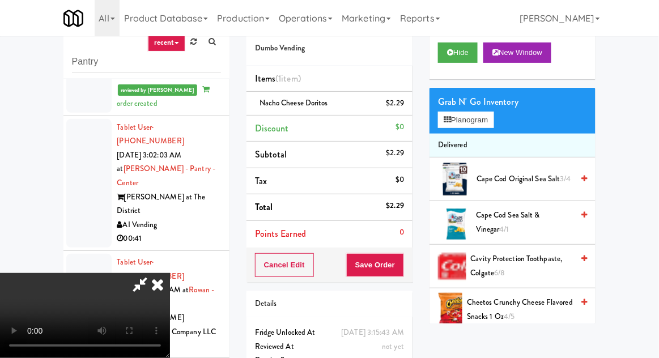
scroll to position [0, 0]
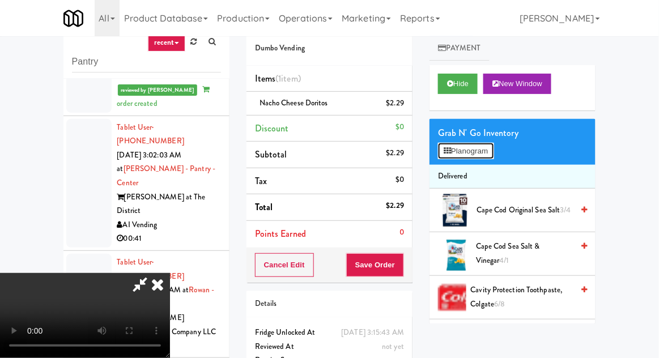
click at [494, 159] on button "Planogram" at bounding box center [466, 151] width 56 height 17
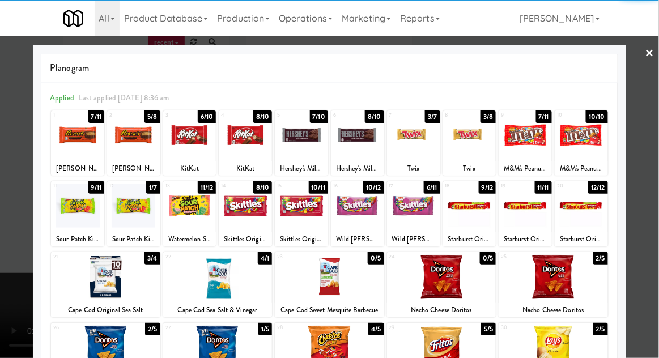
click at [189, 143] on div at bounding box center [189, 135] width 53 height 44
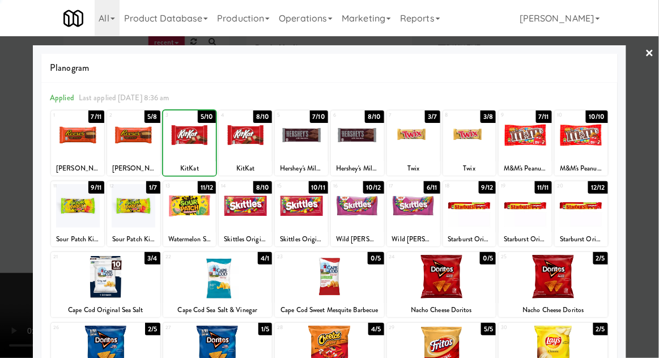
click at [10, 265] on div at bounding box center [329, 179] width 659 height 358
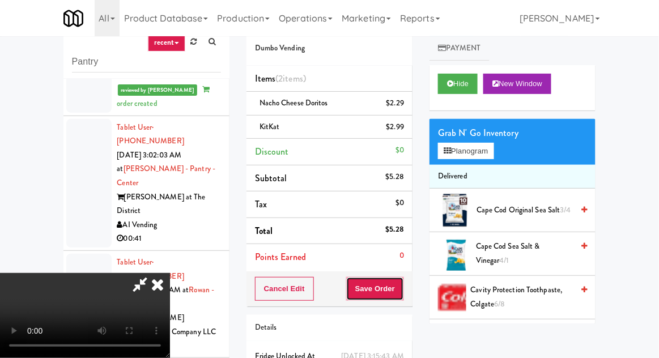
click at [401, 291] on button "Save Order" at bounding box center [375, 289] width 58 height 24
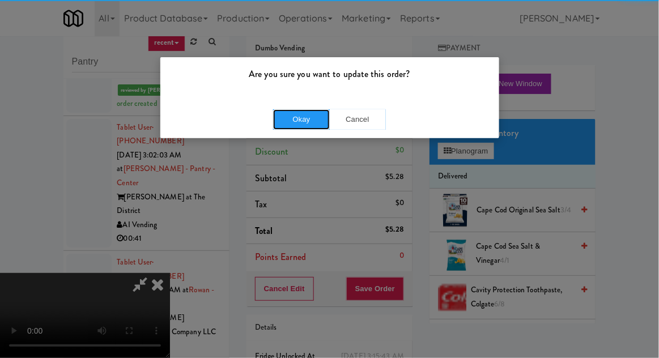
click at [299, 121] on button "Okay" at bounding box center [301, 119] width 57 height 20
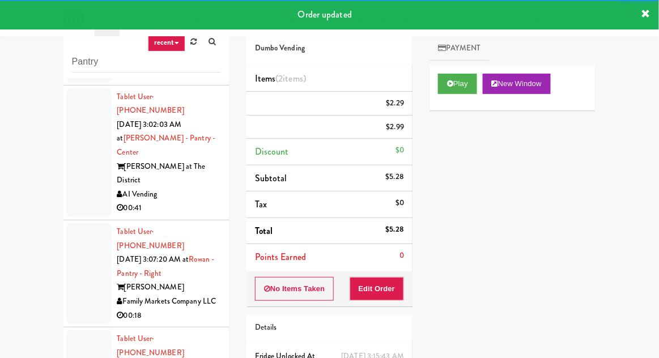
scroll to position [1625, 0]
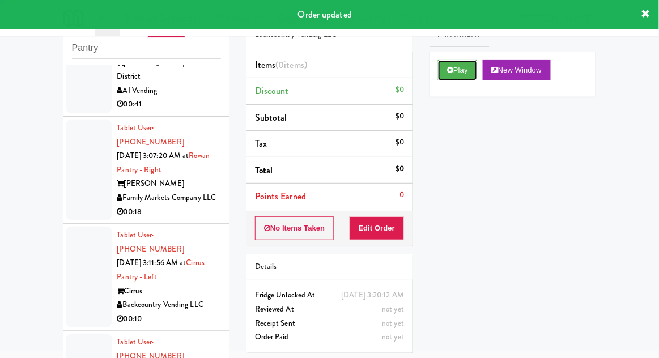
click at [453, 69] on icon at bounding box center [450, 69] width 6 height 7
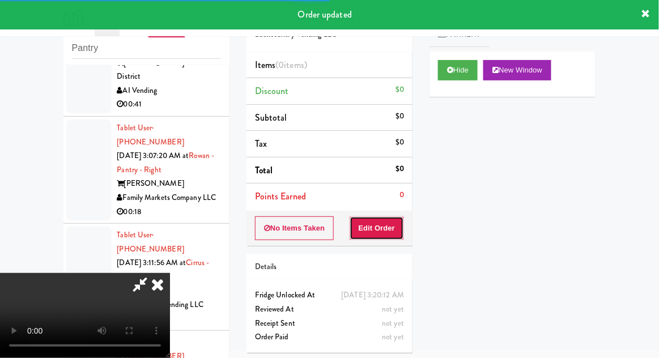
click at [379, 231] on button "Edit Order" at bounding box center [377, 229] width 55 height 24
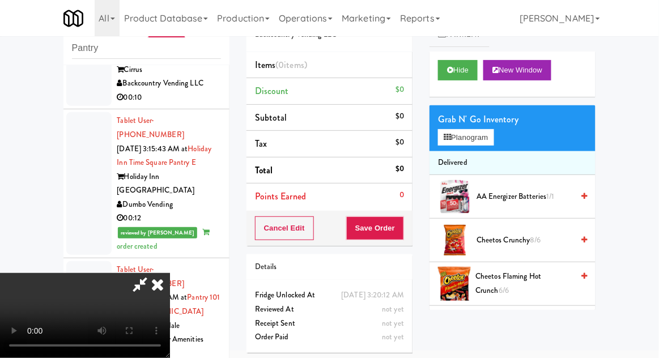
scroll to position [1875, 0]
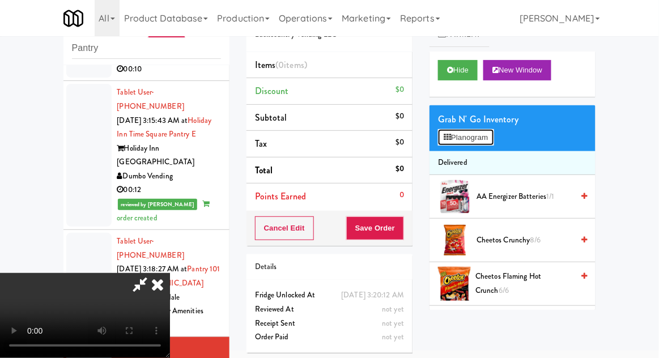
click at [494, 143] on button "Planogram" at bounding box center [466, 137] width 56 height 17
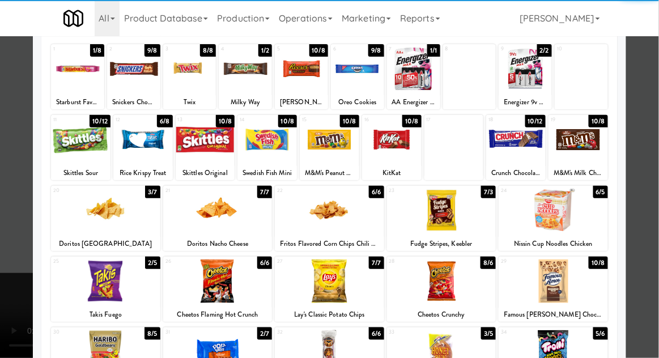
scroll to position [68, 0]
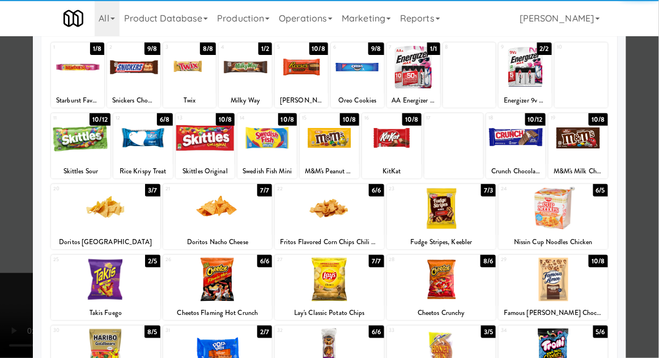
click at [455, 286] on div at bounding box center [441, 280] width 109 height 44
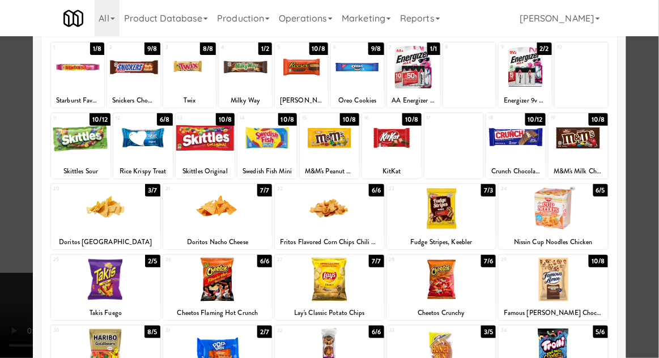
click at [6, 287] on div at bounding box center [329, 179] width 659 height 358
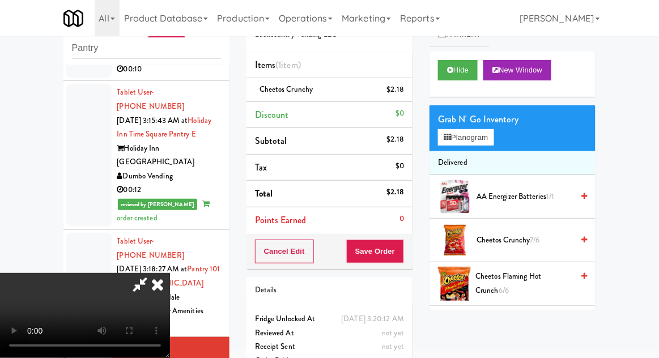
click at [508, 139] on div "Grab N' Go Inventory Planogram" at bounding box center [513, 128] width 166 height 46
click at [494, 141] on button "Planogram" at bounding box center [466, 137] width 56 height 17
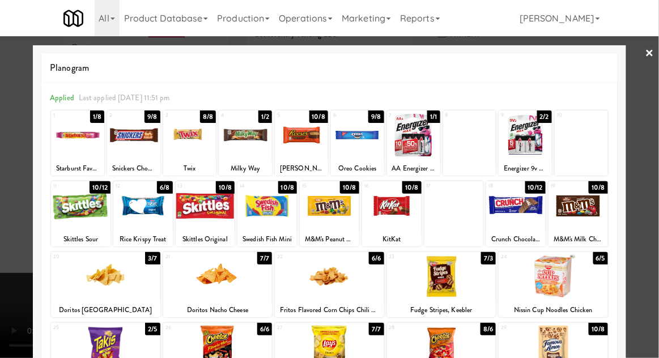
click at [336, 286] on div at bounding box center [329, 277] width 109 height 44
click at [17, 325] on div at bounding box center [329, 179] width 659 height 358
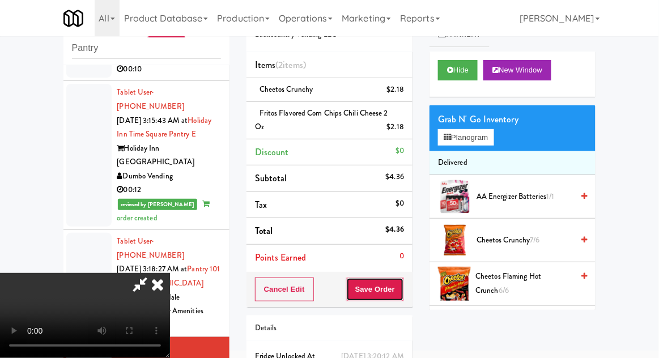
click at [404, 293] on button "Save Order" at bounding box center [375, 290] width 58 height 24
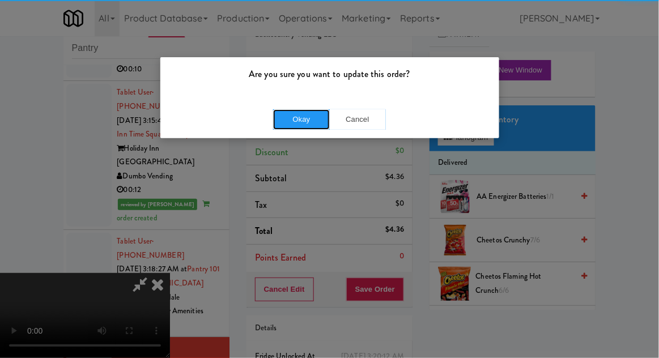
click at [292, 122] on button "Okay" at bounding box center [301, 119] width 57 height 20
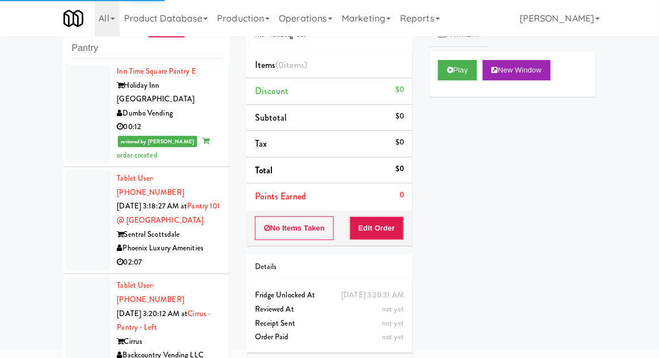
scroll to position [1941, 0]
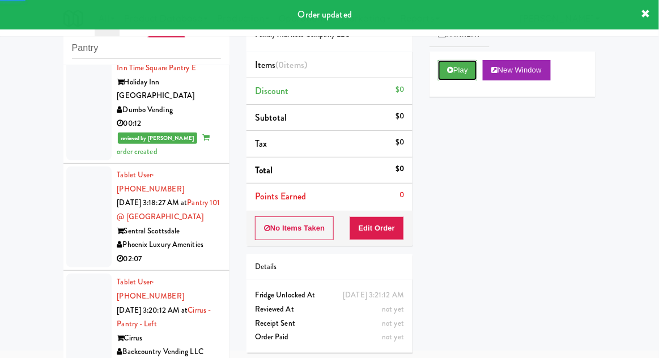
click at [447, 68] on button "Play" at bounding box center [457, 70] width 39 height 20
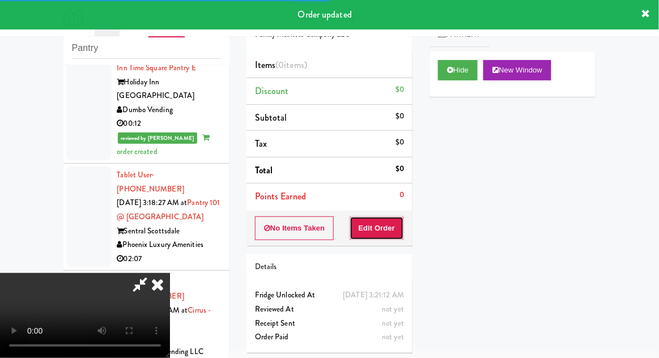
click at [374, 227] on button "Edit Order" at bounding box center [377, 229] width 55 height 24
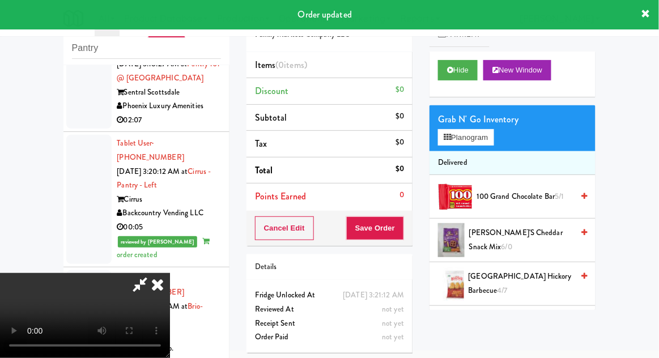
scroll to position [2079, 0]
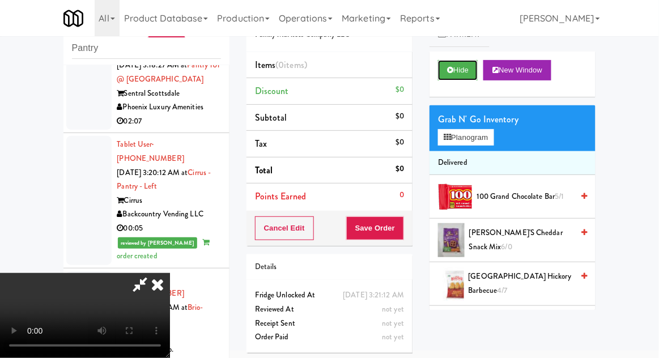
click at [452, 71] on icon at bounding box center [450, 69] width 6 height 7
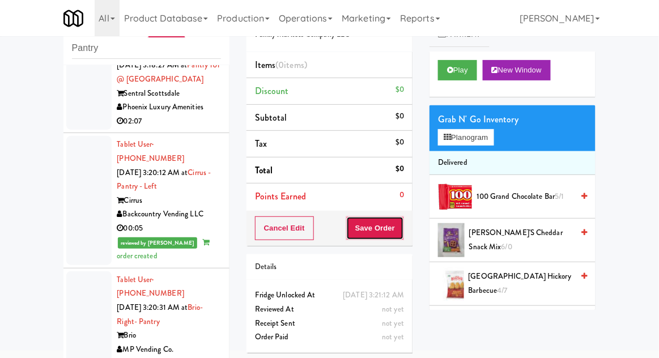
click at [381, 227] on button "Save Order" at bounding box center [375, 229] width 58 height 24
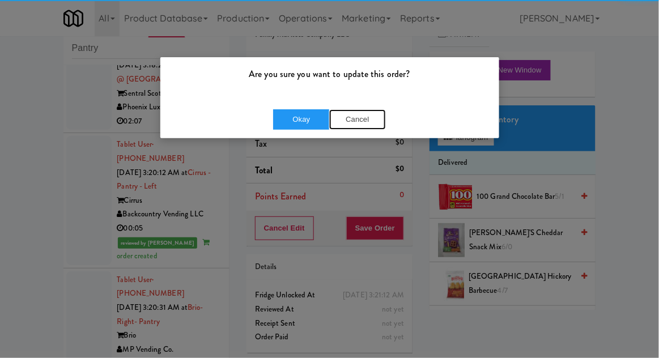
click at [368, 120] on button "Cancel" at bounding box center [357, 119] width 57 height 20
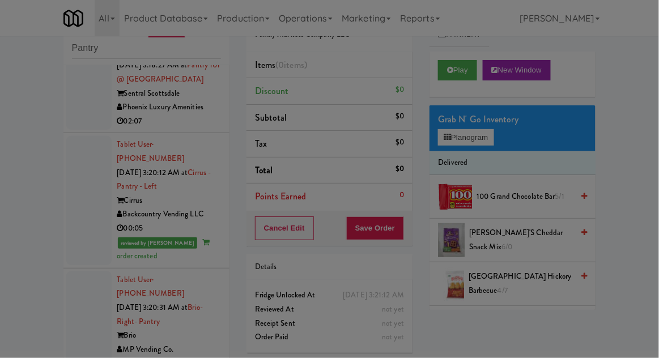
click at [454, 73] on div at bounding box center [329, 179] width 659 height 358
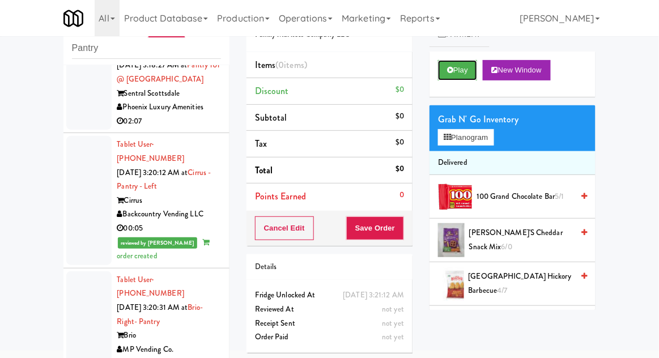
click at [450, 64] on button "Play" at bounding box center [457, 70] width 39 height 20
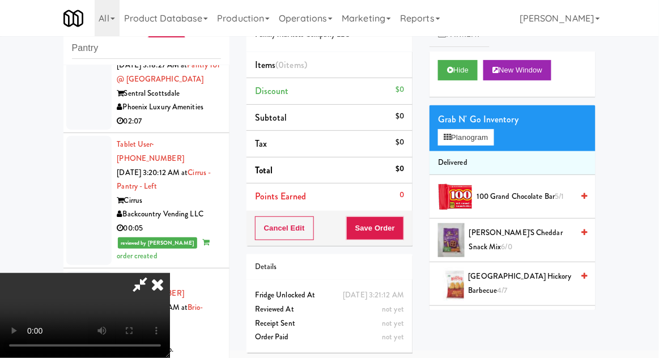
scroll to position [0, 0]
click at [494, 145] on button "Planogram" at bounding box center [466, 137] width 56 height 17
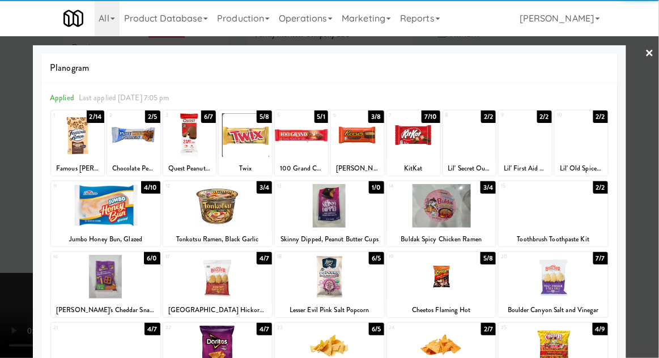
click at [75, 136] on div at bounding box center [77, 135] width 53 height 44
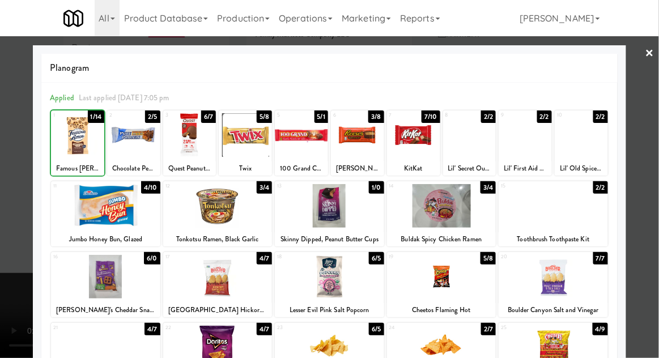
click at [650, 112] on div at bounding box center [329, 179] width 659 height 358
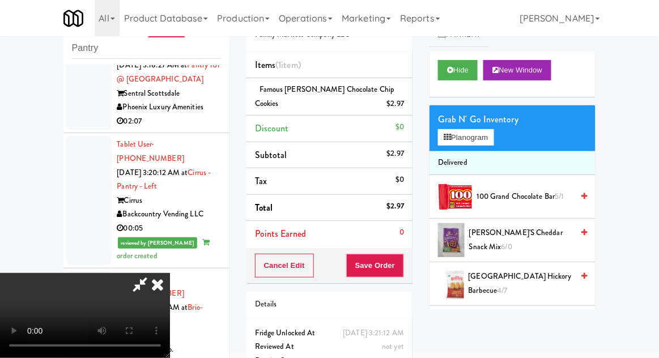
scroll to position [41, 0]
click at [400, 264] on button "Save Order" at bounding box center [375, 266] width 58 height 24
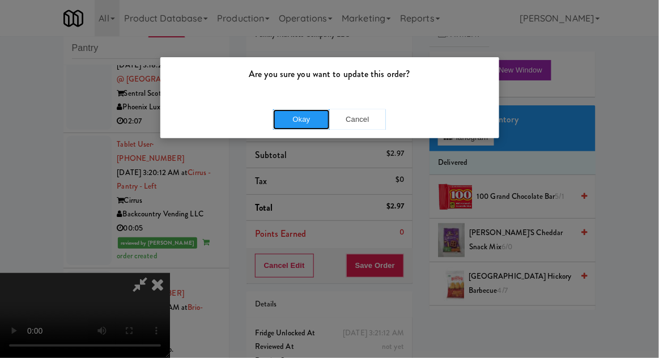
click at [290, 120] on button "Okay" at bounding box center [301, 119] width 57 height 20
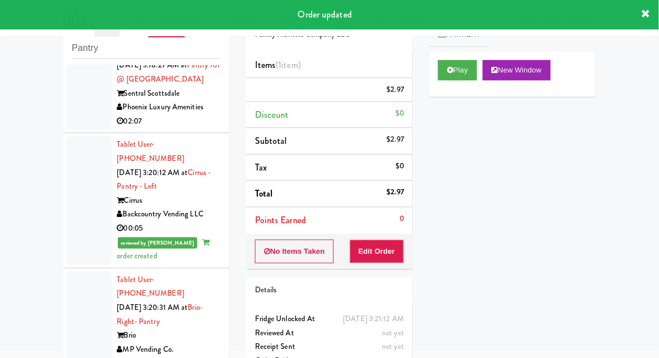
scroll to position [0, 0]
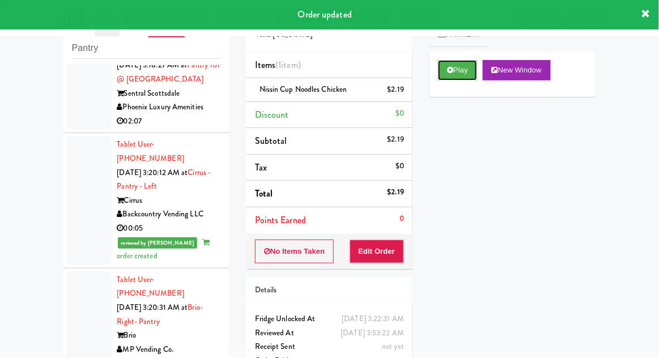
click at [451, 74] on button "Play" at bounding box center [457, 70] width 39 height 20
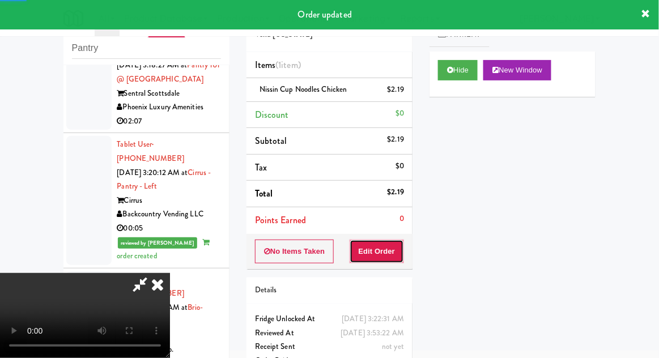
click at [384, 240] on button "Edit Order" at bounding box center [377, 252] width 55 height 24
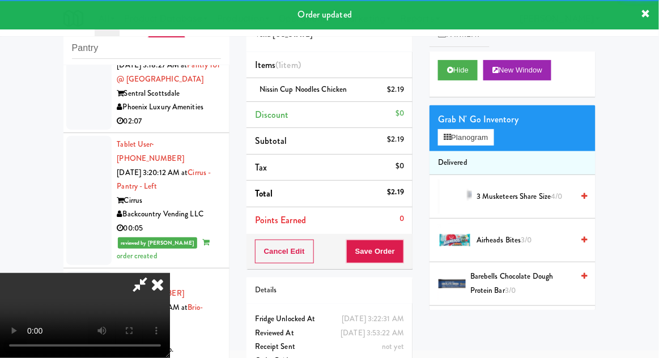
click at [152, 296] on icon at bounding box center [140, 284] width 26 height 23
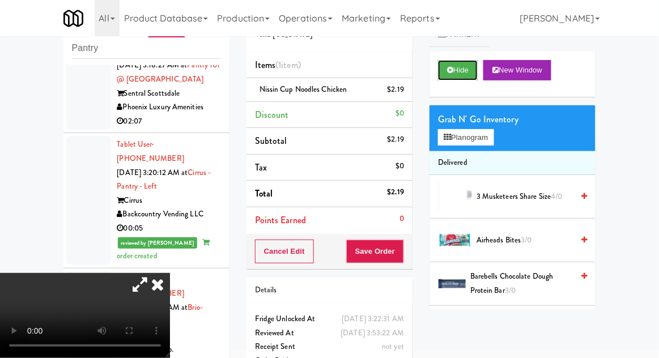
click at [449, 73] on icon at bounding box center [450, 69] width 6 height 7
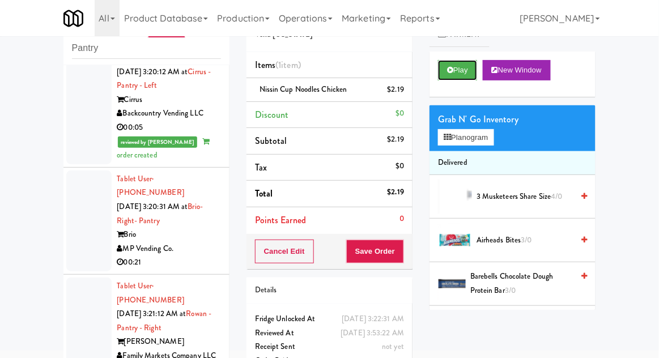
scroll to position [2183, 0]
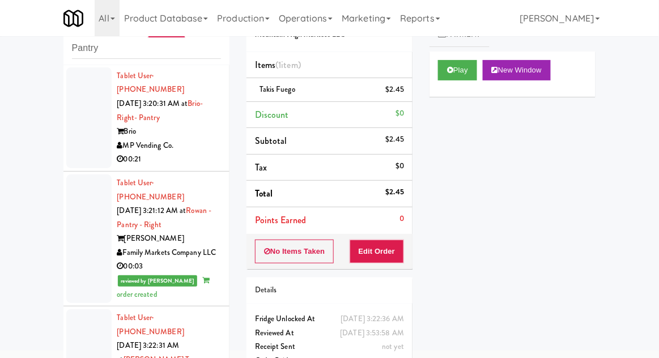
scroll to position [2281, 0]
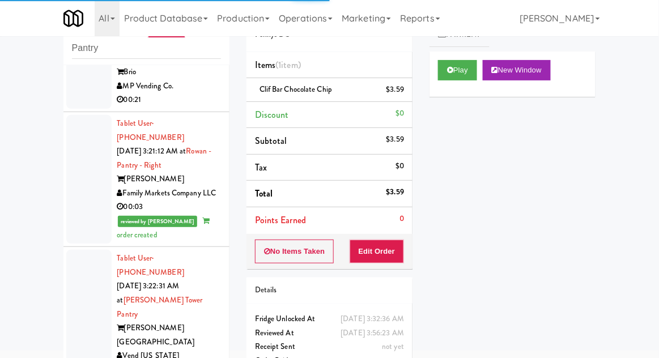
scroll to position [2368, 0]
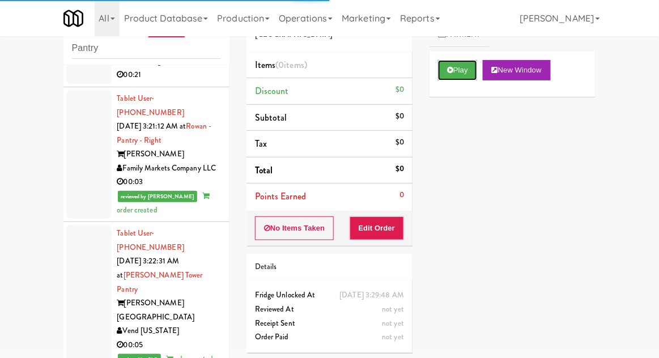
click at [456, 66] on button "Play" at bounding box center [457, 70] width 39 height 20
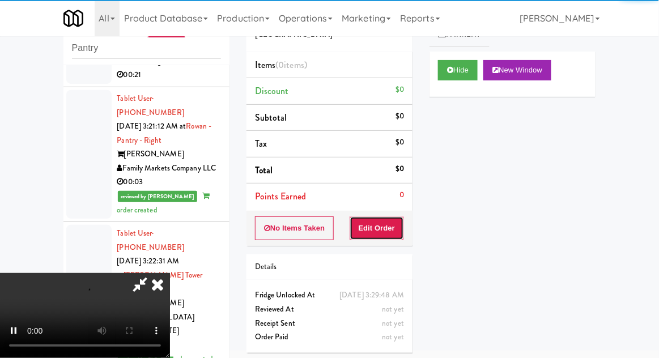
click at [380, 234] on button "Edit Order" at bounding box center [377, 229] width 55 height 24
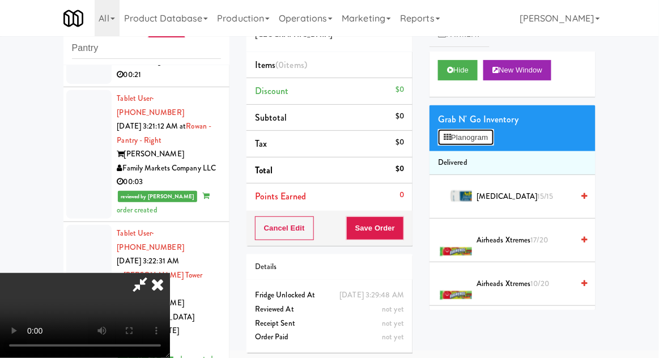
click at [467, 141] on button "Planogram" at bounding box center [466, 137] width 56 height 17
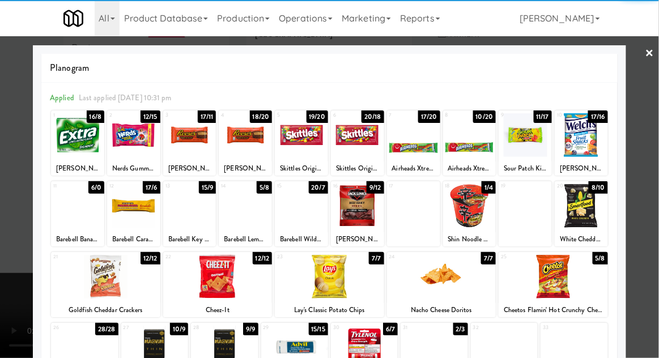
click at [143, 145] on div at bounding box center [133, 135] width 53 height 44
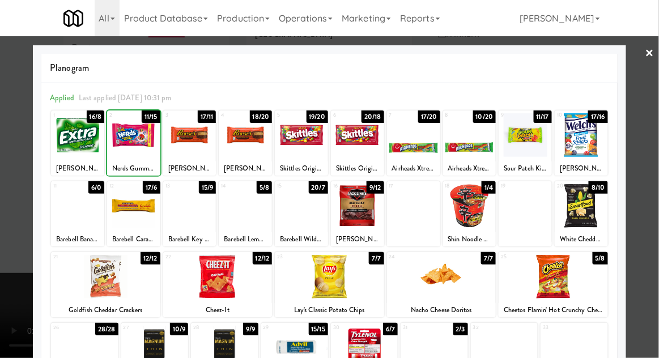
click at [16, 262] on div at bounding box center [329, 179] width 659 height 358
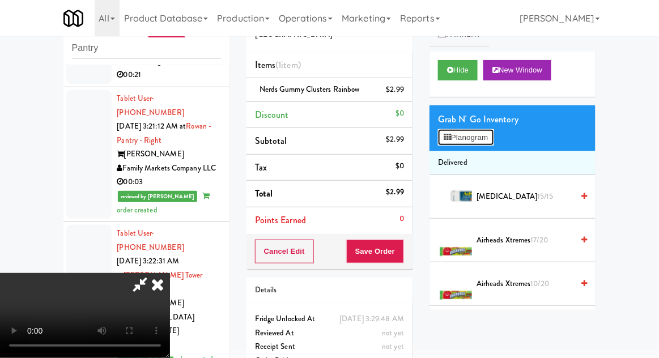
click at [455, 138] on button "Planogram" at bounding box center [466, 137] width 56 height 17
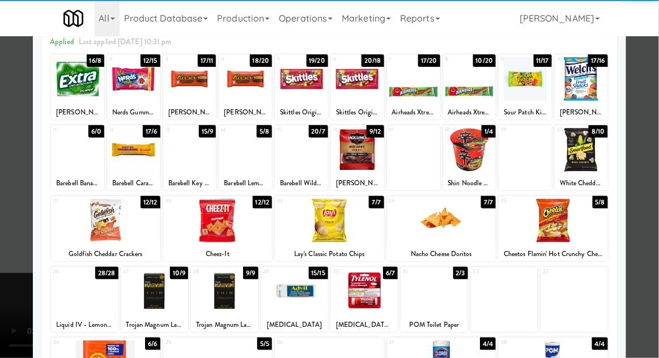
scroll to position [56, 0]
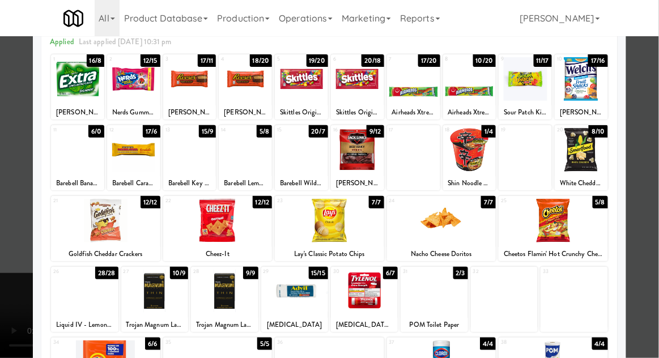
click at [87, 229] on div at bounding box center [105, 221] width 109 height 44
click at [5, 218] on div at bounding box center [329, 179] width 659 height 358
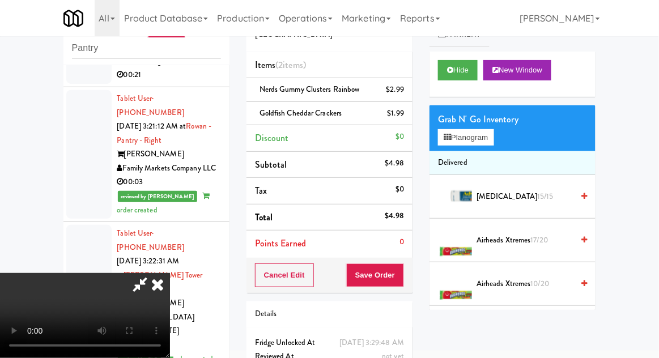
scroll to position [41, 0]
click at [460, 135] on button "Planogram" at bounding box center [466, 137] width 56 height 17
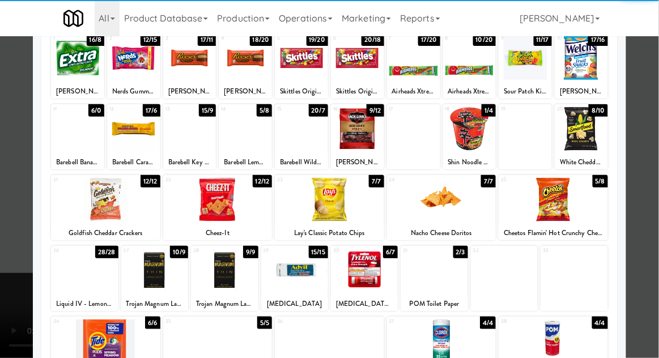
scroll to position [81, 0]
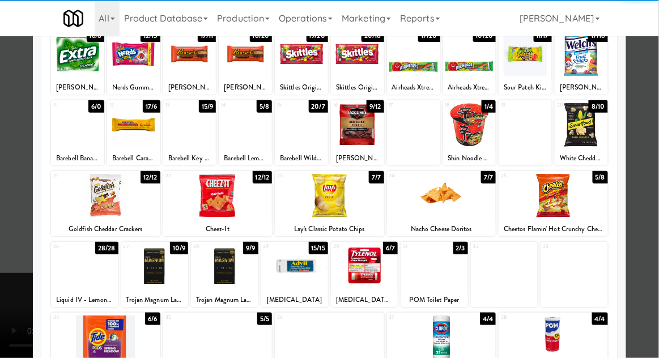
click at [12, 230] on div at bounding box center [329, 179] width 659 height 358
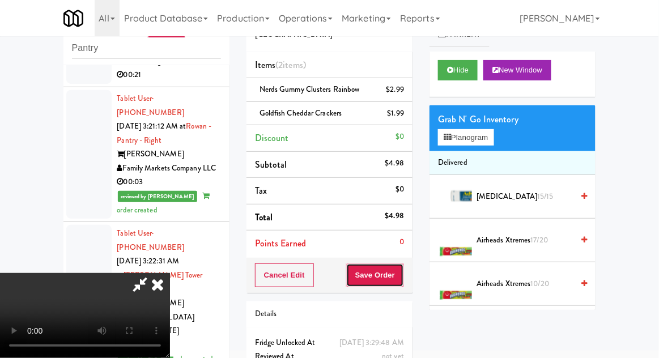
click at [404, 273] on button "Save Order" at bounding box center [375, 276] width 58 height 24
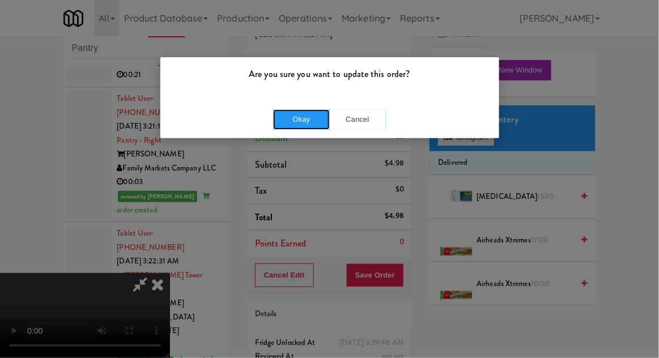
click at [290, 120] on button "Okay" at bounding box center [301, 119] width 57 height 20
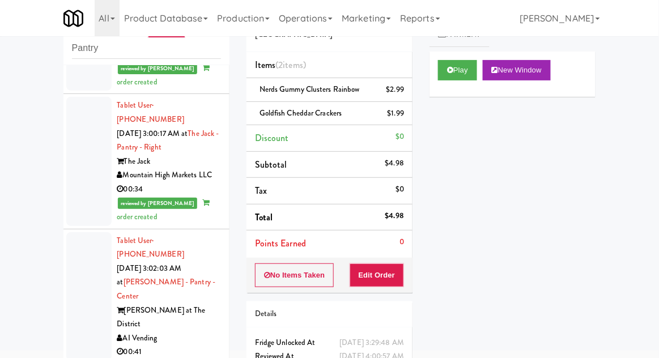
scroll to position [1382, 0]
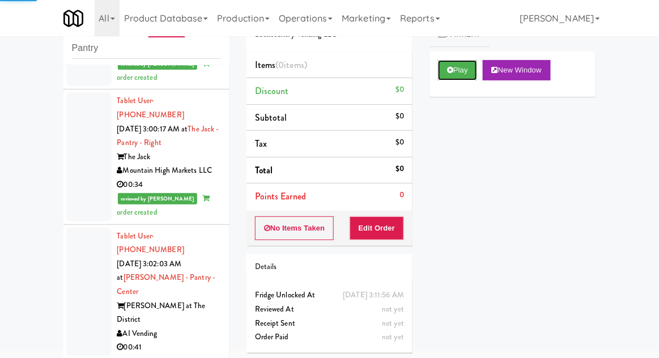
click at [447, 75] on button "Play" at bounding box center [457, 70] width 39 height 20
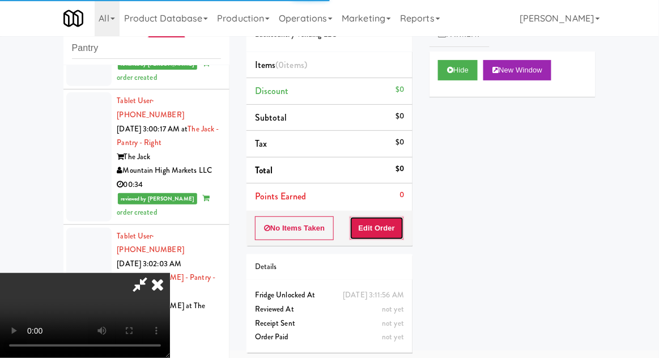
click at [375, 235] on button "Edit Order" at bounding box center [377, 229] width 55 height 24
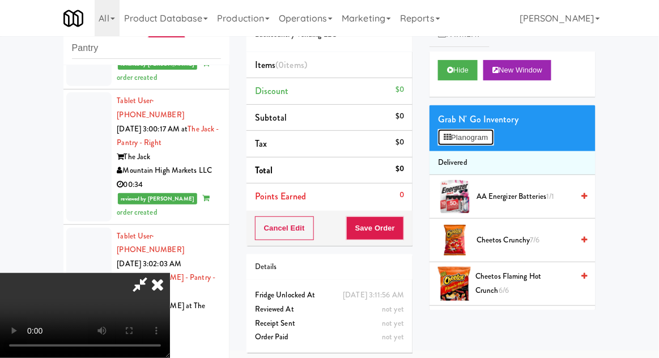
click at [446, 142] on button "Planogram" at bounding box center [466, 137] width 56 height 17
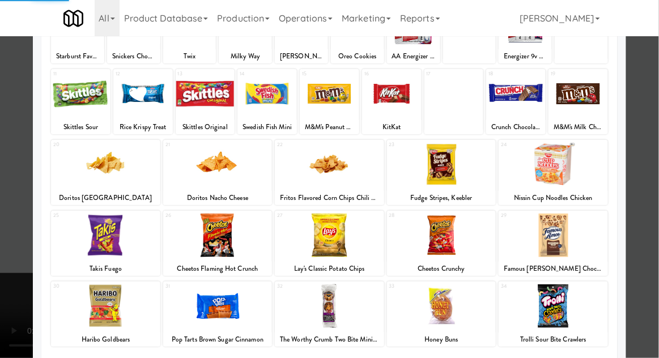
scroll to position [120, 0]
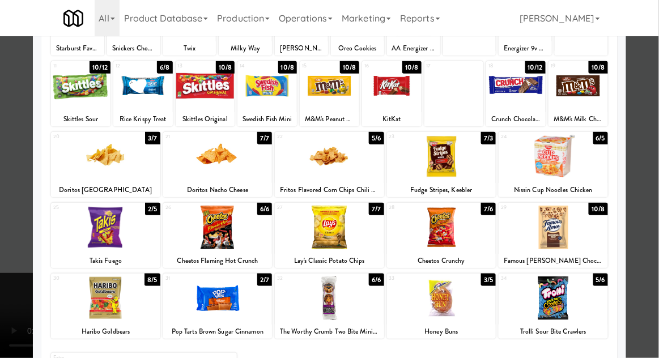
click at [201, 296] on div at bounding box center [217, 299] width 109 height 44
click at [7, 337] on div at bounding box center [329, 179] width 659 height 358
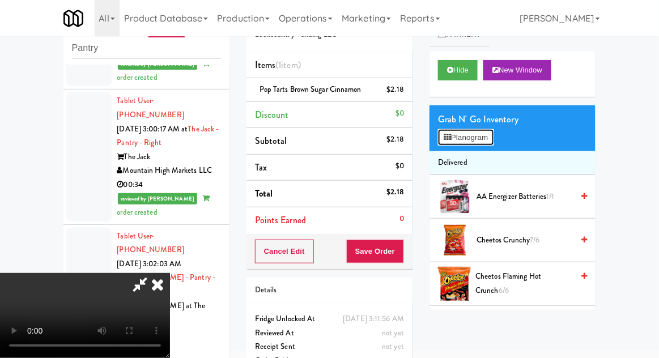
click at [460, 129] on button "Planogram" at bounding box center [466, 137] width 56 height 17
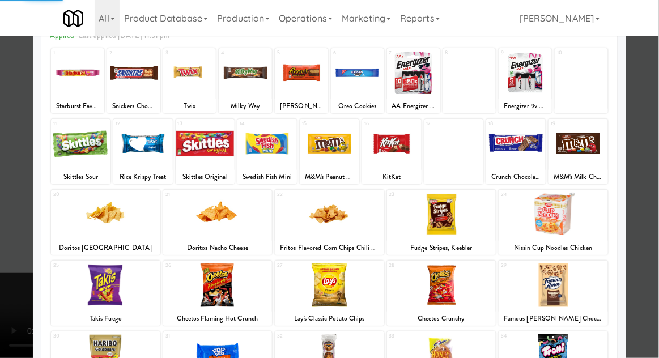
scroll to position [143, 0]
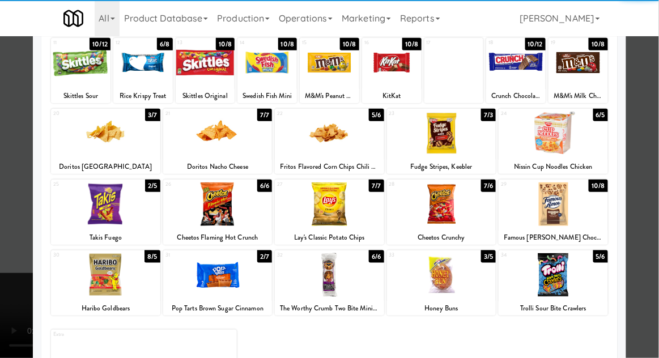
click at [446, 282] on div at bounding box center [441, 275] width 109 height 44
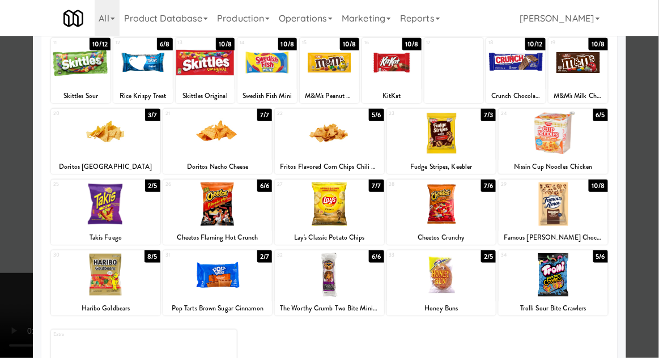
click at [11, 338] on div at bounding box center [329, 179] width 659 height 358
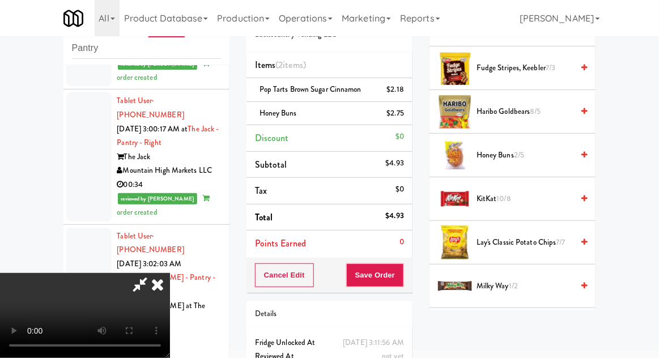
scroll to position [521, 0]
click at [537, 149] on span "Honey Buns 2/5" at bounding box center [525, 156] width 96 height 14
click at [401, 275] on button "Save Order" at bounding box center [375, 276] width 58 height 24
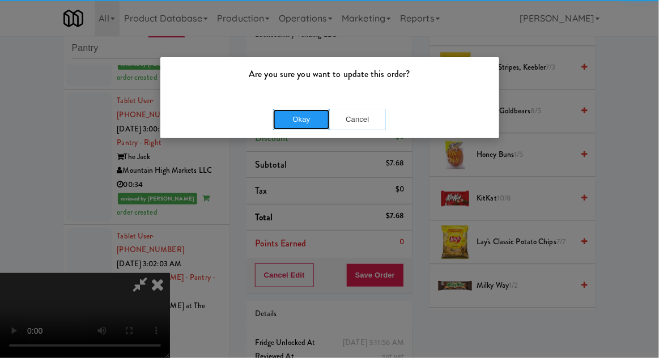
click at [291, 121] on button "Okay" at bounding box center [301, 119] width 57 height 20
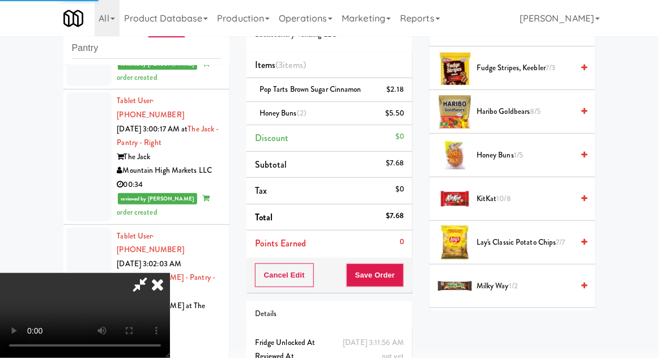
scroll to position [112, 0]
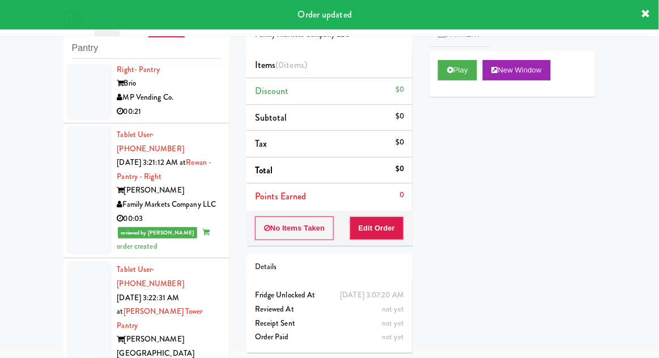
scroll to position [2705, 0]
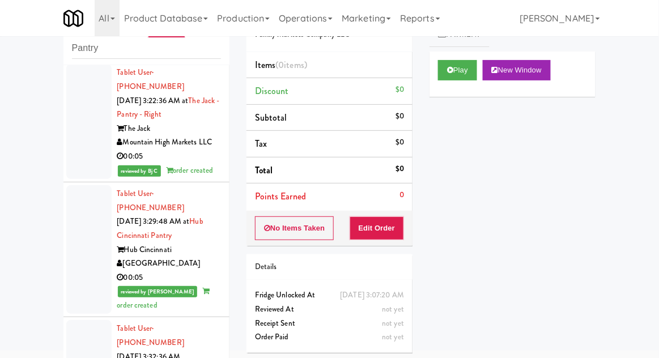
click at [452, 64] on button "Play" at bounding box center [457, 70] width 39 height 20
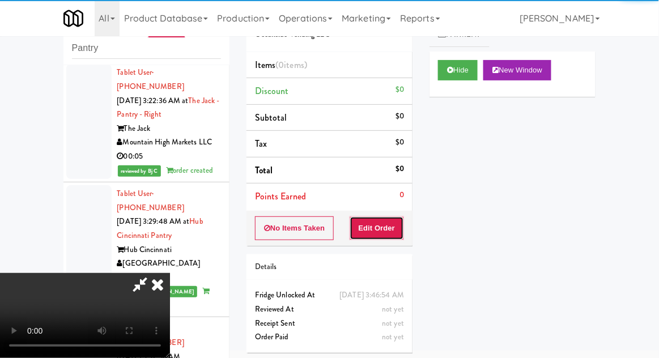
click at [376, 226] on button "Edit Order" at bounding box center [377, 229] width 55 height 24
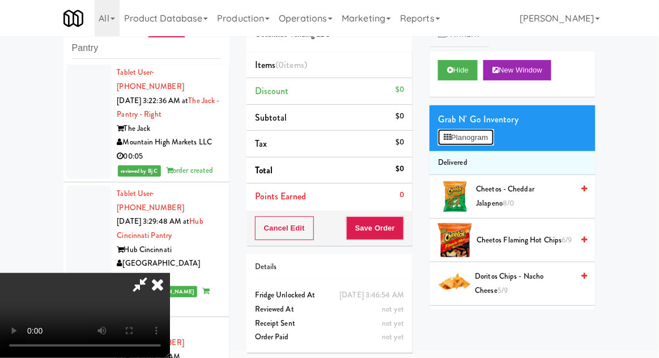
click at [440, 137] on button "Planogram" at bounding box center [466, 137] width 56 height 17
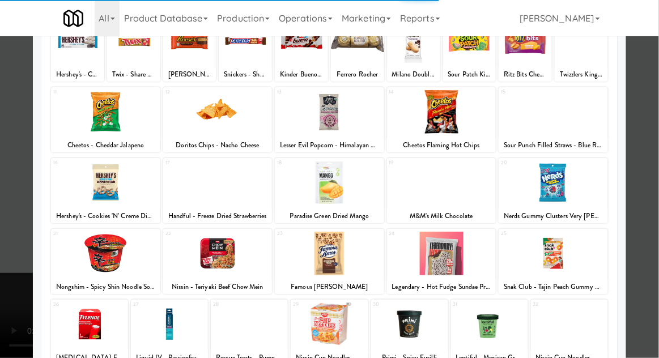
scroll to position [95, 0]
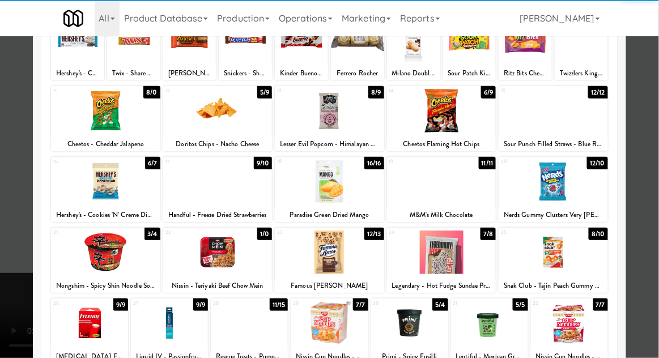
click at [98, 257] on div at bounding box center [105, 253] width 109 height 44
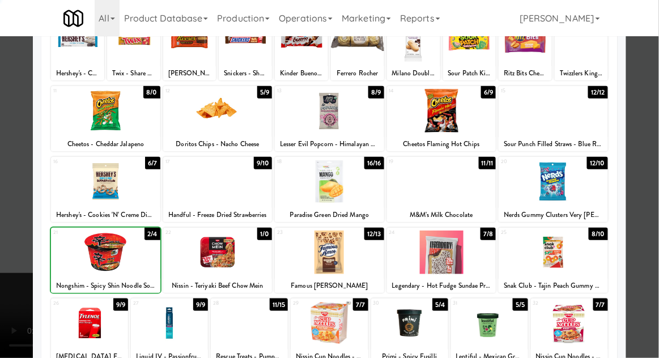
click at [9, 255] on div at bounding box center [329, 179] width 659 height 358
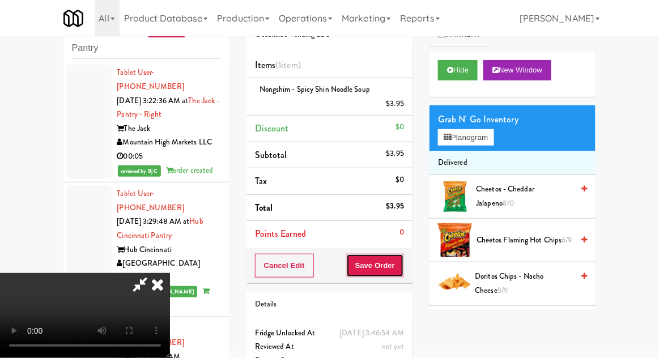
click at [400, 266] on button "Save Order" at bounding box center [375, 266] width 58 height 24
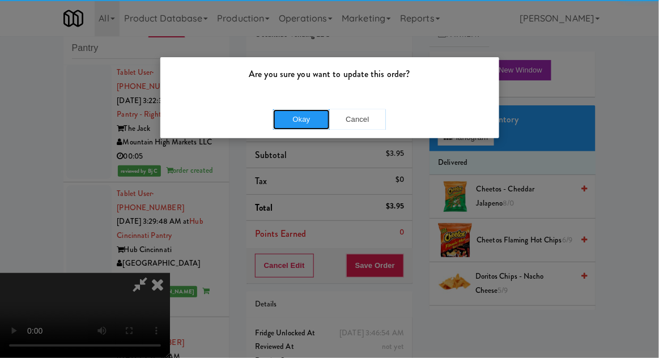
click at [285, 110] on button "Okay" at bounding box center [301, 119] width 57 height 20
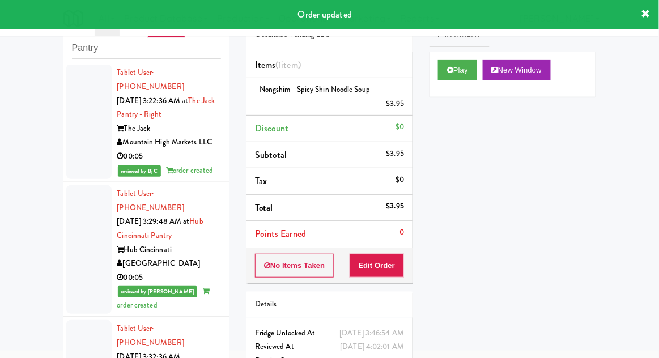
scroll to position [1, 0]
